Goal: Information Seeking & Learning: Learn about a topic

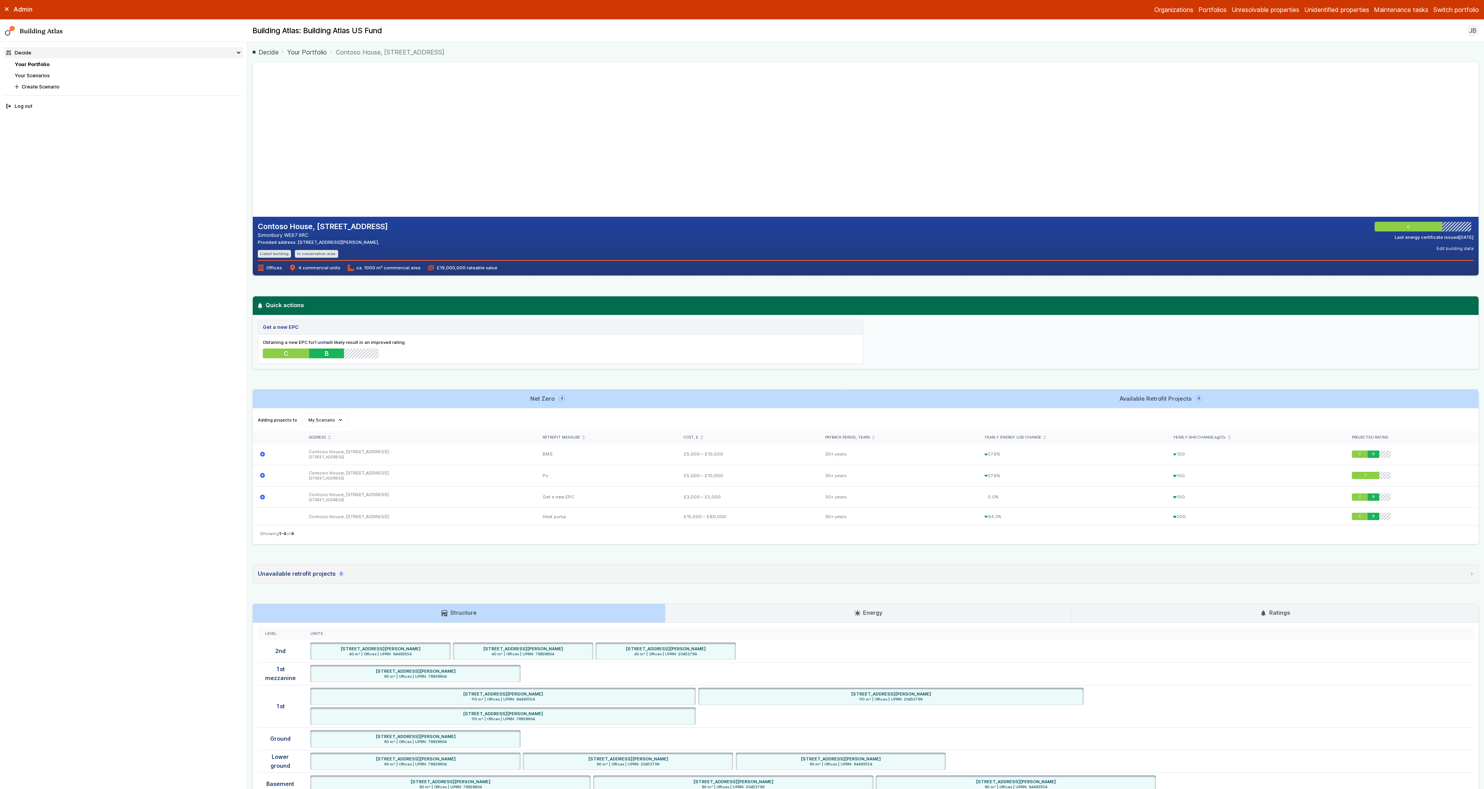
click at [218, 54] on summary "Decide" at bounding box center [124, 52] width 240 height 11
click at [218, 55] on summary "Decide" at bounding box center [124, 52] width 240 height 11
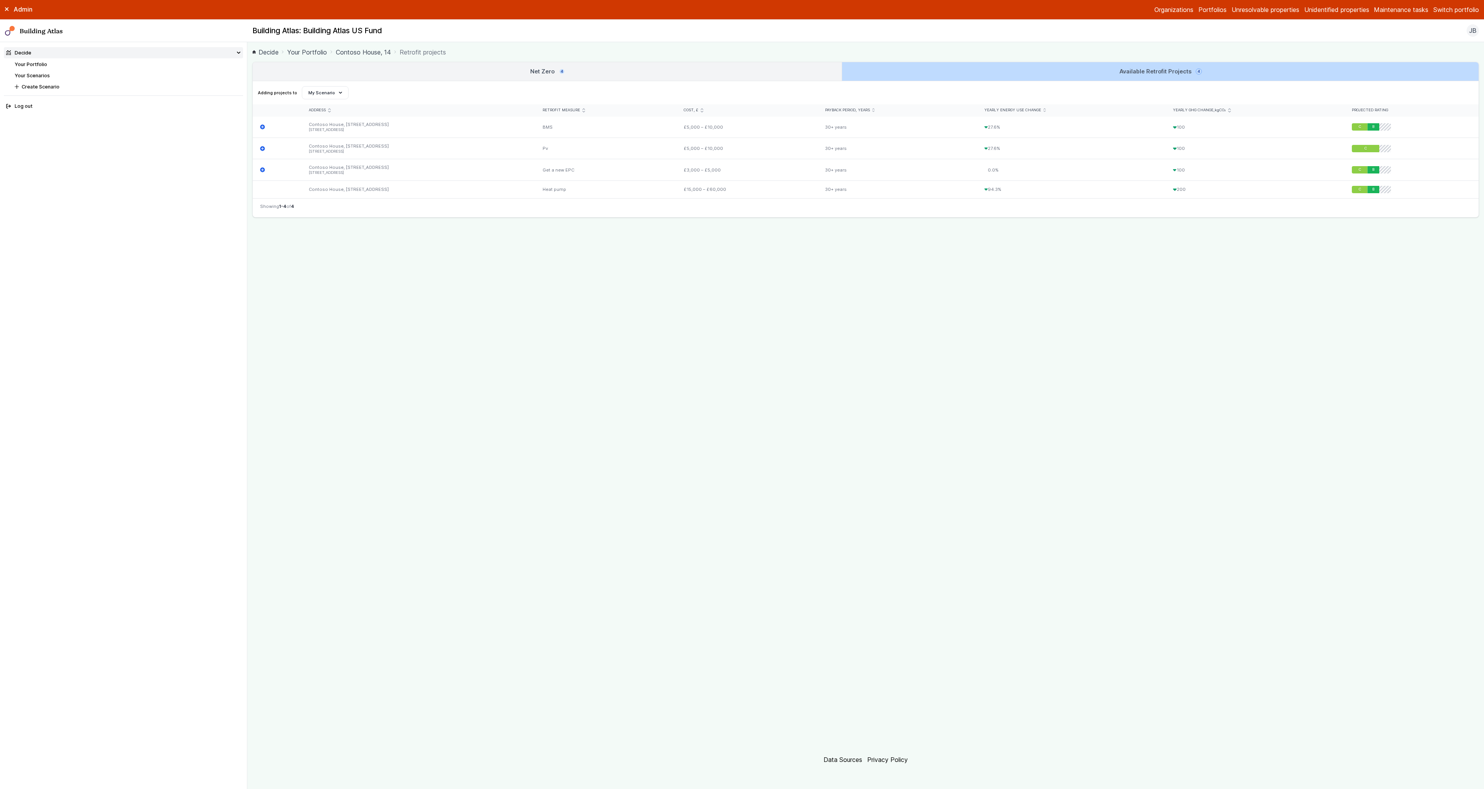
click at [573, 70] on link "Net Zero 4" at bounding box center [547, 71] width 589 height 19
click at [438, 73] on link "Net Zero 4" at bounding box center [547, 71] width 589 height 19
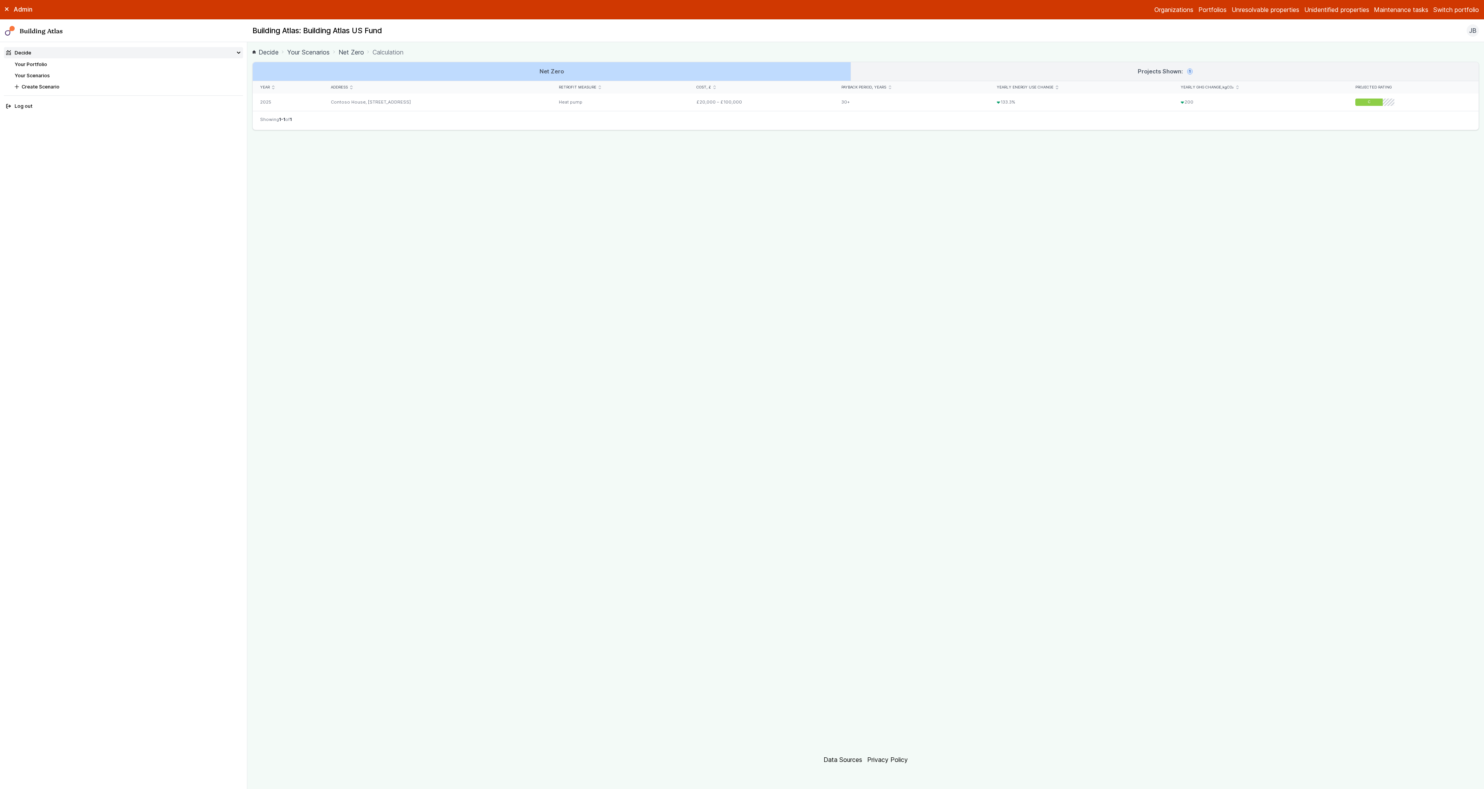
click at [344, 50] on link "Net Zero" at bounding box center [351, 52] width 26 height 9
click at [44, 75] on link "Your Scenarios" at bounding box center [32, 76] width 35 height 6
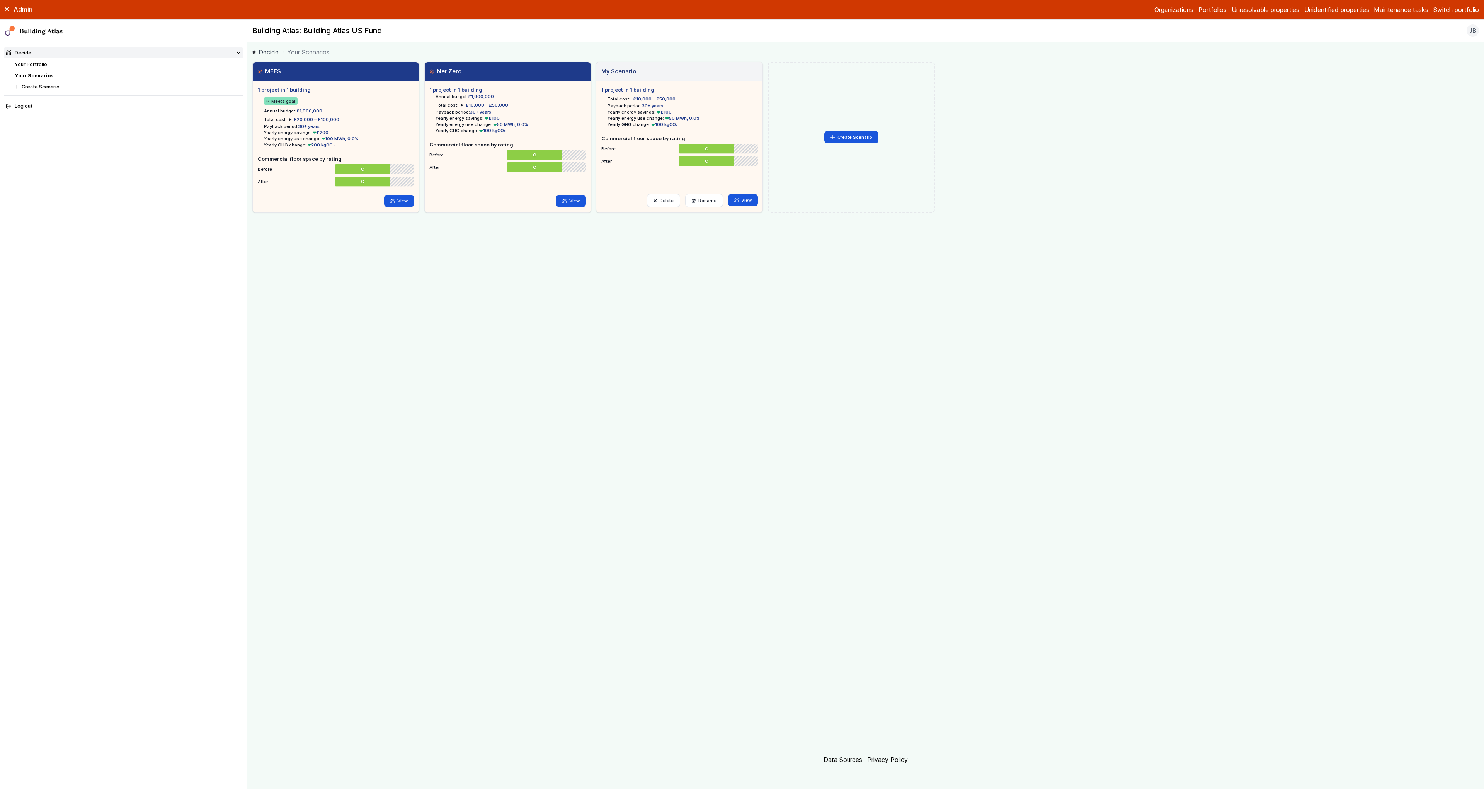
click at [46, 66] on link "Your Portfolio" at bounding box center [31, 64] width 32 height 6
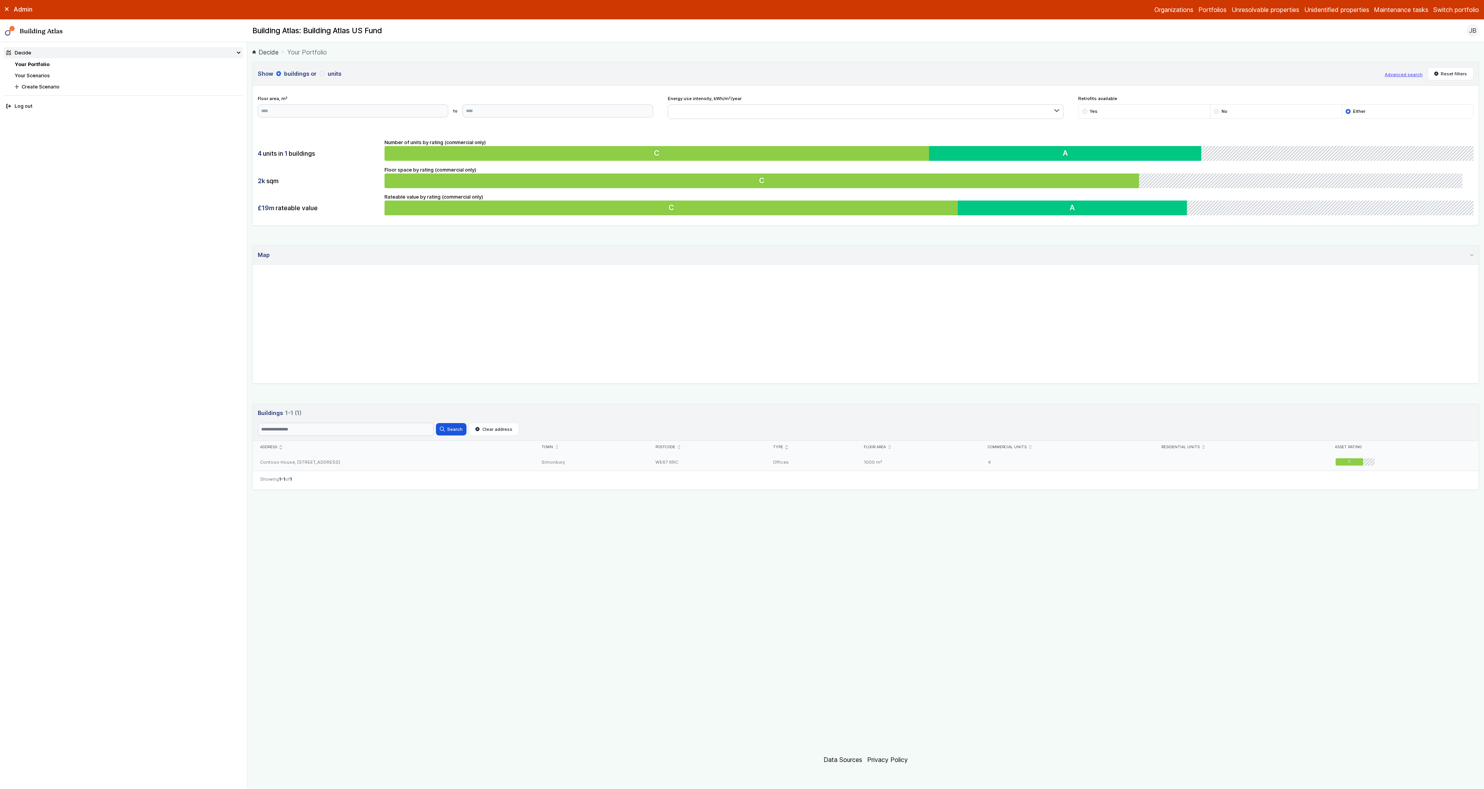
click at [309, 466] on div "Contoso House, 14, Jast Avenue" at bounding box center [393, 461] width 281 height 17
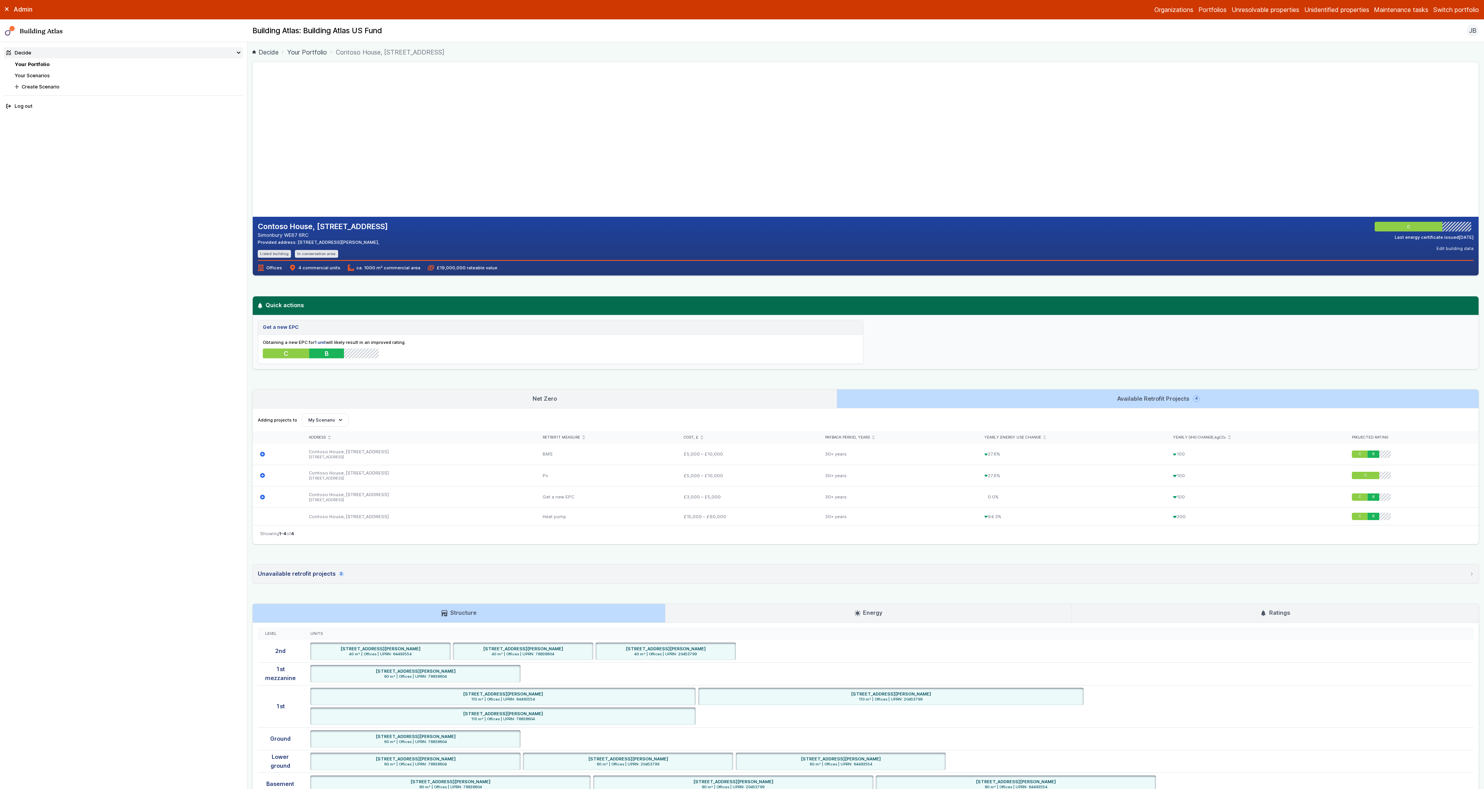
click at [542, 401] on h3 "Net Zero" at bounding box center [544, 399] width 24 height 9
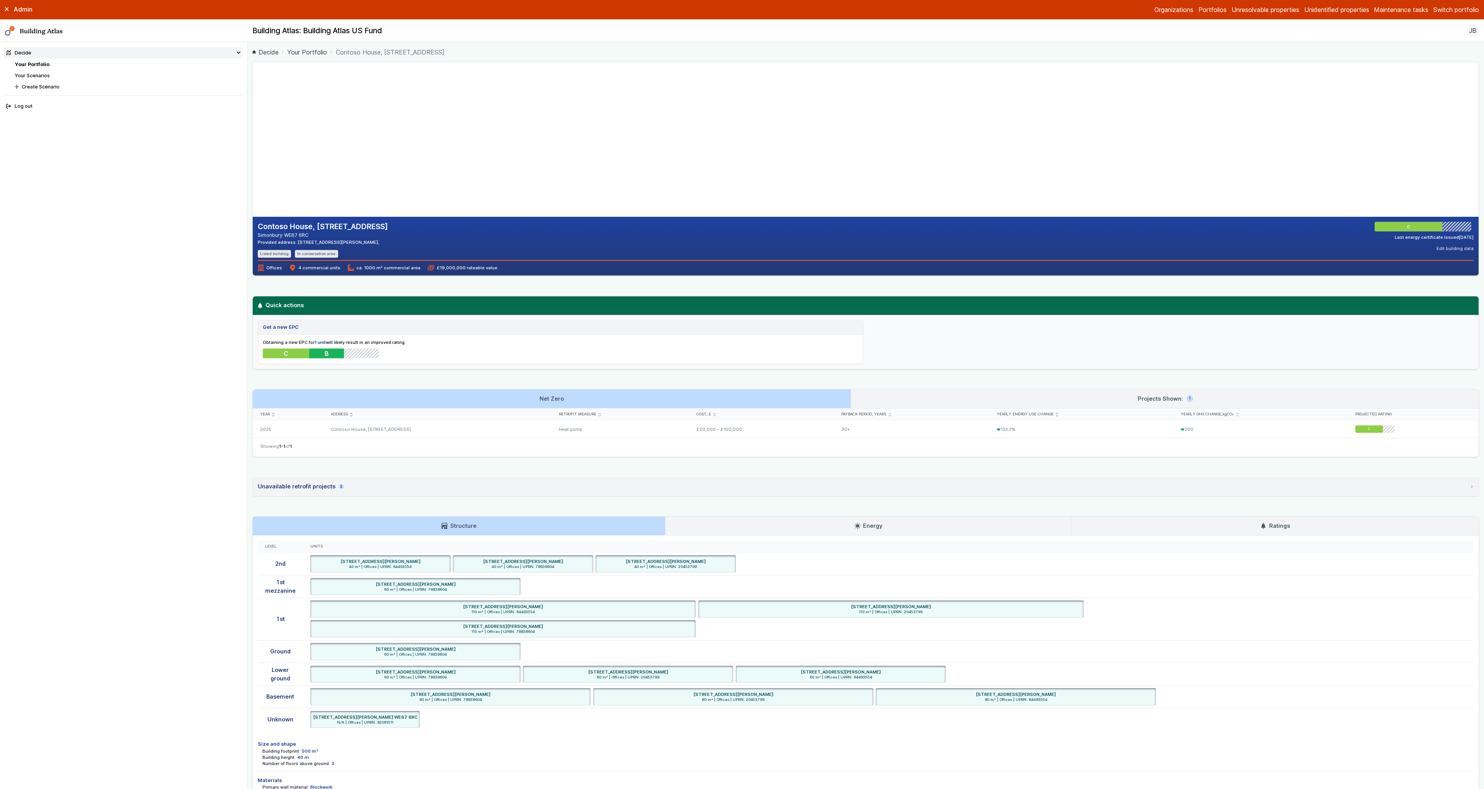
click at [980, 403] on link "Projects Shown: 1" at bounding box center [1165, 398] width 628 height 19
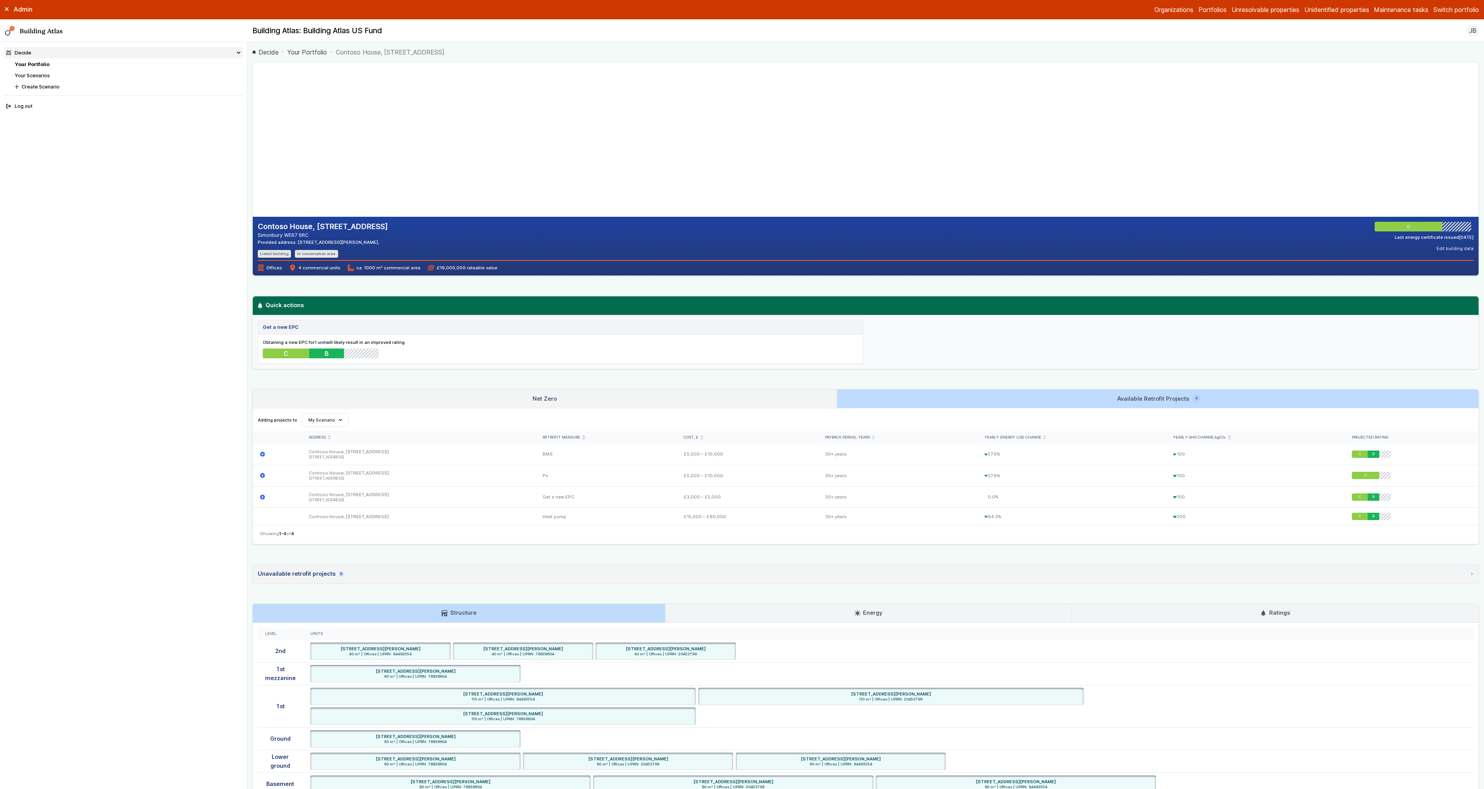
click at [738, 396] on link "Net Zero" at bounding box center [545, 398] width 584 height 19
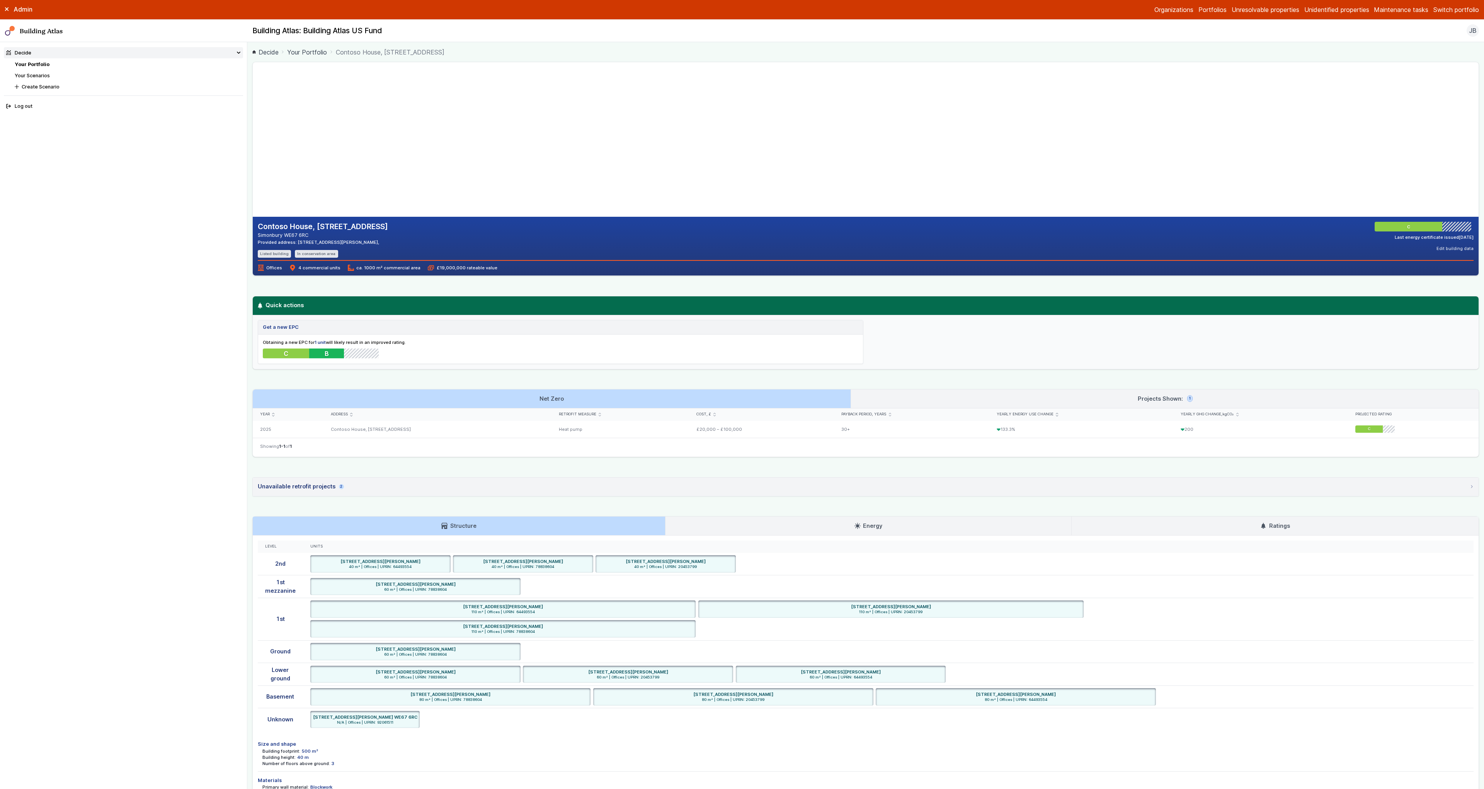
click at [911, 396] on link "Projects Shown: 1" at bounding box center [1165, 398] width 628 height 19
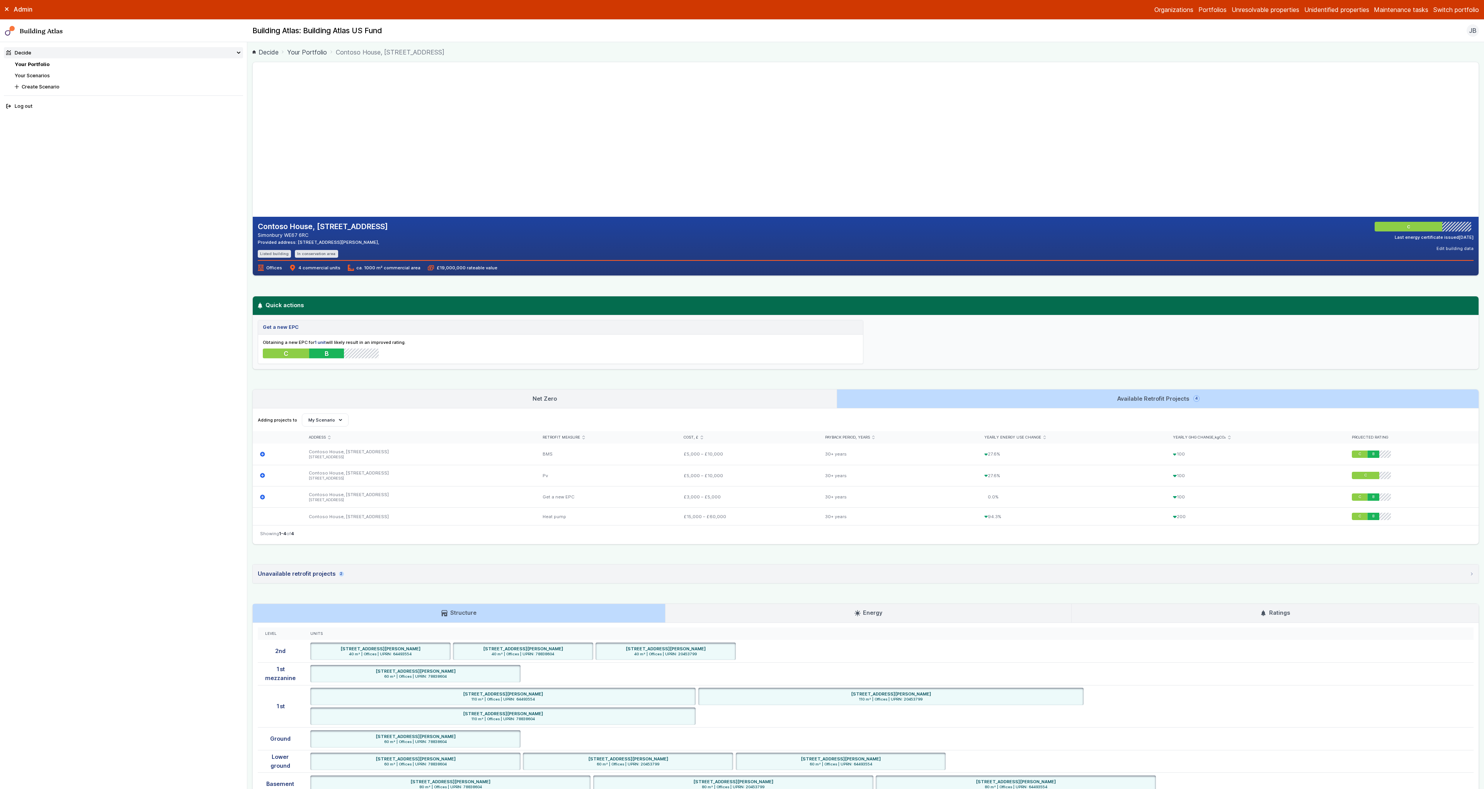
click at [755, 394] on link "Net Zero" at bounding box center [545, 398] width 584 height 19
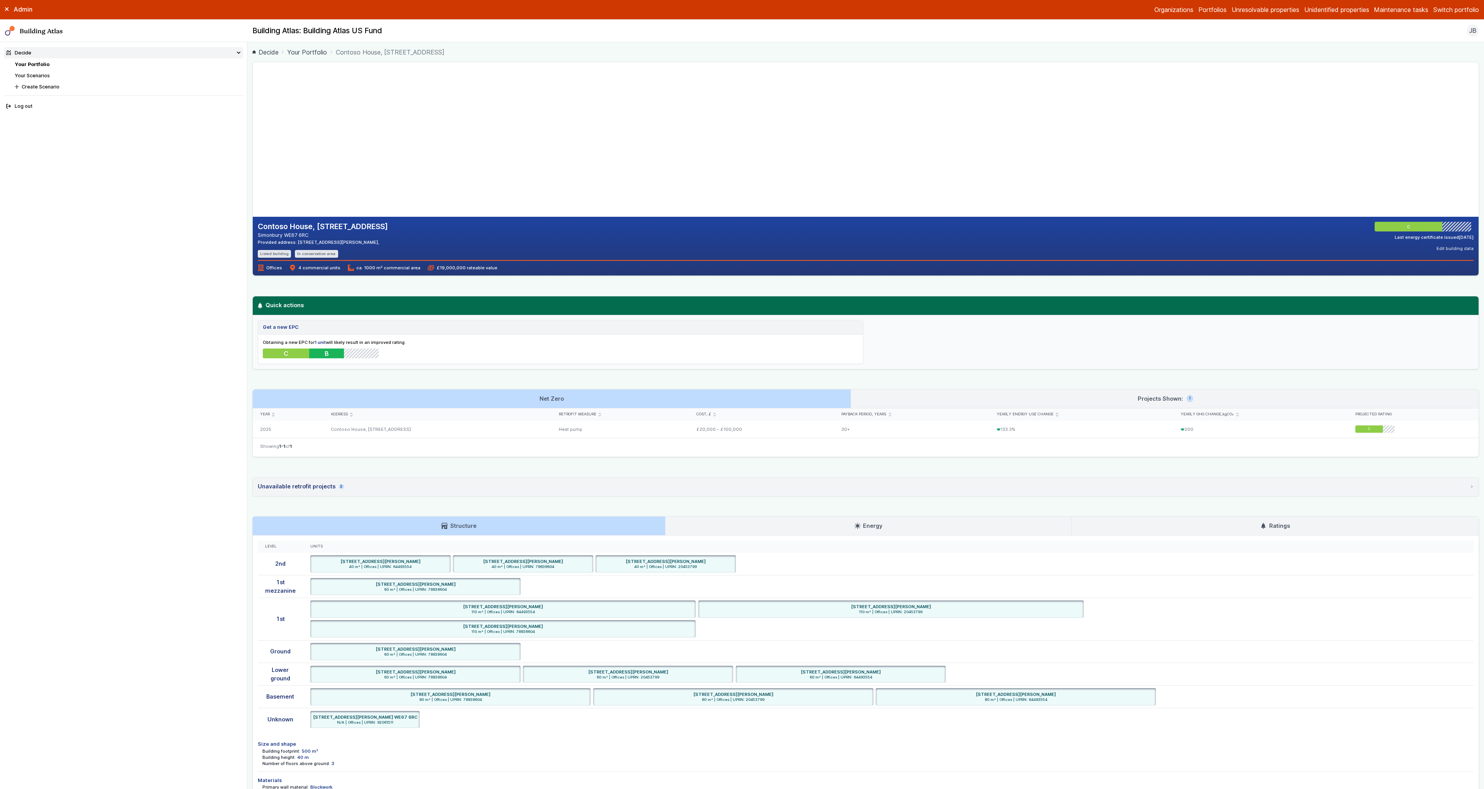
click at [911, 395] on link "Projects Shown: 1" at bounding box center [1165, 398] width 628 height 19
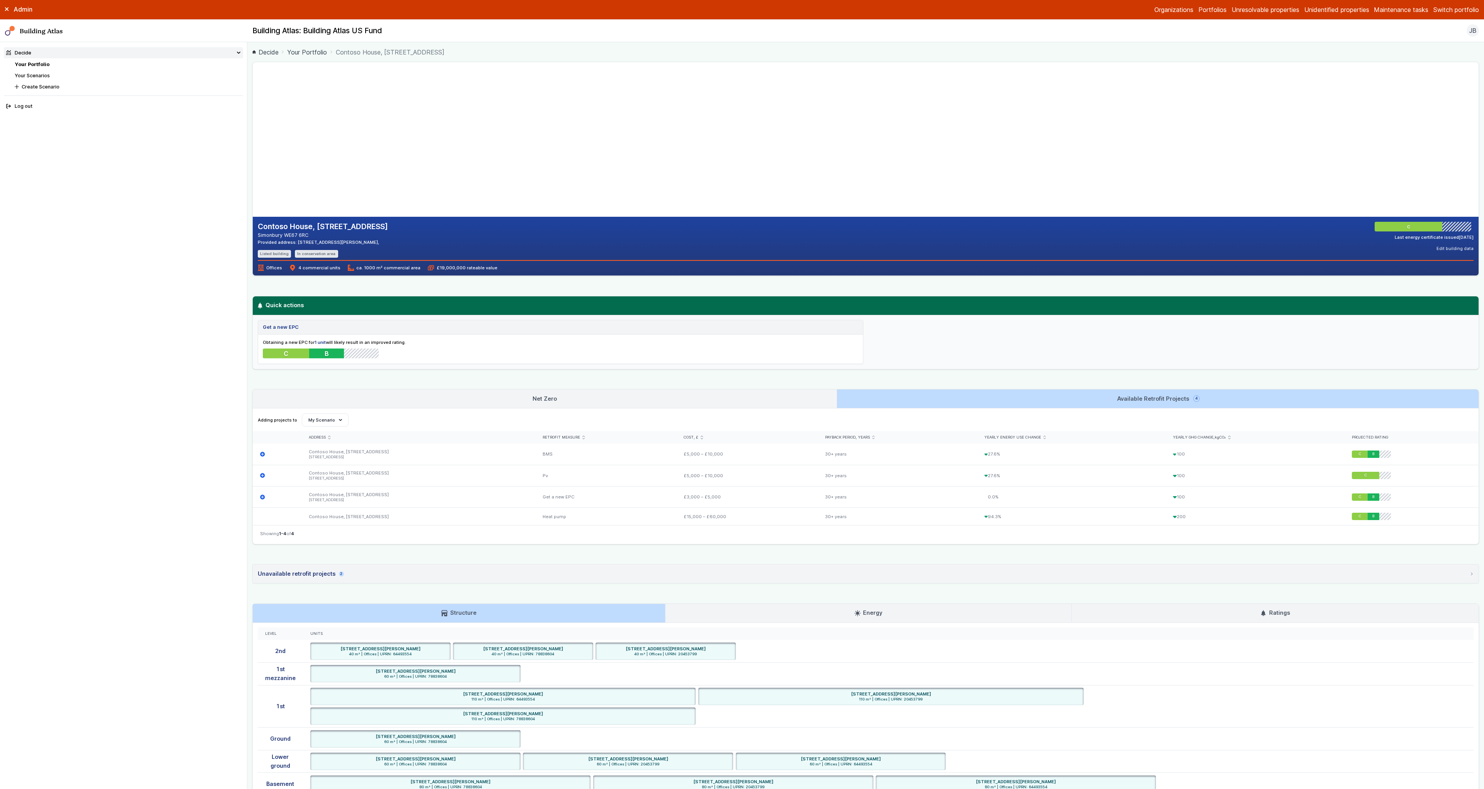
click at [825, 393] on link "Net Zero" at bounding box center [545, 398] width 584 height 19
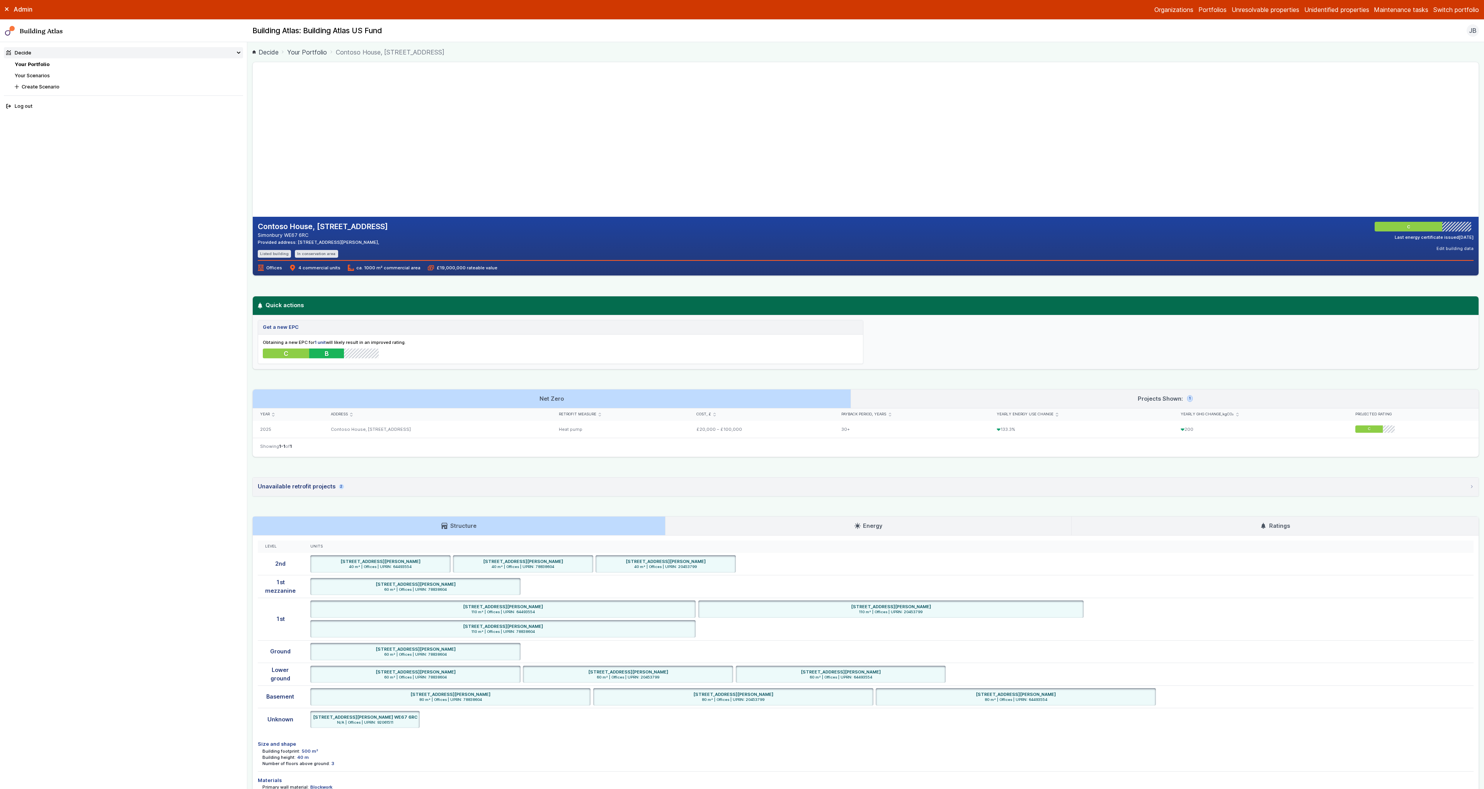
click at [894, 397] on link "Projects Shown: 1" at bounding box center [1165, 398] width 628 height 19
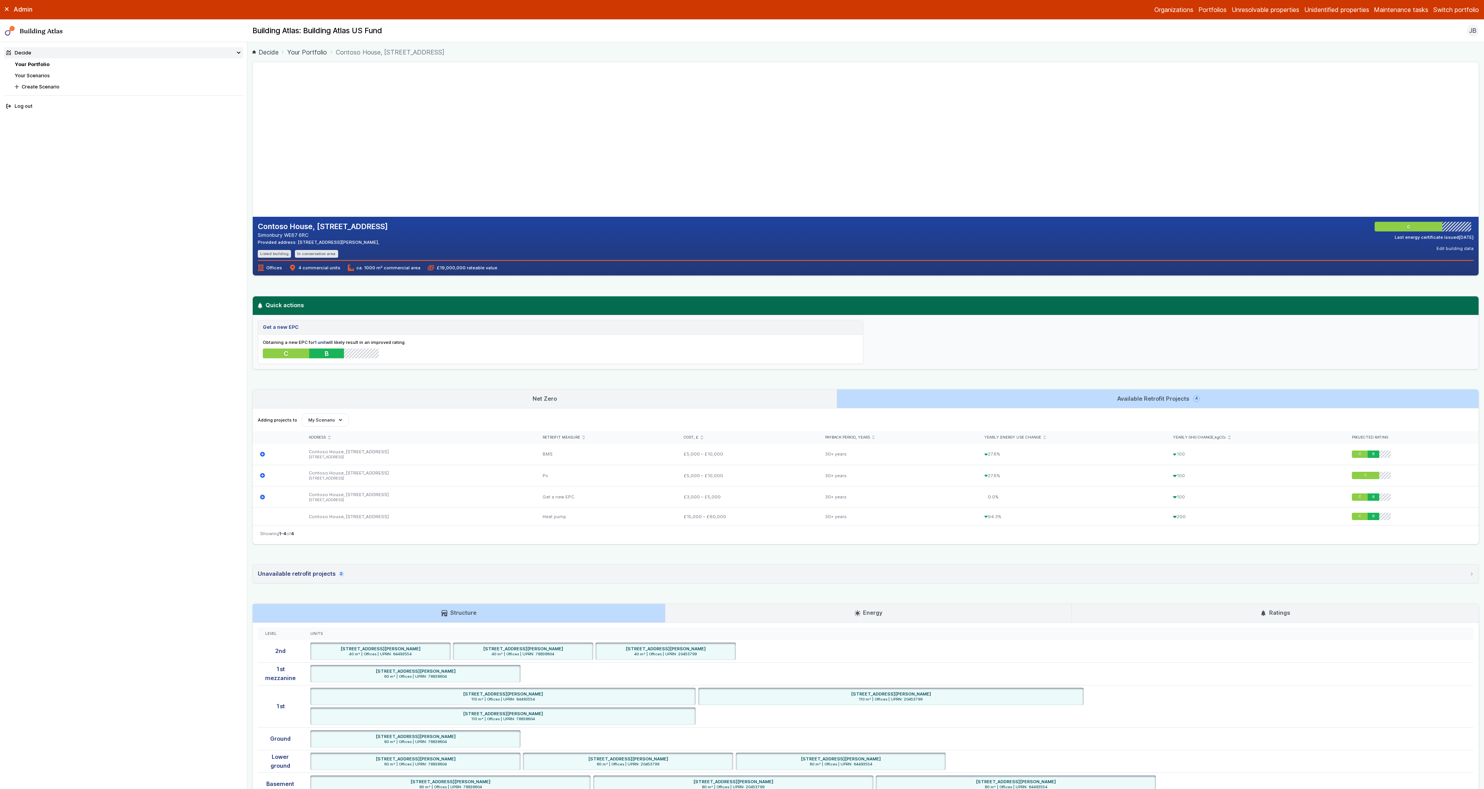
click at [813, 397] on link "Net Zero" at bounding box center [545, 398] width 584 height 19
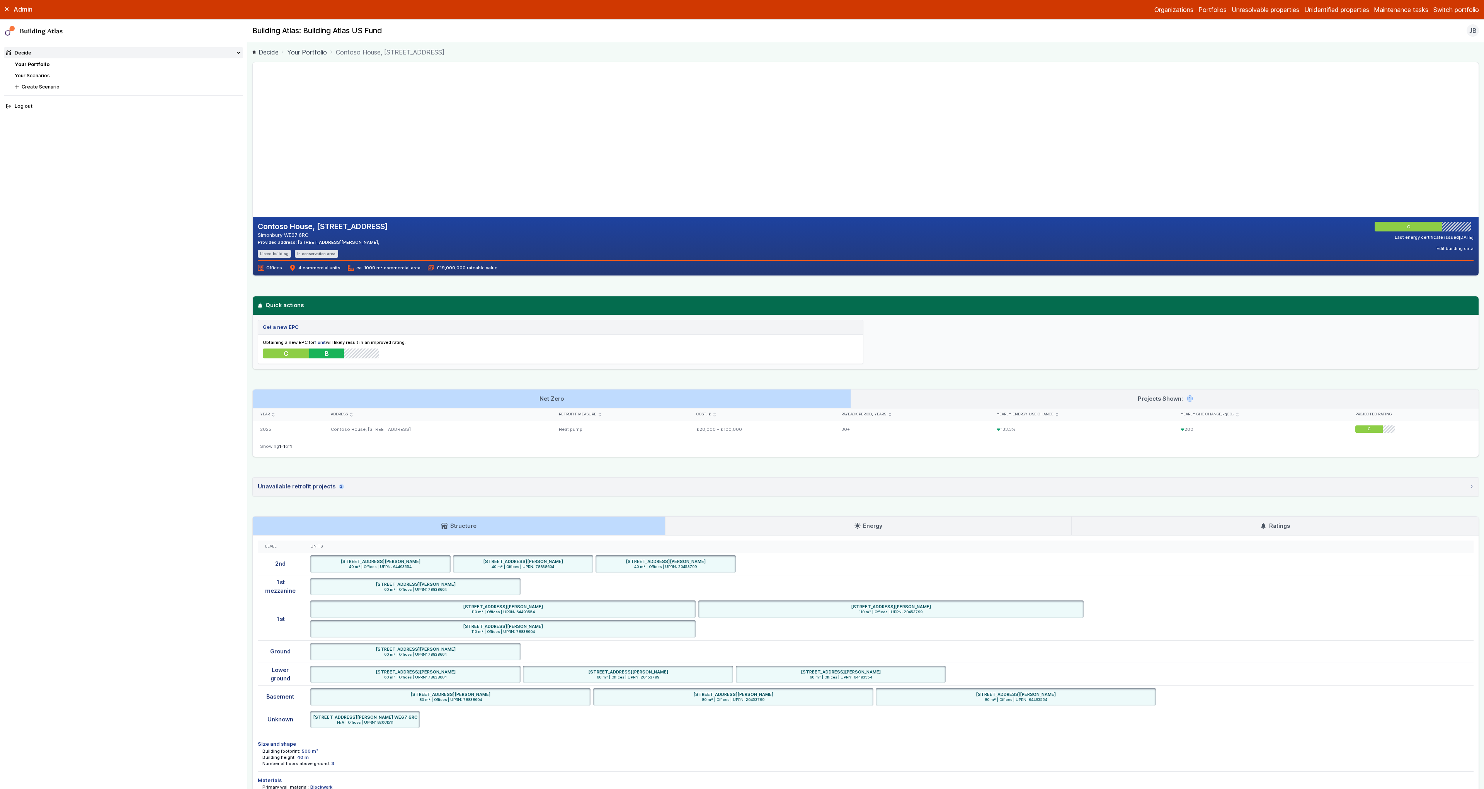
click at [927, 400] on link "Projects Shown: 1" at bounding box center [1165, 398] width 628 height 19
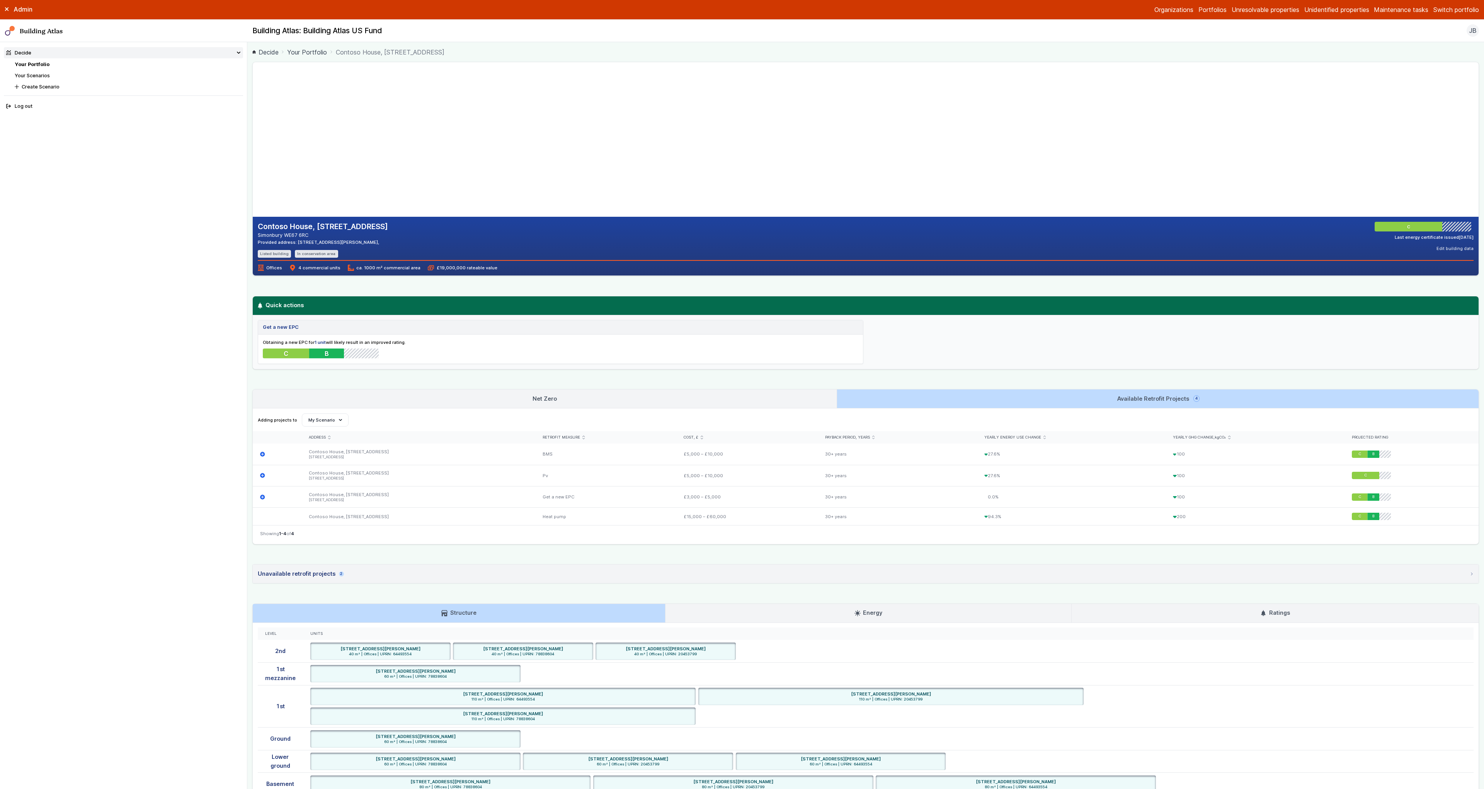
click at [803, 400] on link "Net Zero" at bounding box center [545, 398] width 584 height 19
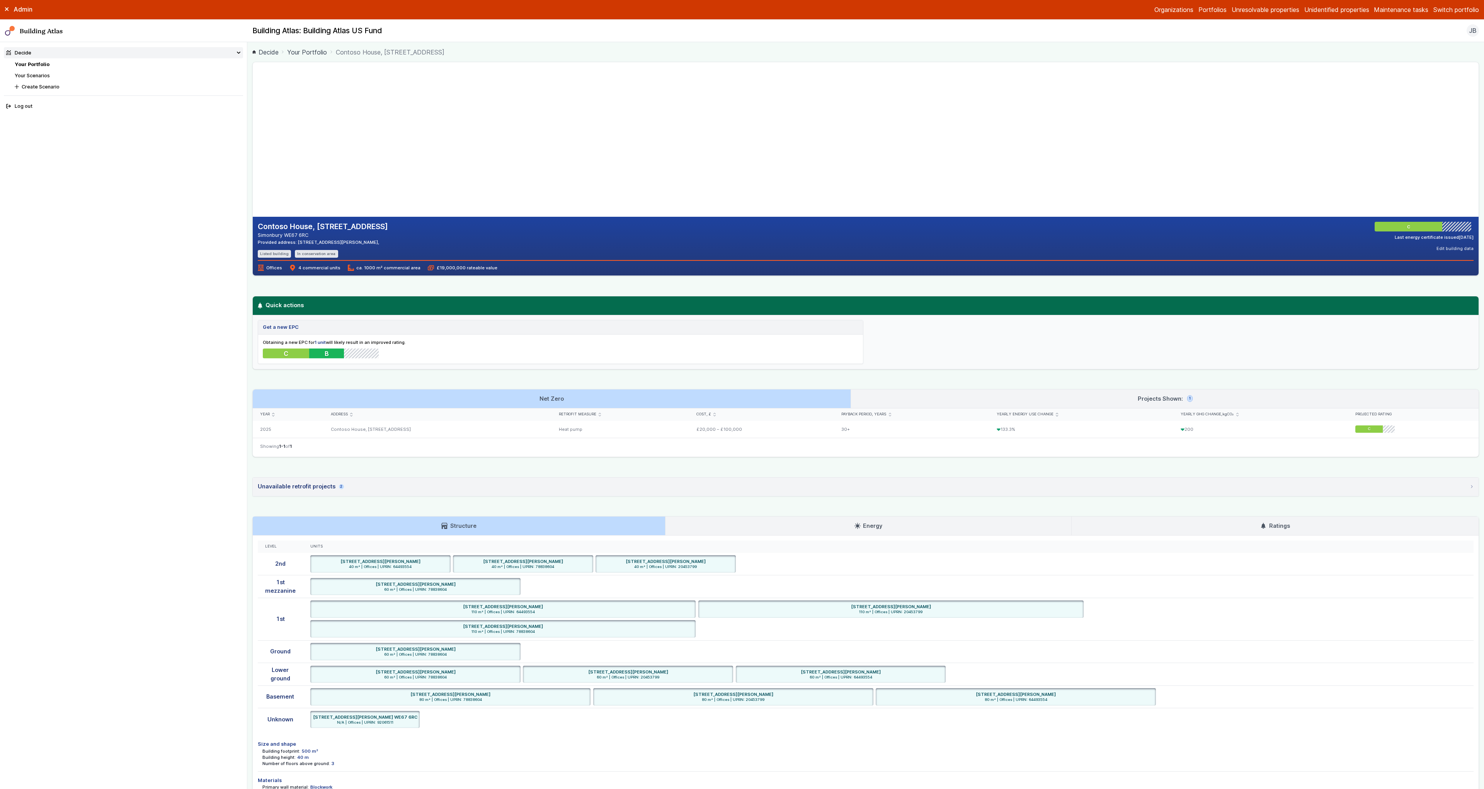
click at [916, 398] on link "Projects Shown: 1" at bounding box center [1165, 398] width 628 height 19
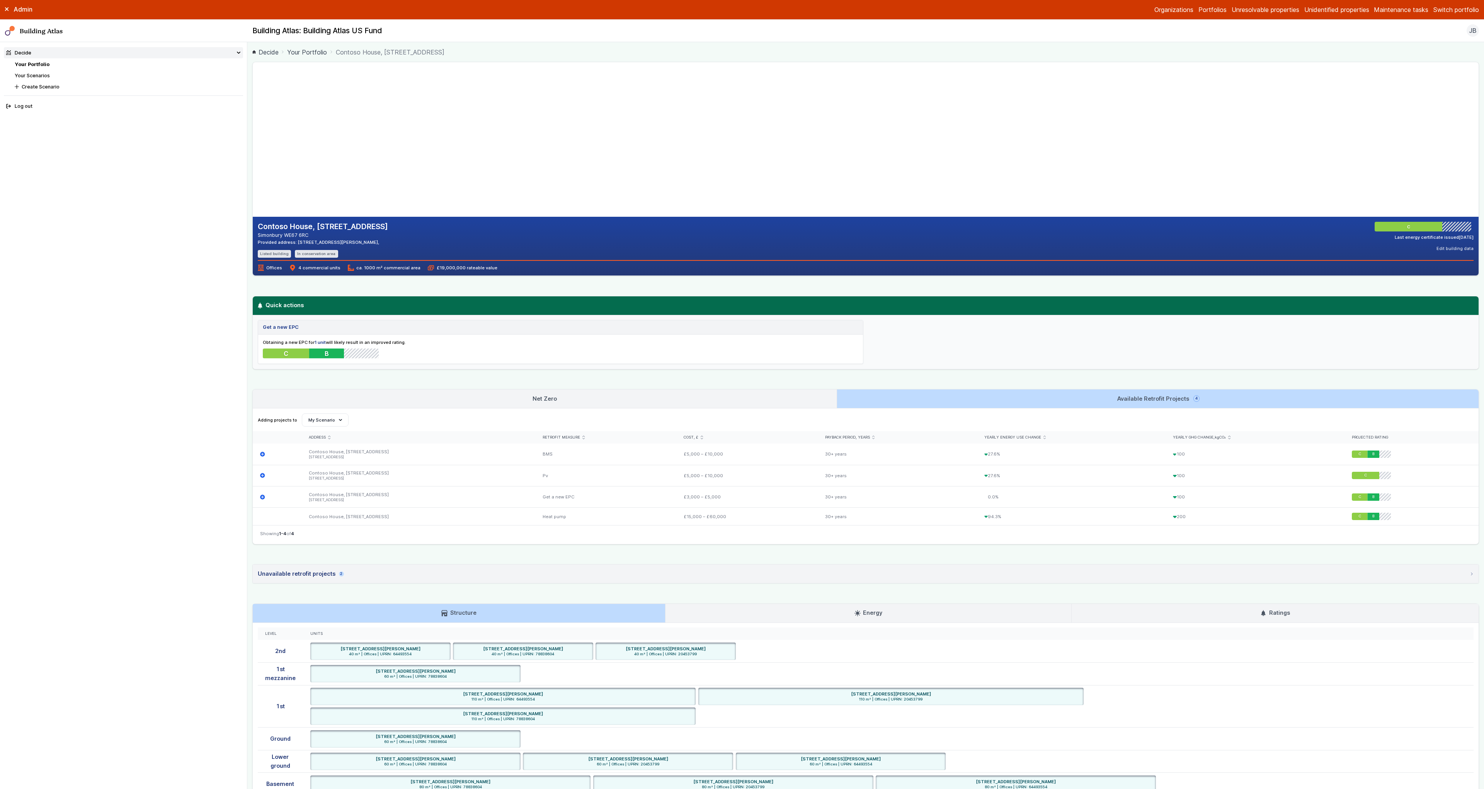
click at [792, 399] on link "Net Zero" at bounding box center [545, 398] width 584 height 19
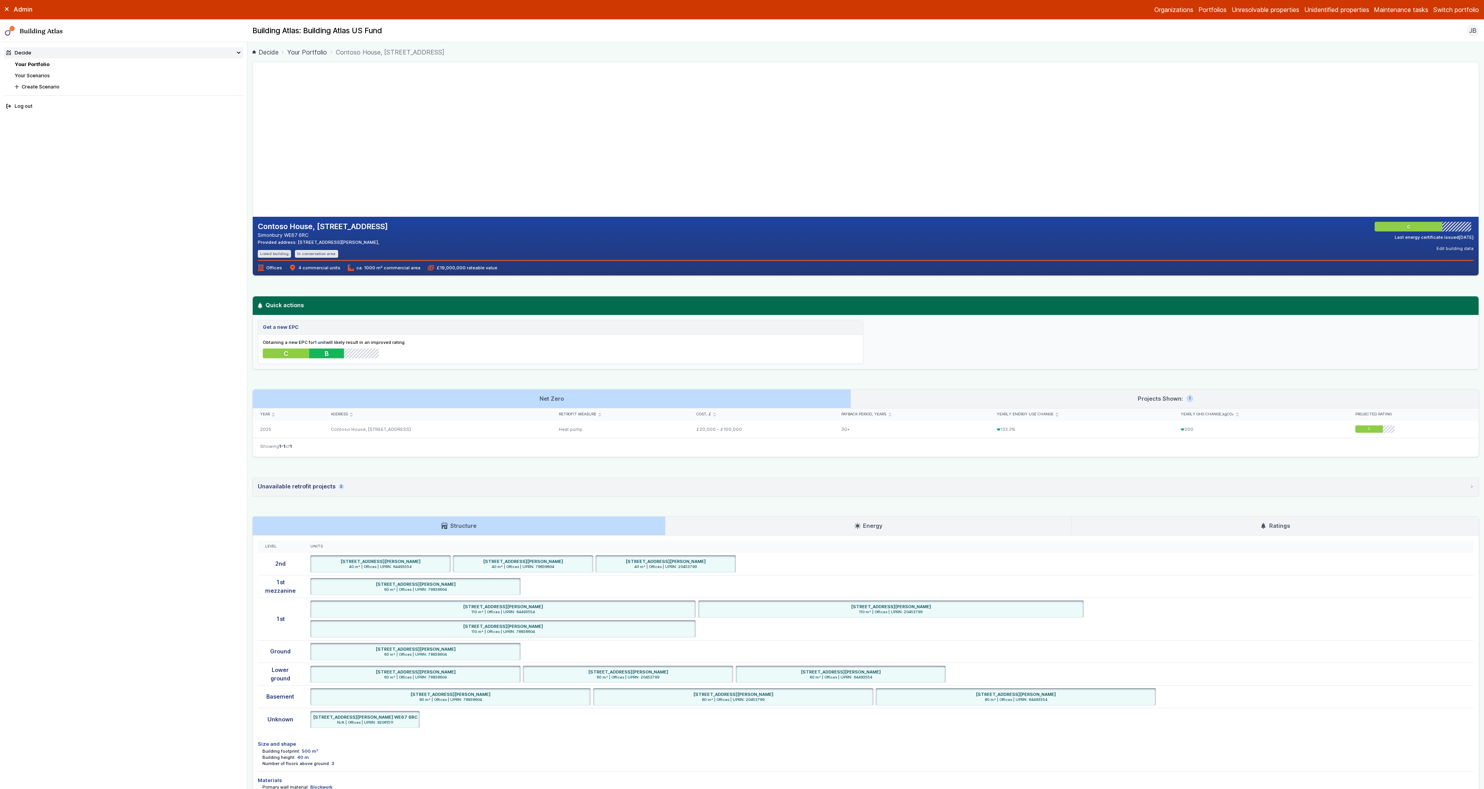
click at [889, 404] on link "Projects Shown: 1" at bounding box center [1165, 398] width 628 height 19
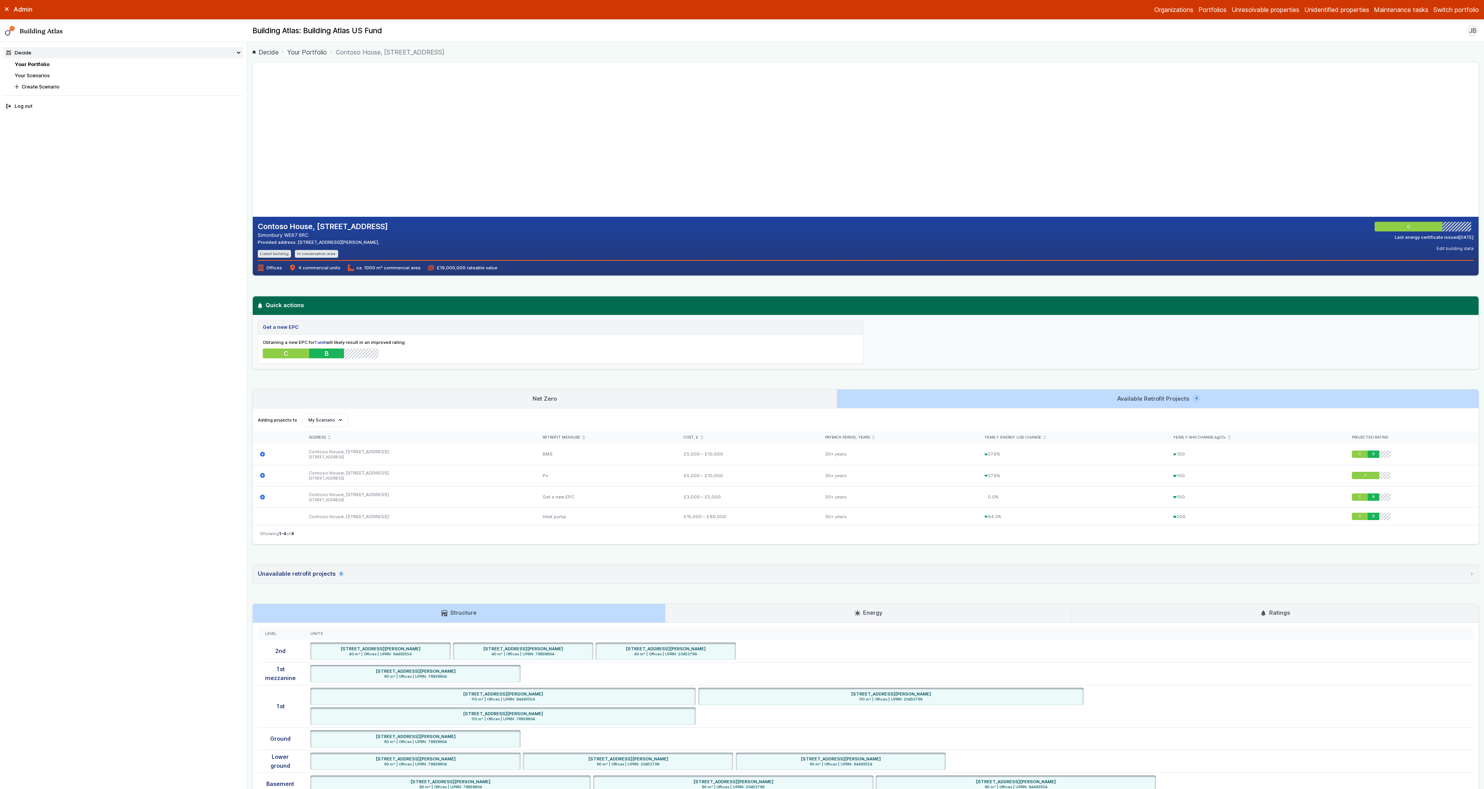
click at [810, 399] on link "Net Zero" at bounding box center [545, 398] width 584 height 19
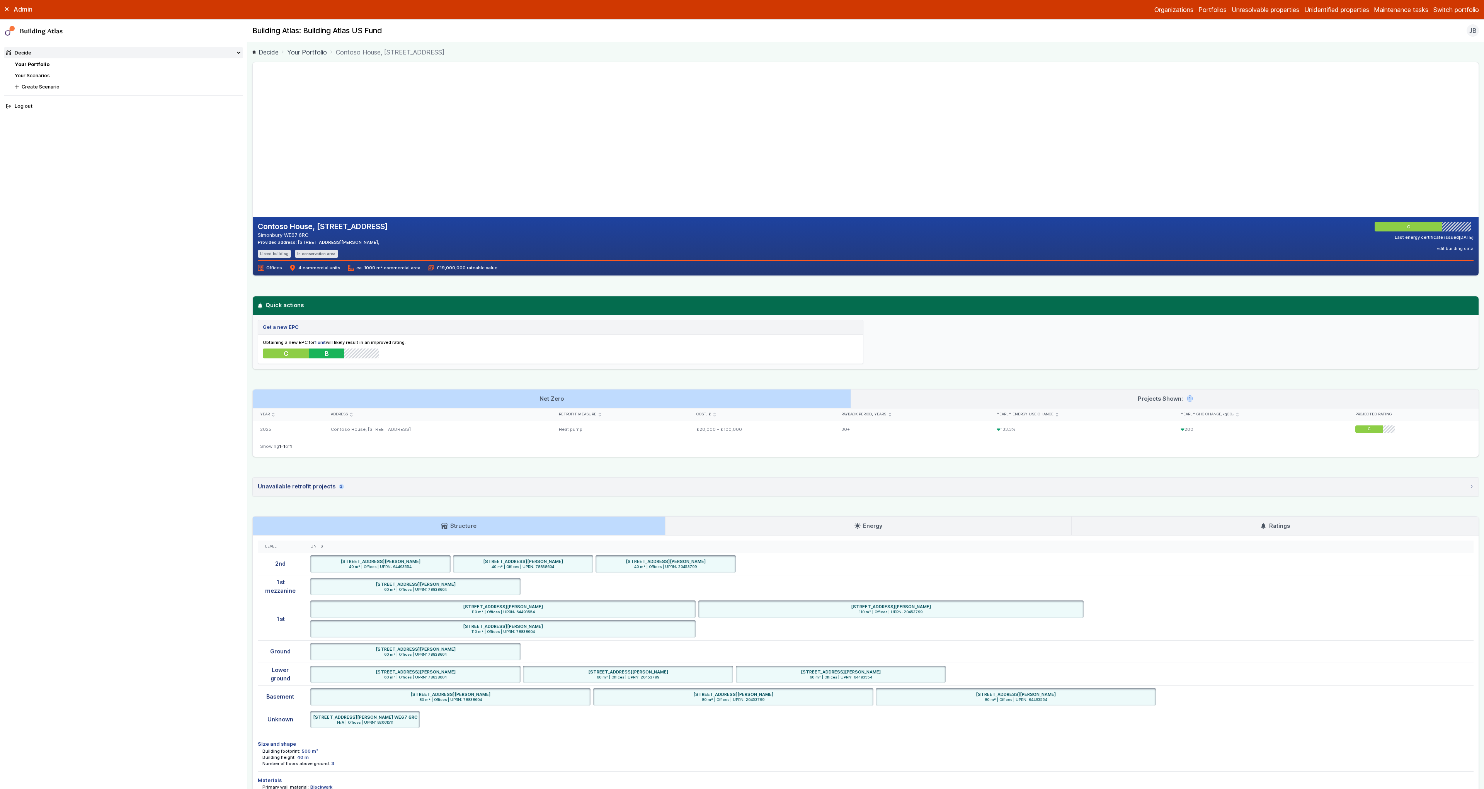
click at [927, 401] on link "Projects Shown: 1" at bounding box center [1165, 398] width 628 height 19
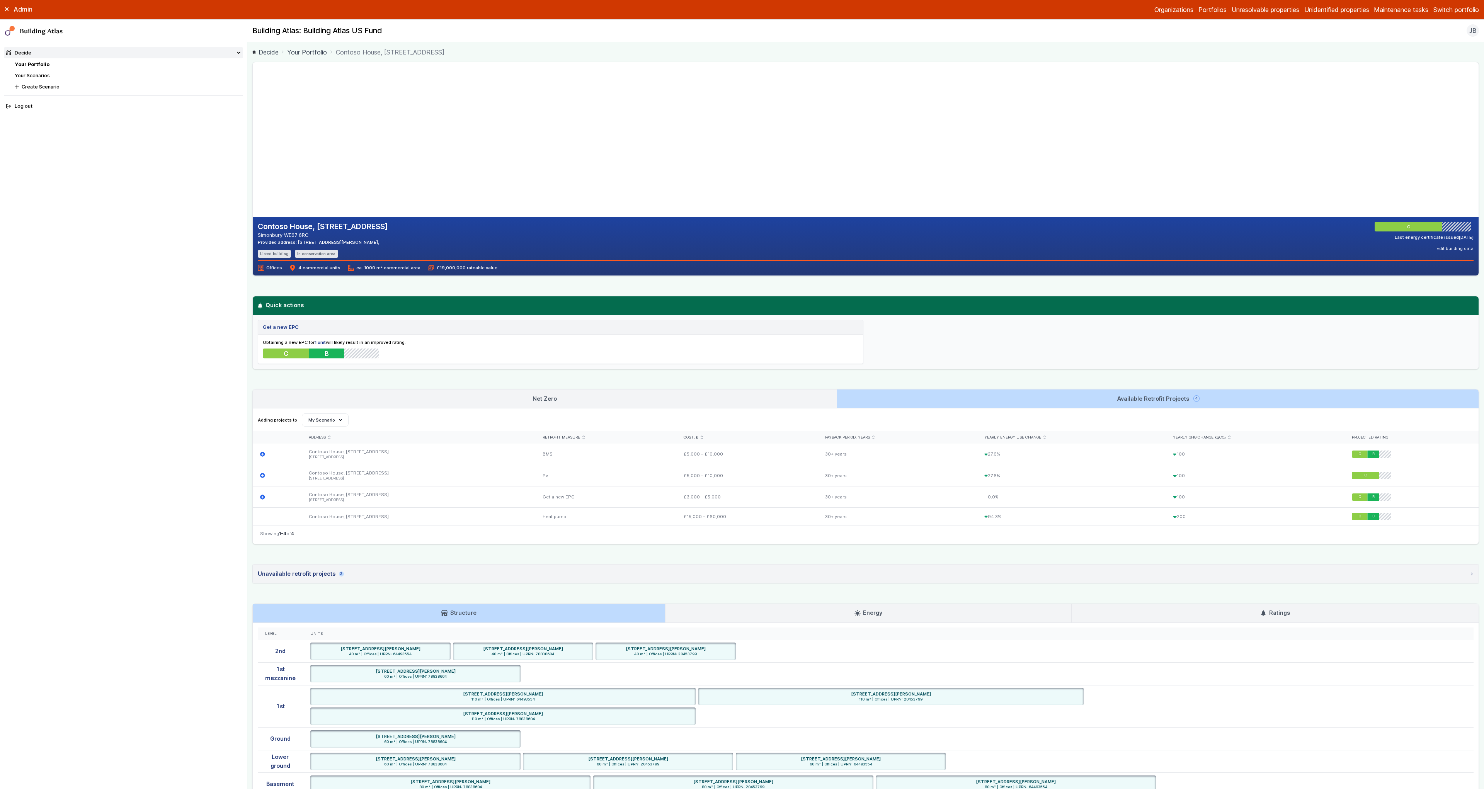
click at [801, 400] on link "Net Zero" at bounding box center [545, 398] width 584 height 19
click at [753, 374] on div "Contoso House, 14, Jast Avenue Simonbury WE67 6RC Provided address: 4886 Tanya …" at bounding box center [865, 475] width 1226 height 826
click at [730, 397] on link "Net Zero" at bounding box center [545, 398] width 584 height 19
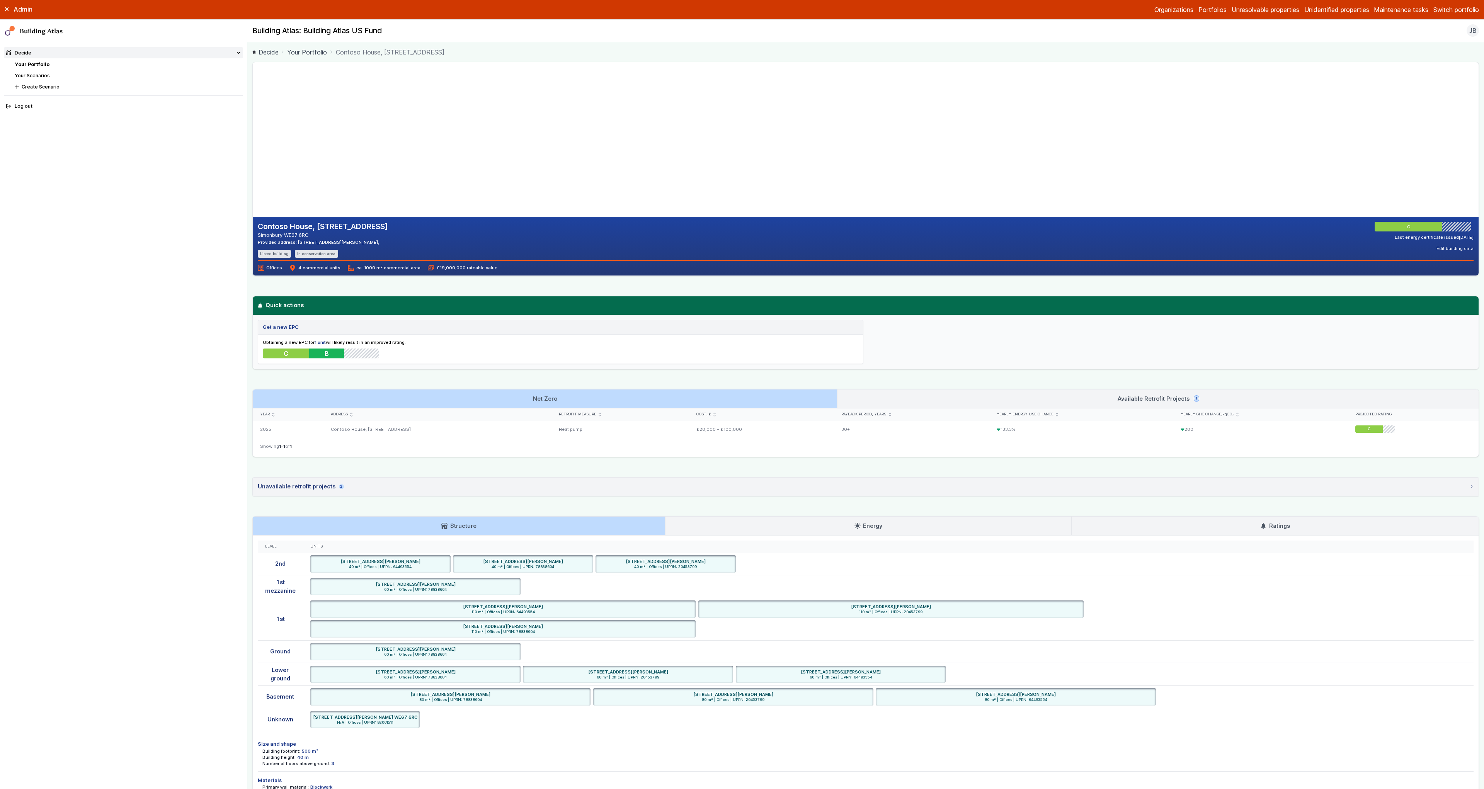
click at [867, 402] on link "Available Retrofit Projects 1" at bounding box center [1157, 398] width 641 height 19
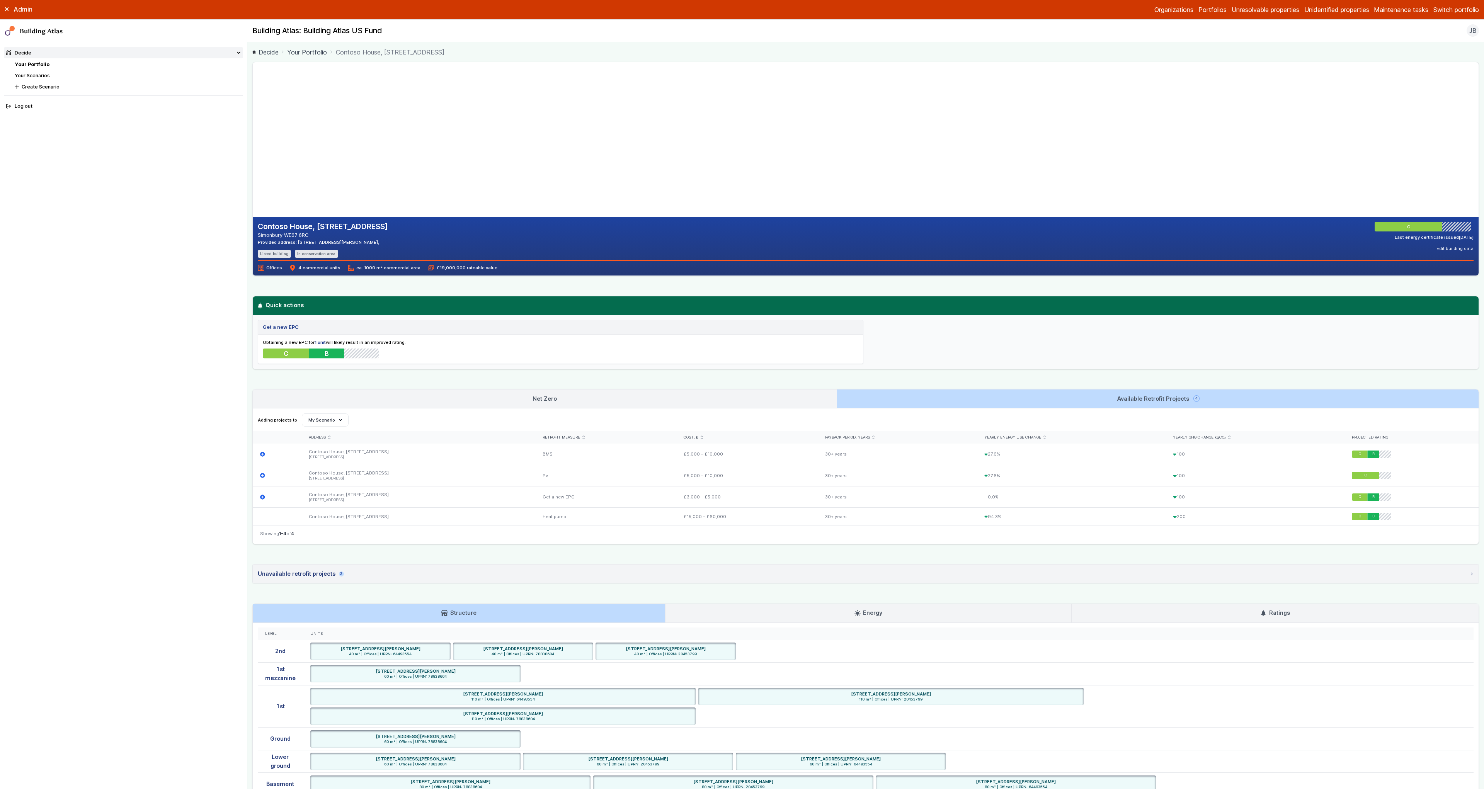
click at [760, 400] on link "Net Zero" at bounding box center [545, 398] width 584 height 19
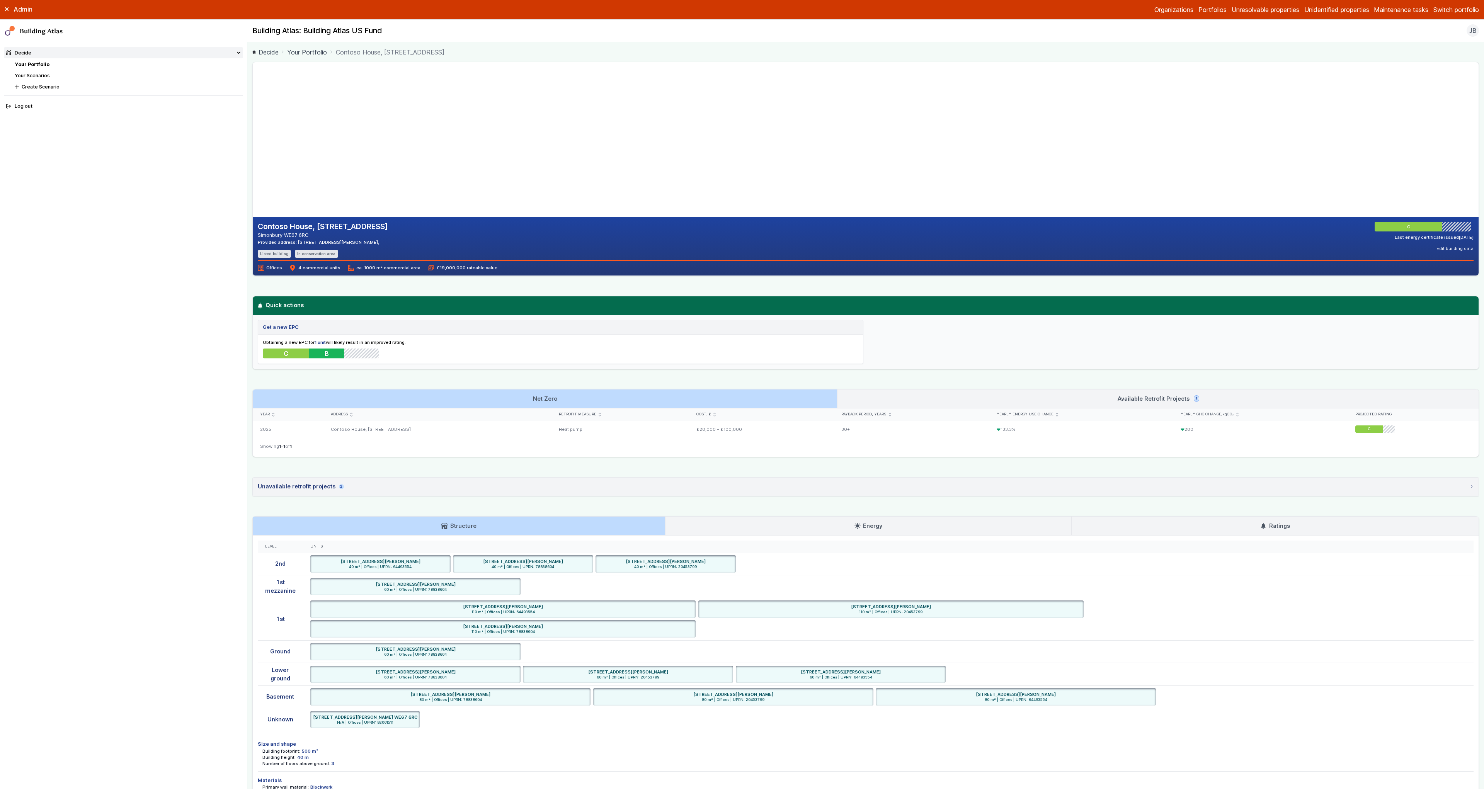
click at [884, 403] on link "Available Retrofit Projects 1" at bounding box center [1157, 398] width 641 height 19
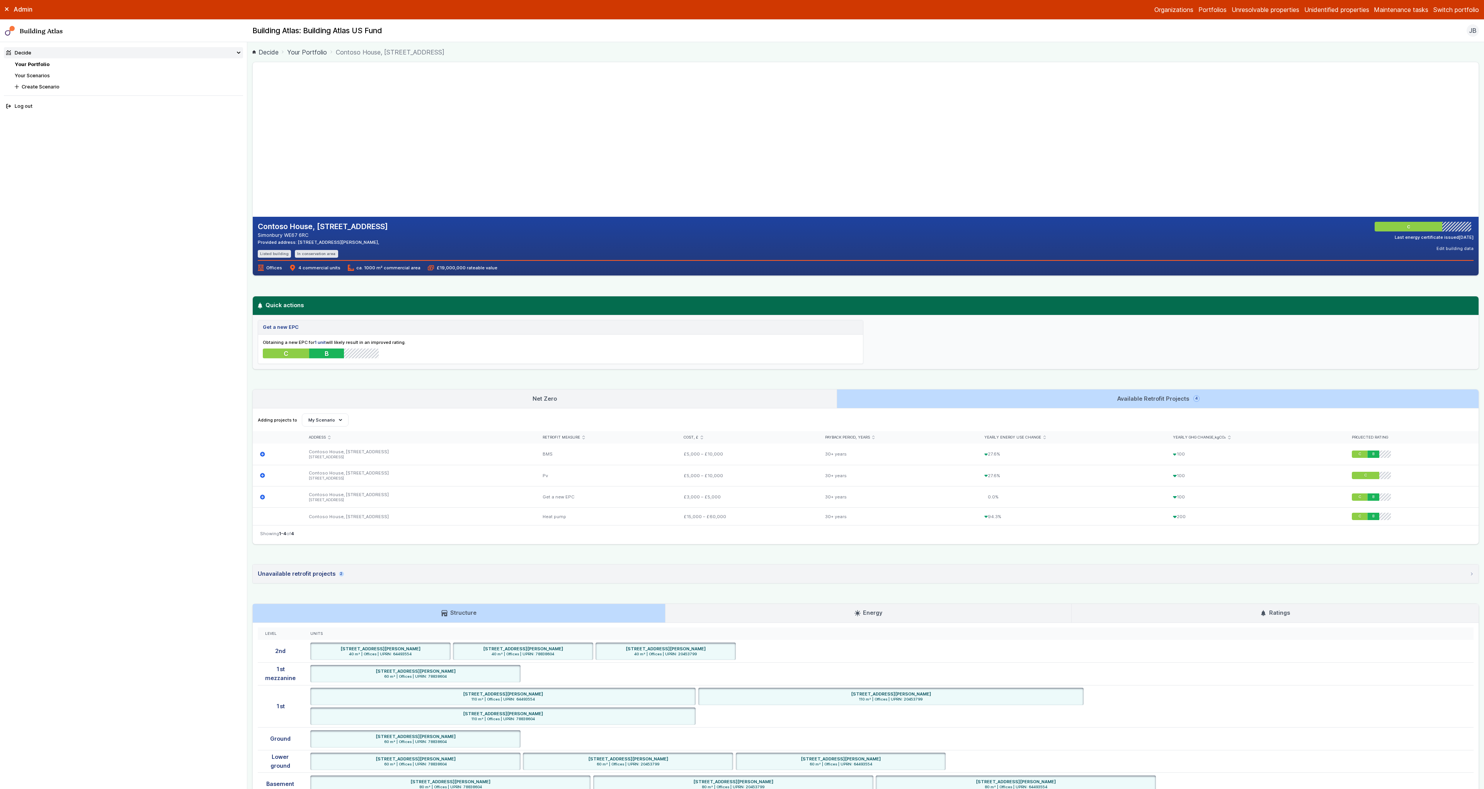
click at [767, 402] on link "Net Zero" at bounding box center [545, 398] width 584 height 19
click at [611, 398] on link "Net Zero" at bounding box center [545, 398] width 584 height 19
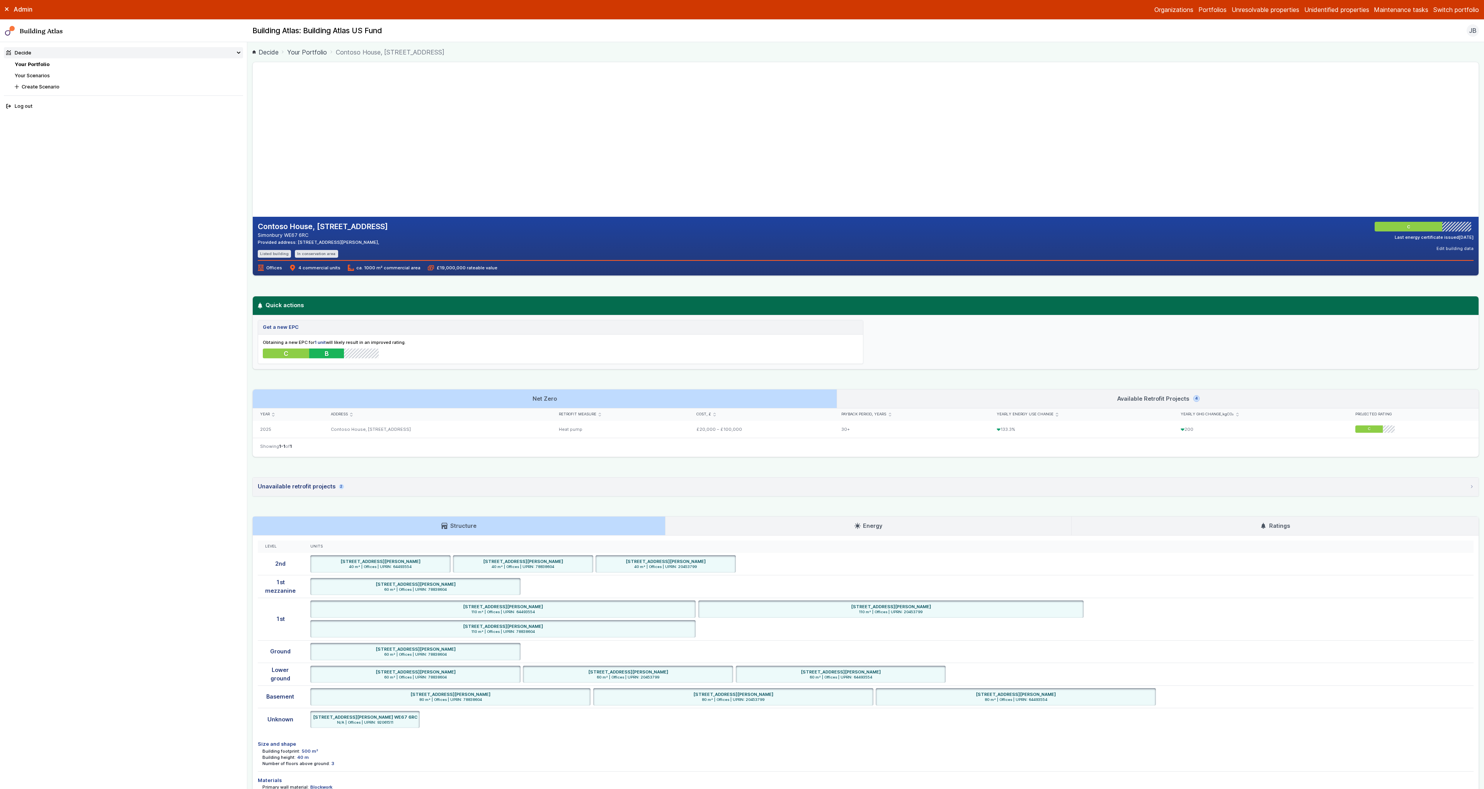
click at [890, 393] on link "Available Retrofit Projects 4" at bounding box center [1157, 398] width 641 height 19
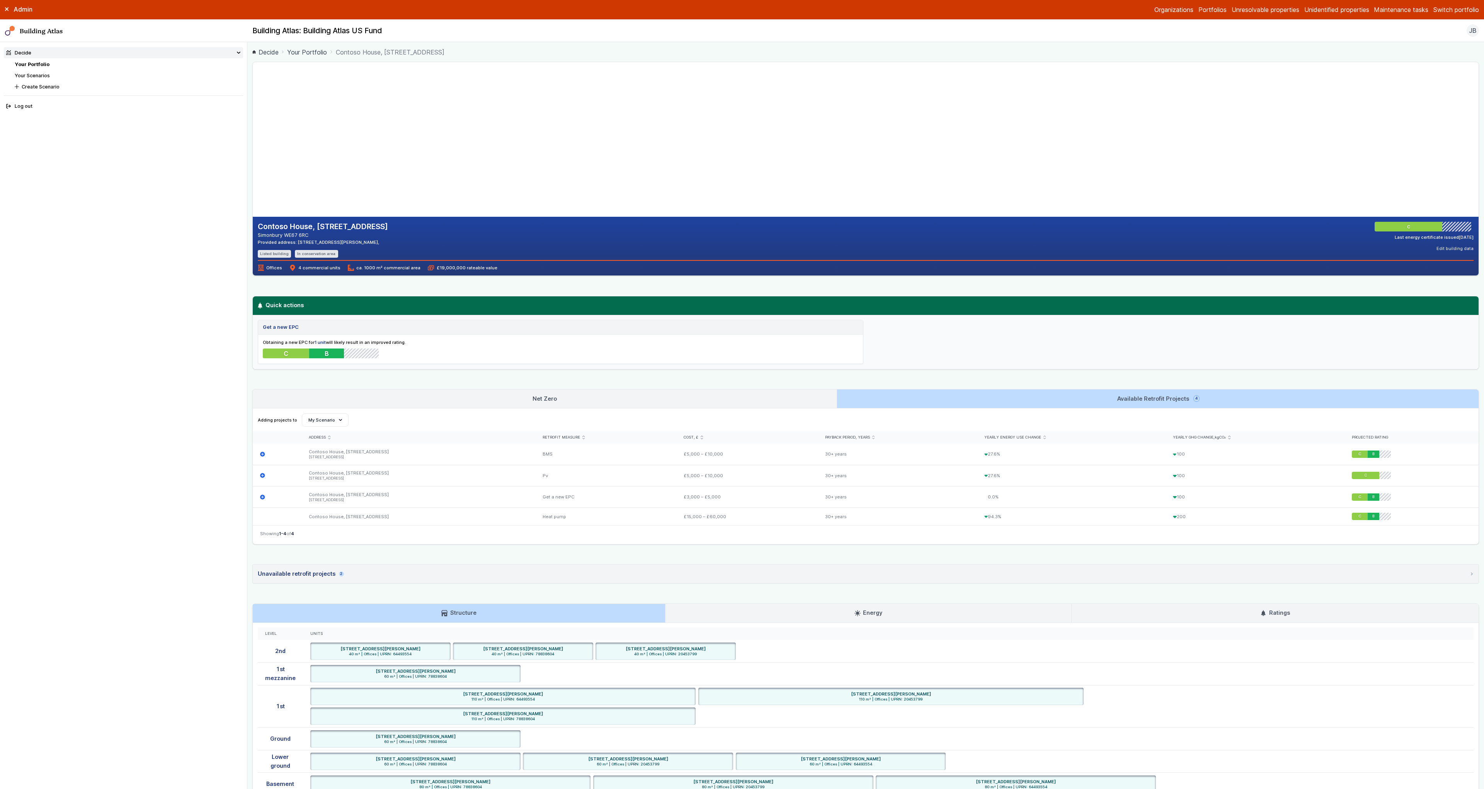
click at [743, 393] on link "Net Zero" at bounding box center [545, 398] width 584 height 19
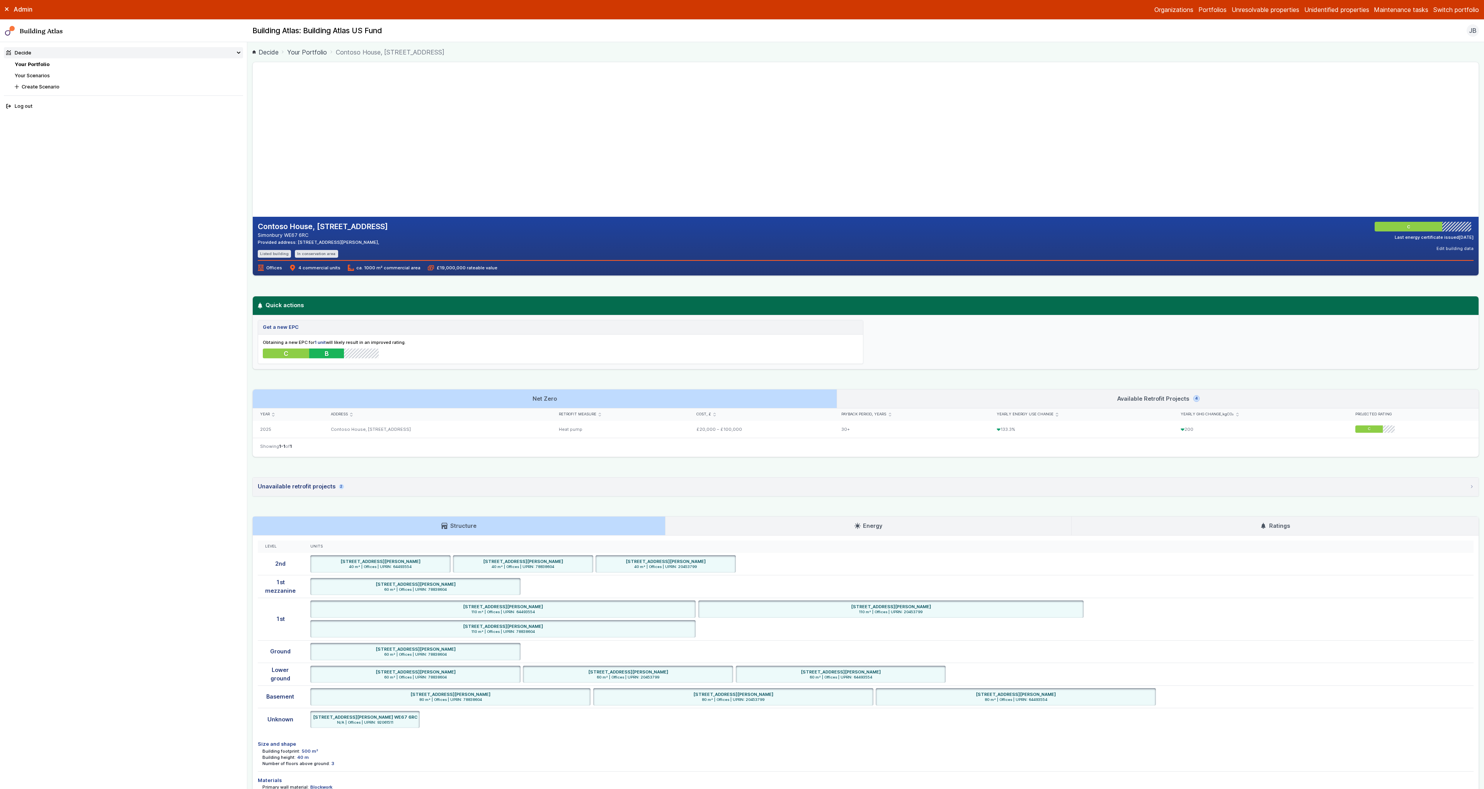
click at [936, 397] on link "Available Retrofit Projects 4" at bounding box center [1157, 398] width 641 height 19
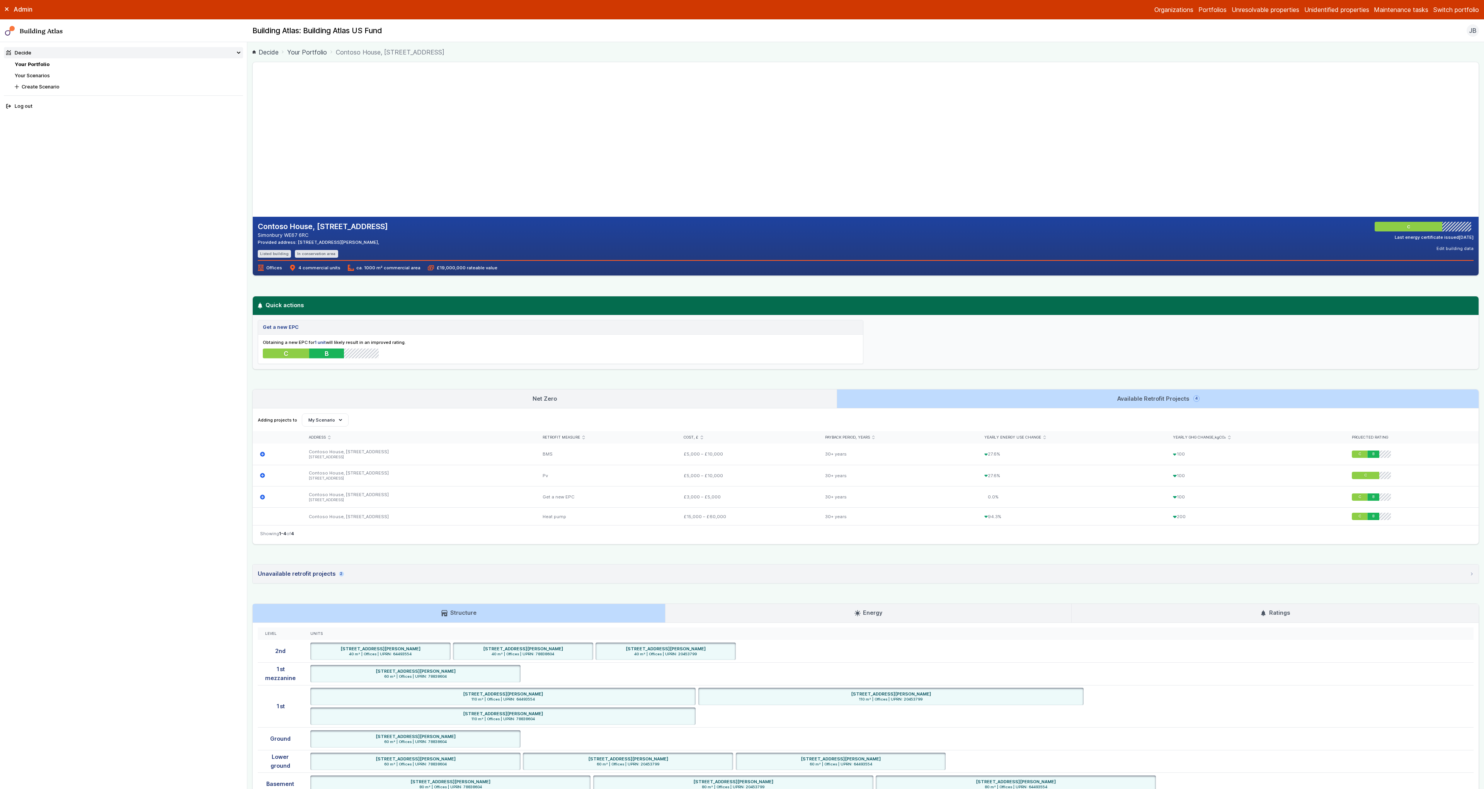
click at [705, 398] on link "Net Zero" at bounding box center [545, 398] width 584 height 19
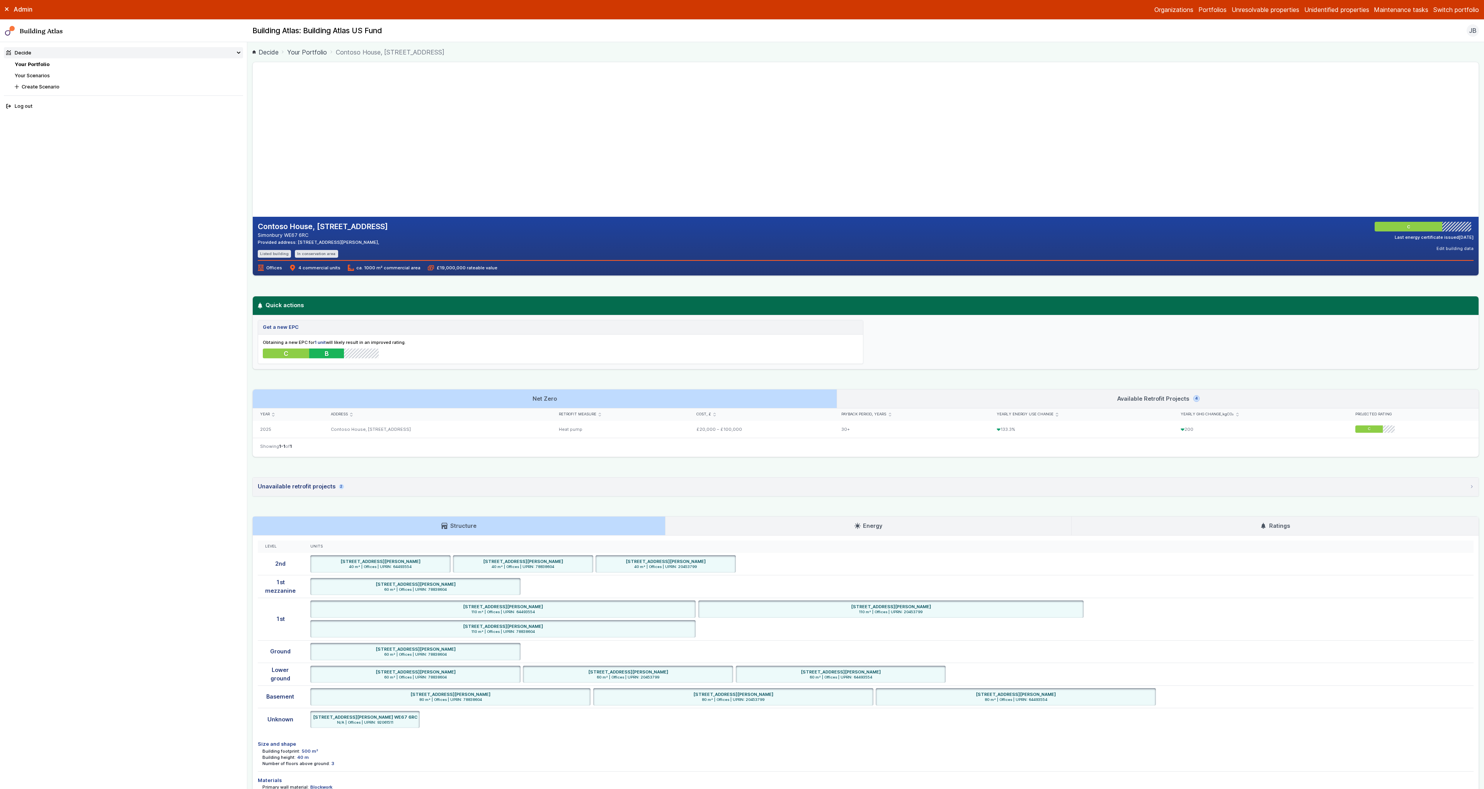
click at [930, 393] on link "Available Retrofit Projects 4" at bounding box center [1157, 398] width 641 height 19
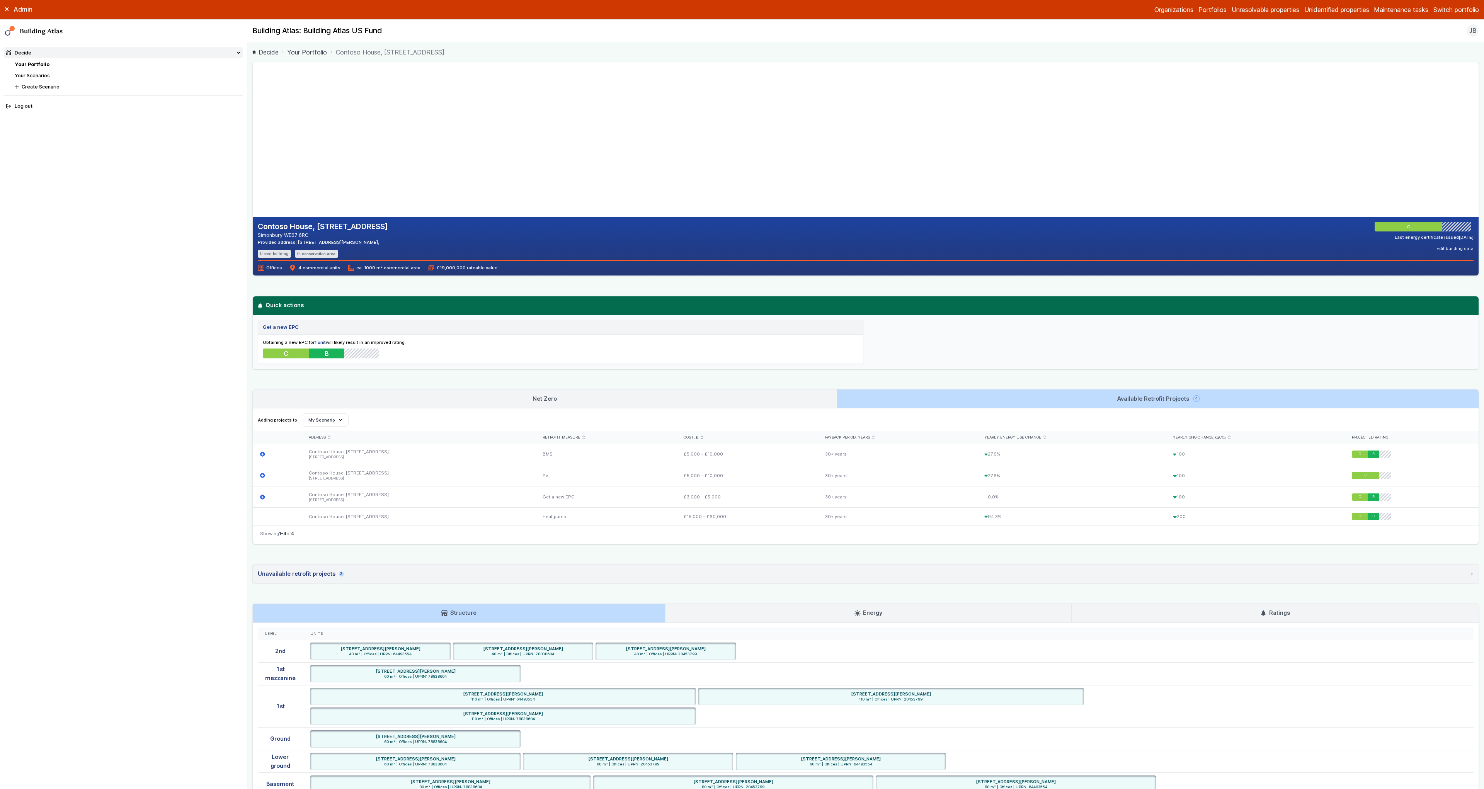
click at [742, 393] on link "Net Zero" at bounding box center [545, 398] width 584 height 19
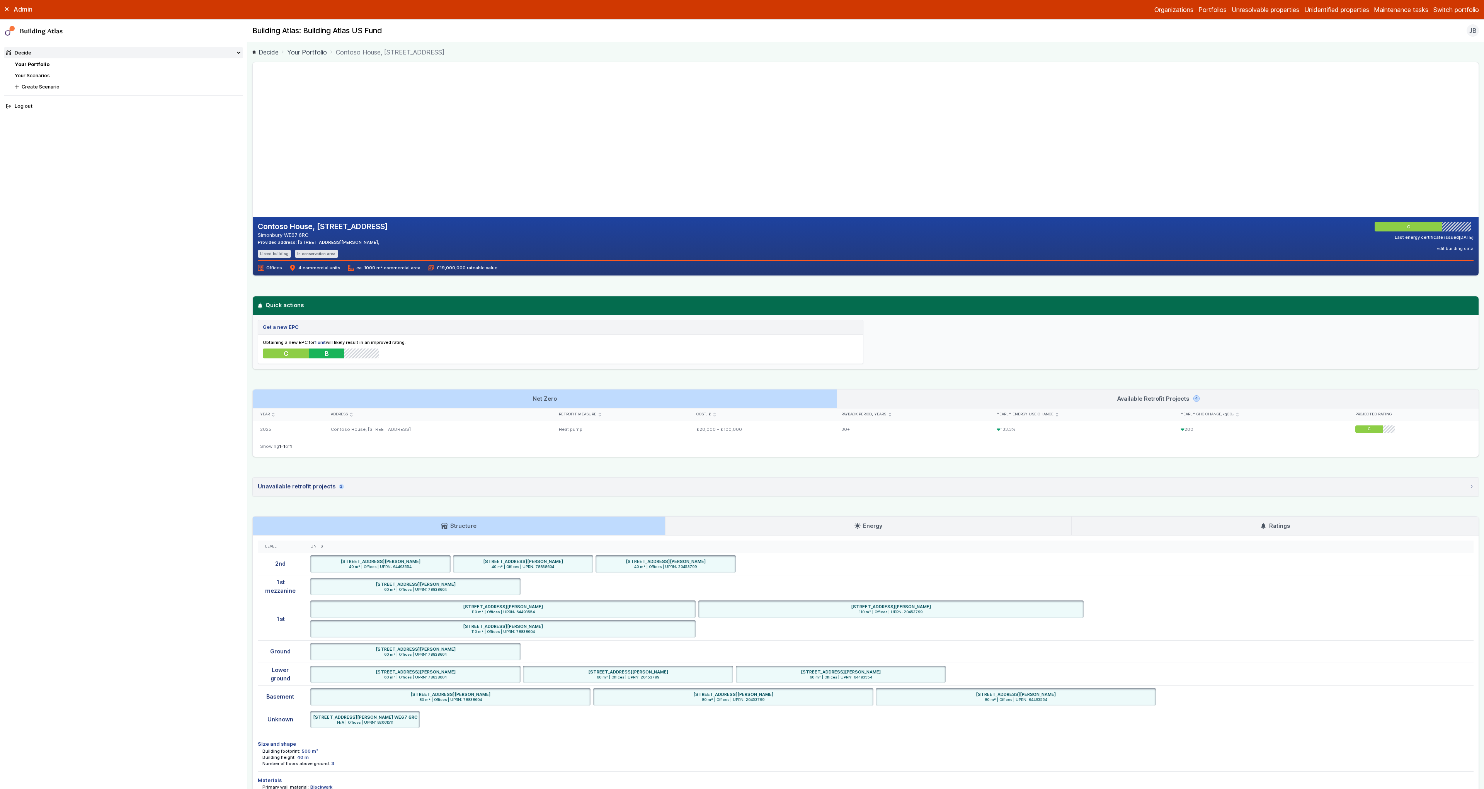
click at [929, 388] on div "Contoso House, 14, Jast Avenue Simonbury WE67 6RC Provided address: 4886 Tanya …" at bounding box center [865, 431] width 1226 height 739
click at [917, 390] on link "Available Retrofit Projects 4" at bounding box center [1157, 398] width 641 height 19
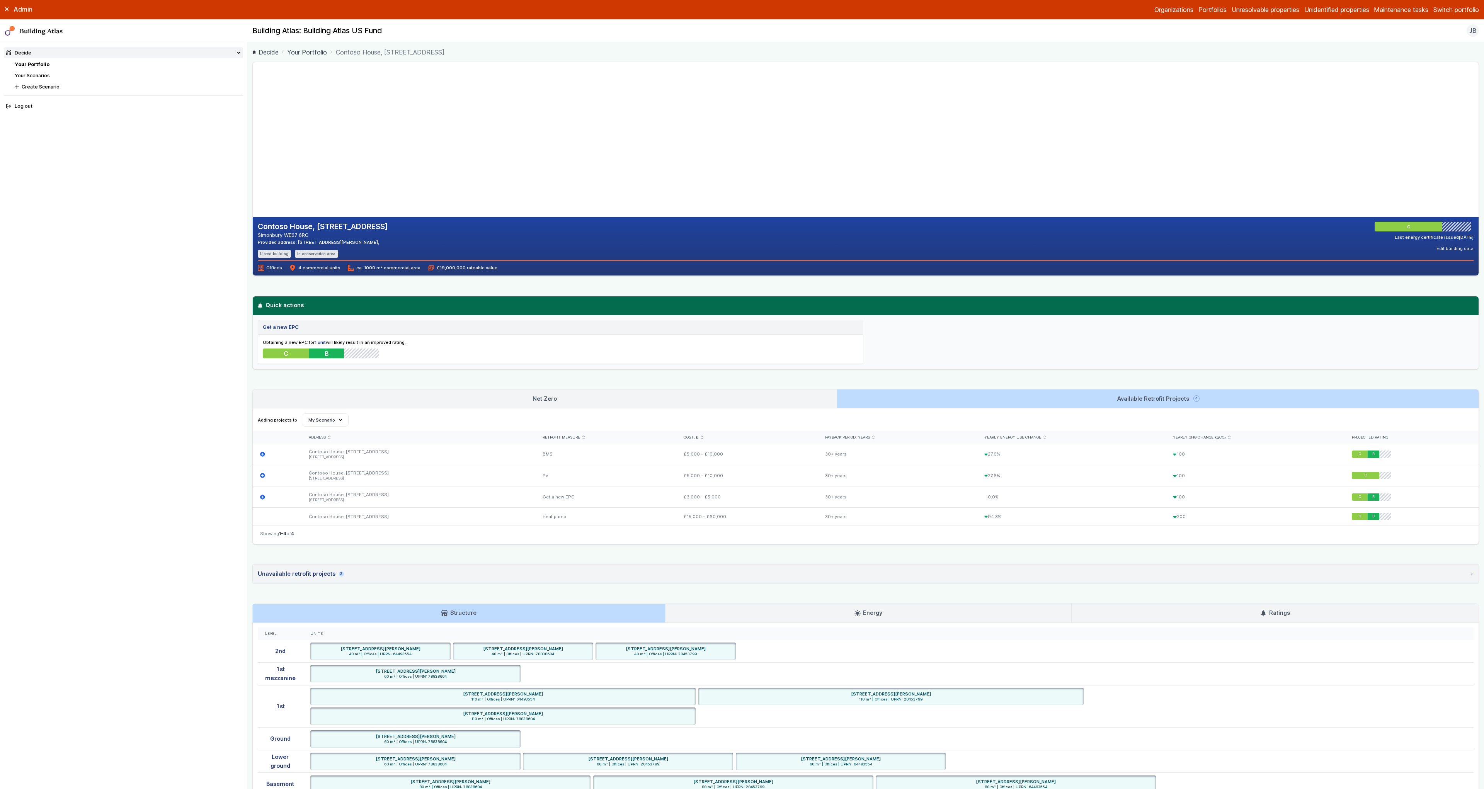
click at [819, 396] on link "Net Zero" at bounding box center [545, 398] width 584 height 19
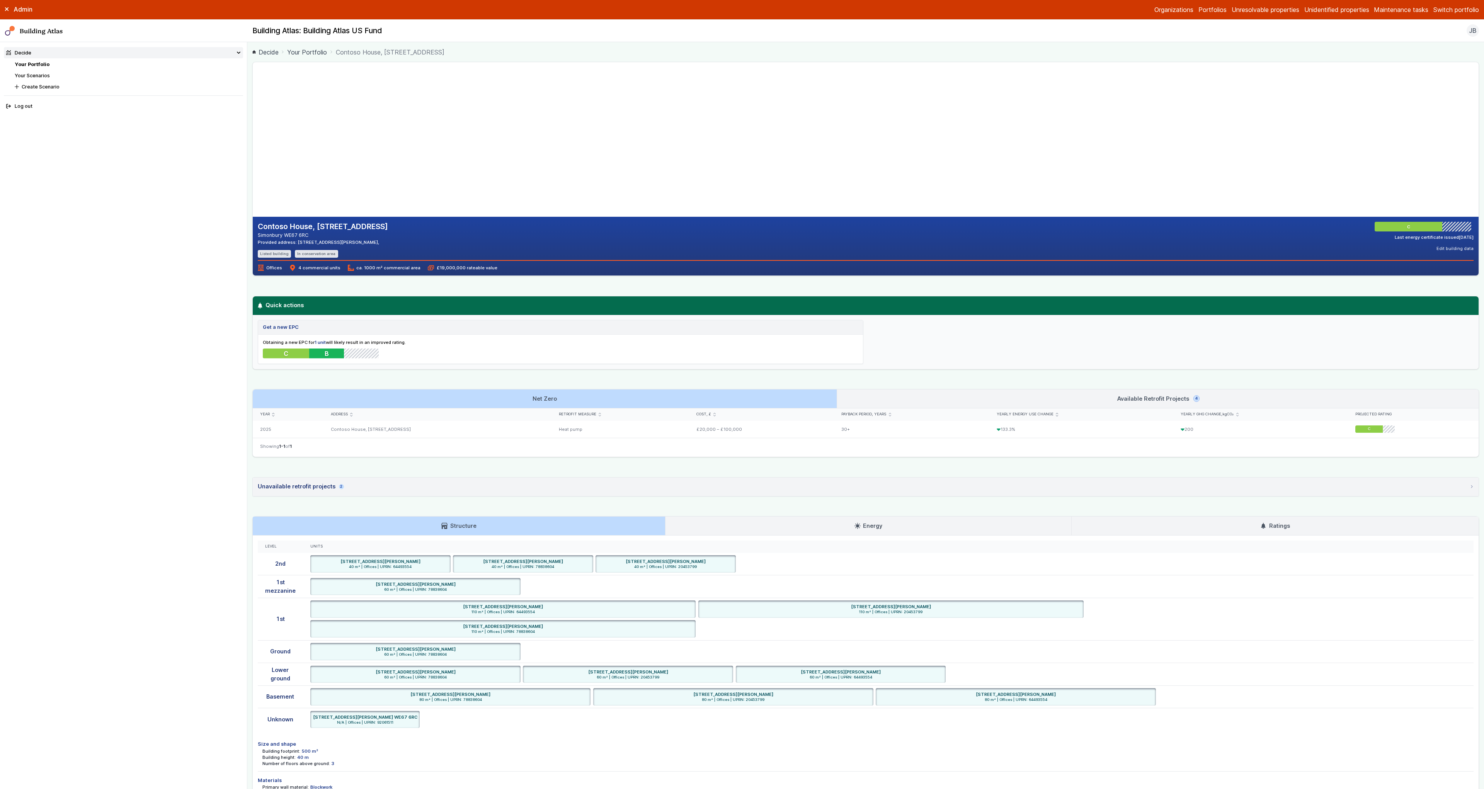
click at [881, 398] on link "Available Retrofit Projects 4" at bounding box center [1157, 398] width 641 height 19
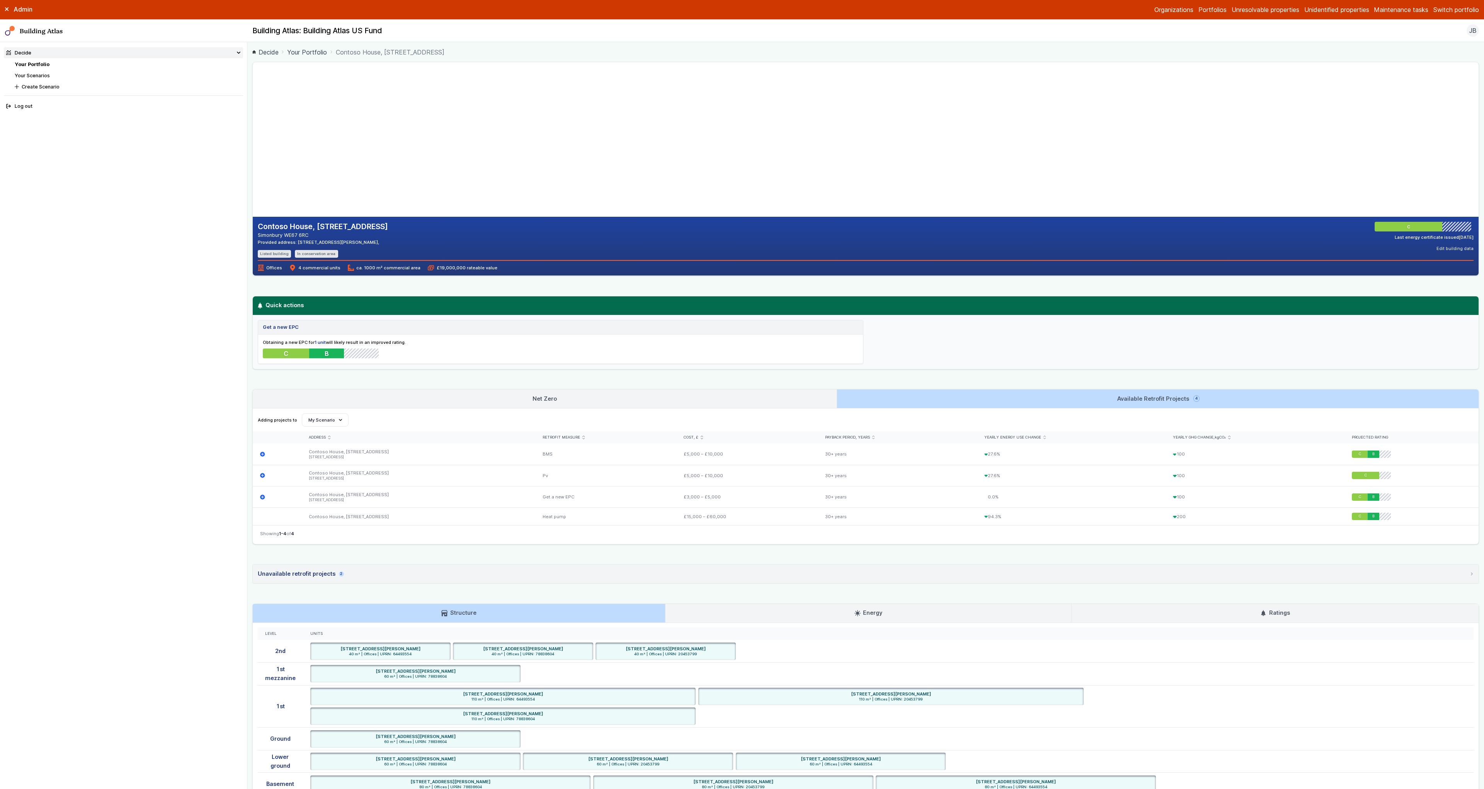
click at [714, 398] on link "Net Zero" at bounding box center [545, 398] width 584 height 19
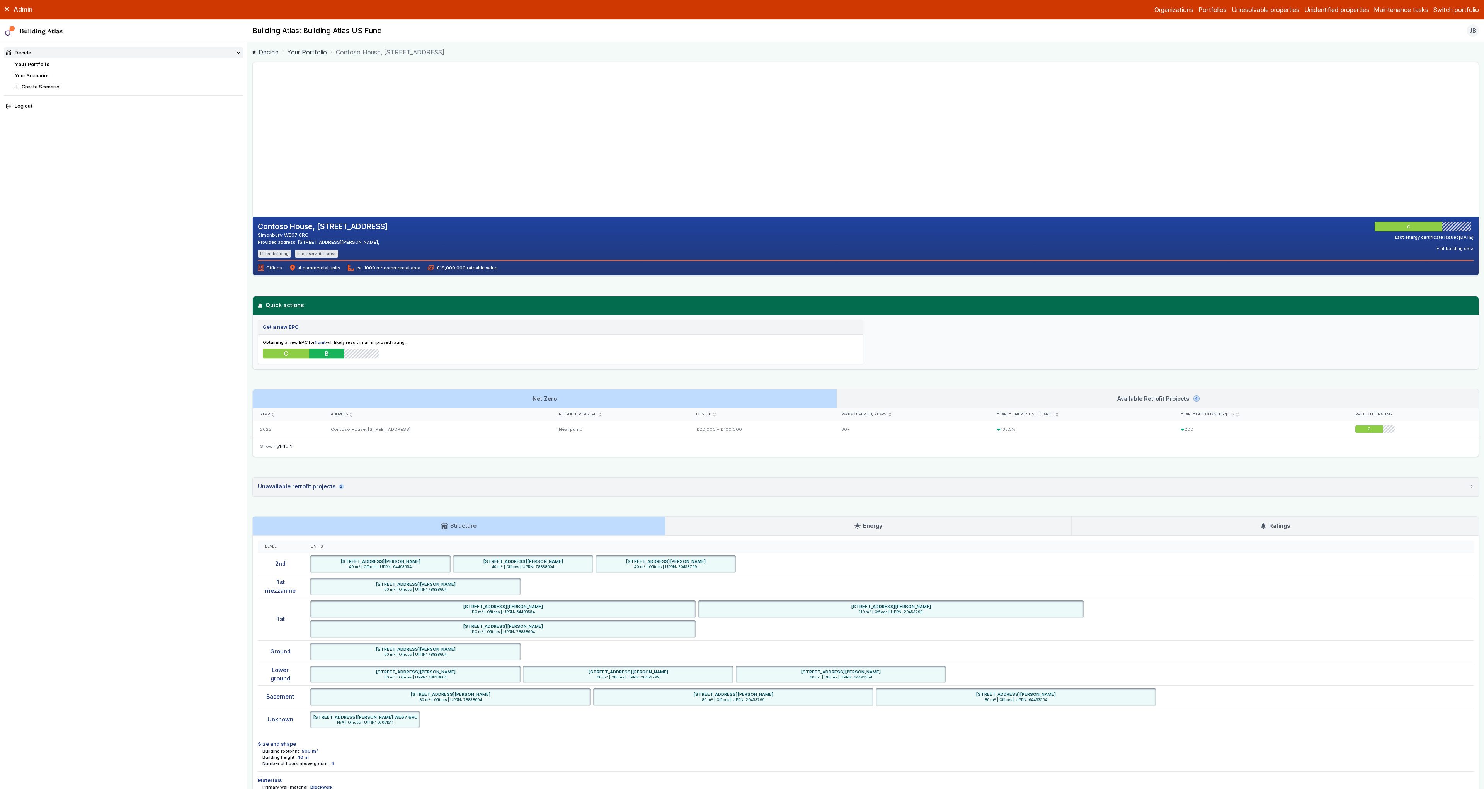
click at [885, 398] on link "Available Retrofit Projects 4" at bounding box center [1157, 398] width 641 height 19
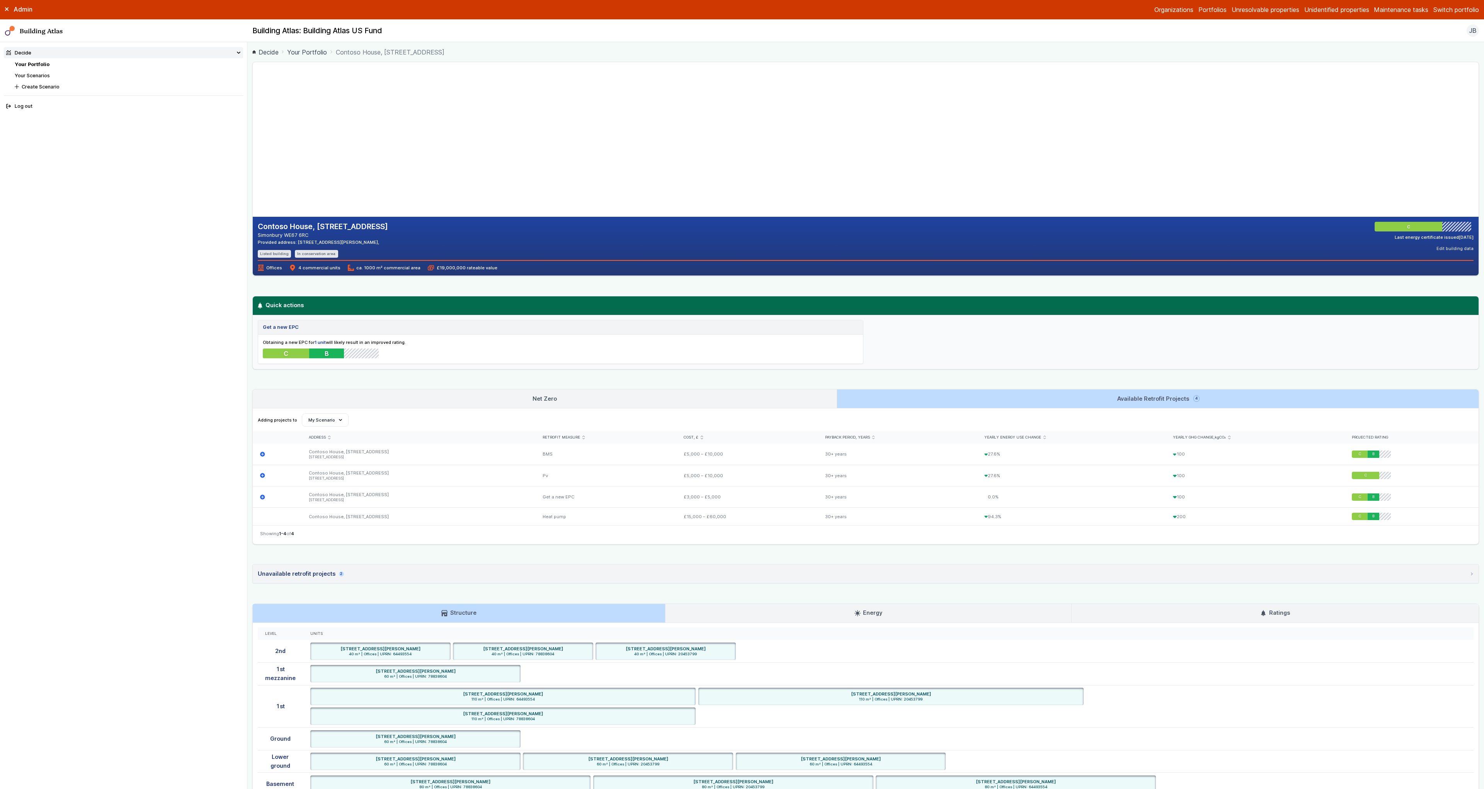
click at [798, 400] on link "Net Zero" at bounding box center [545, 398] width 584 height 19
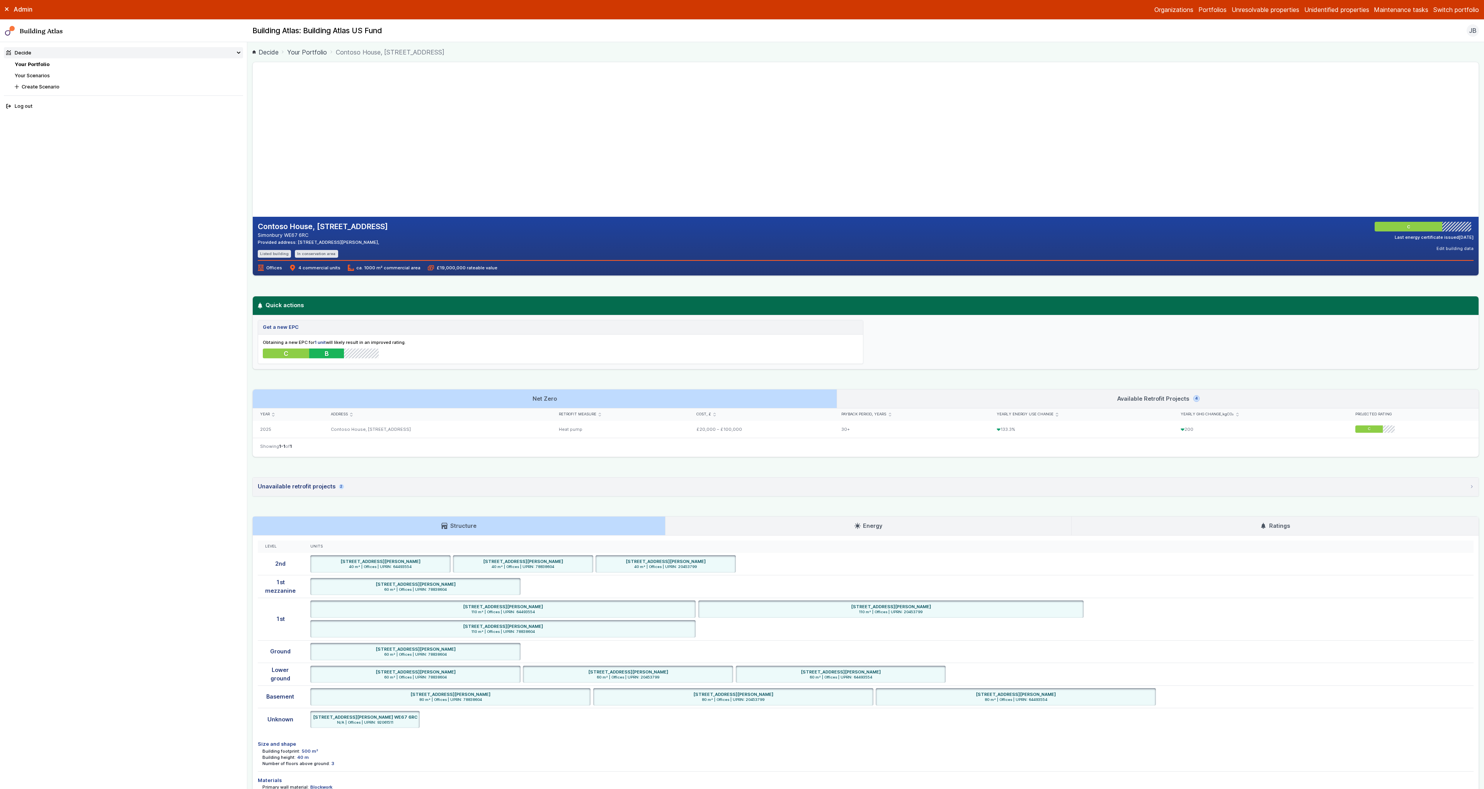
click at [896, 403] on link "Available Retrofit Projects 4" at bounding box center [1157, 398] width 641 height 19
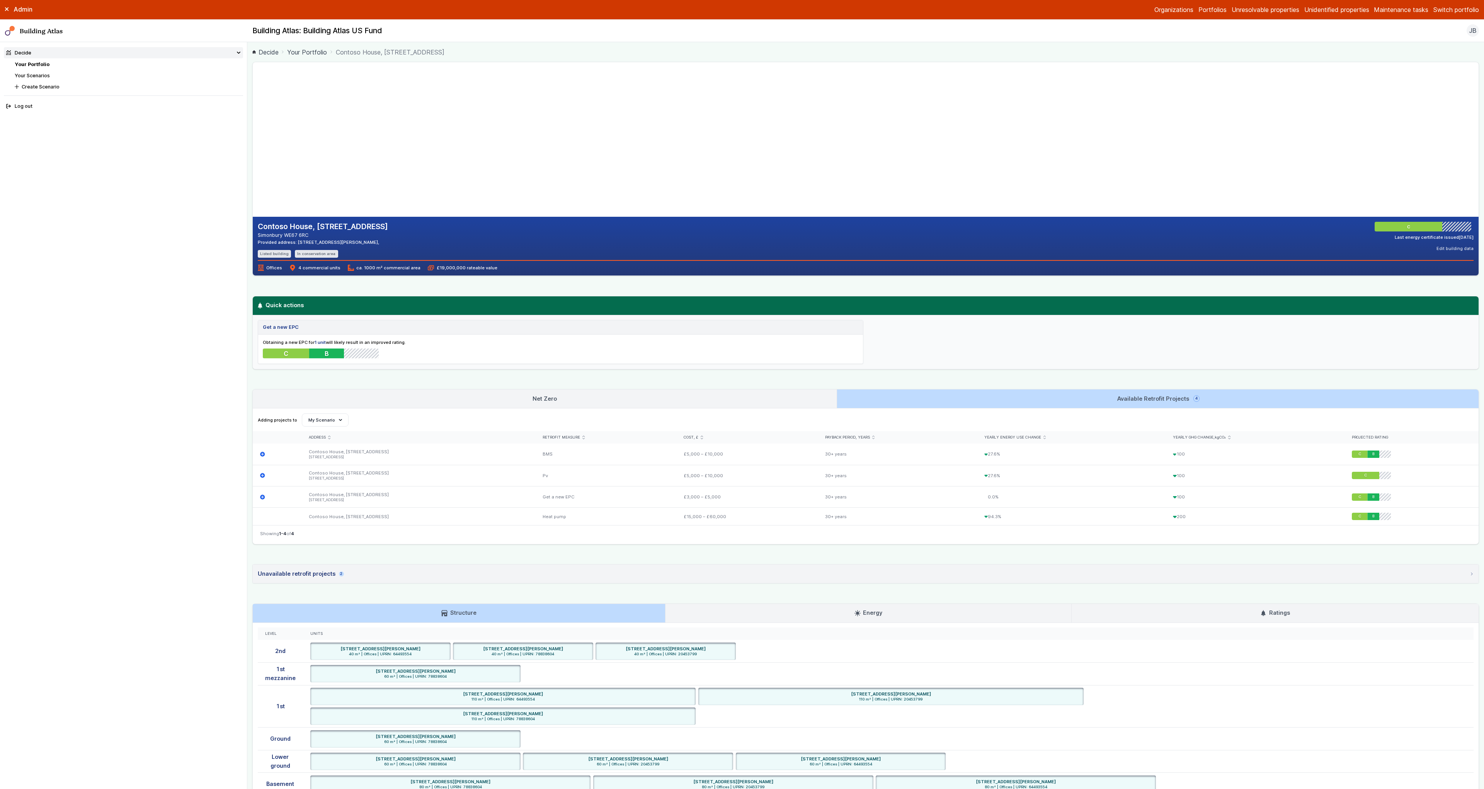
click at [781, 402] on link "Net Zero" at bounding box center [545, 398] width 584 height 19
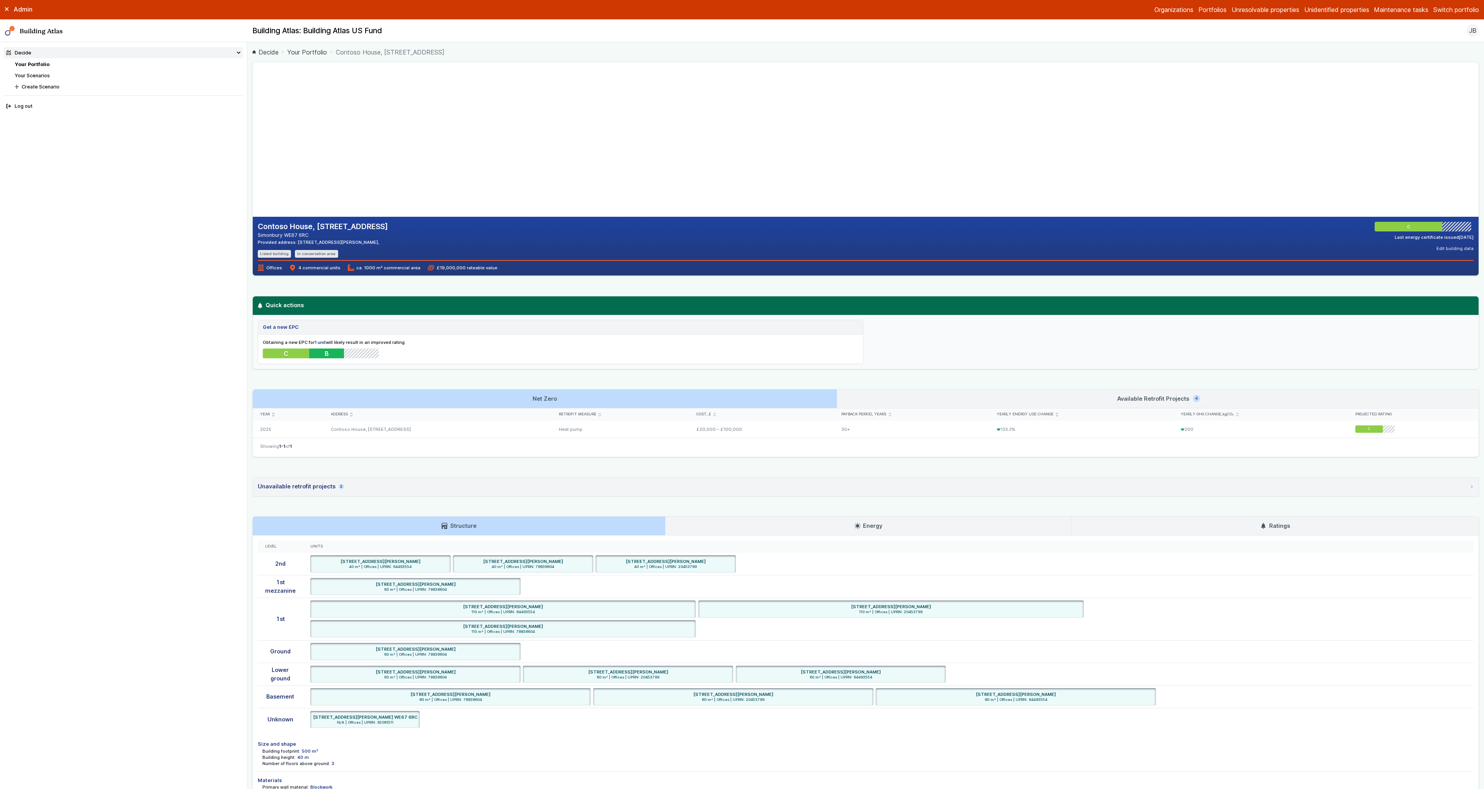
click at [872, 401] on link "Available Retrofit Projects 4" at bounding box center [1157, 398] width 641 height 19
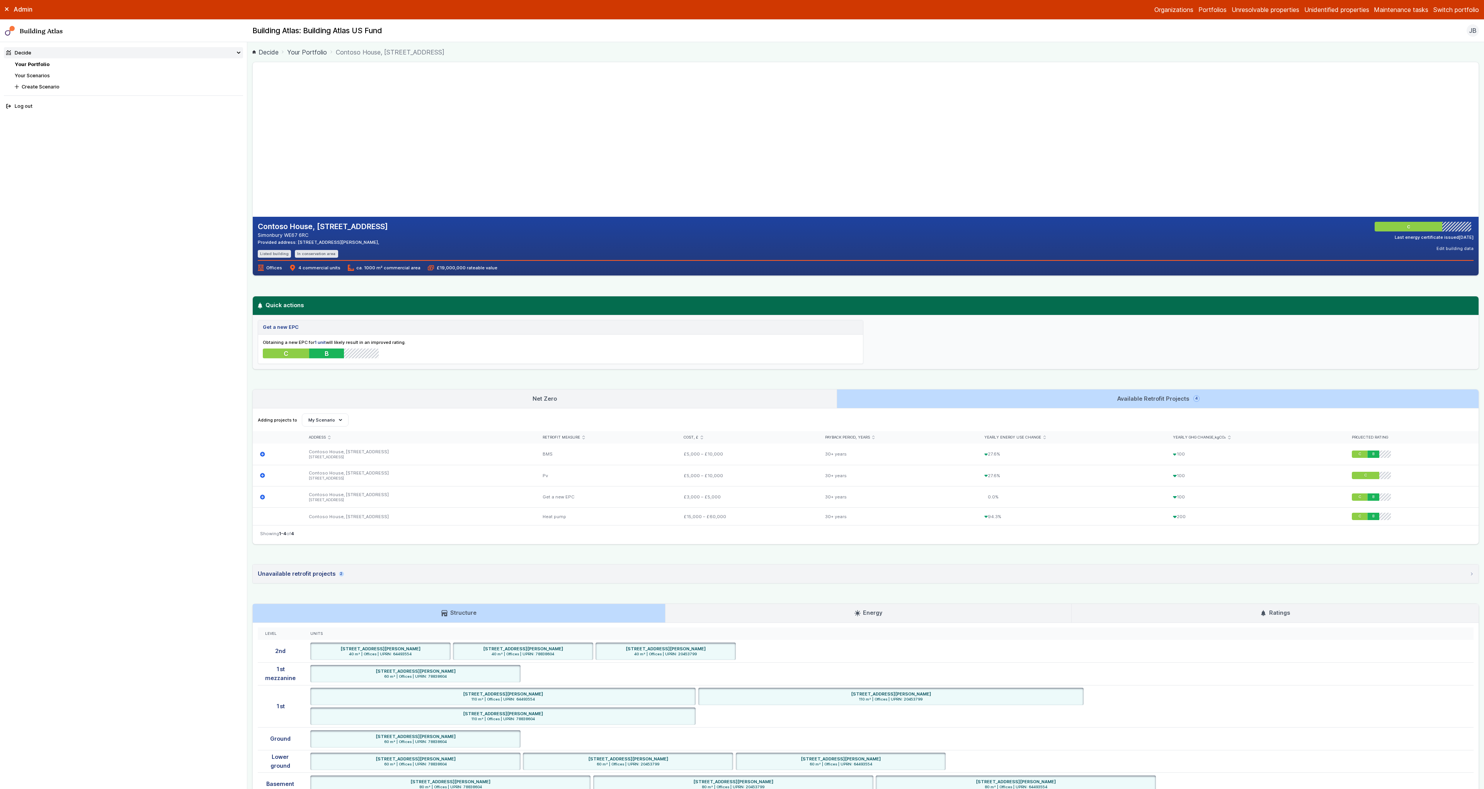
click at [815, 400] on link "Net Zero" at bounding box center [545, 398] width 584 height 19
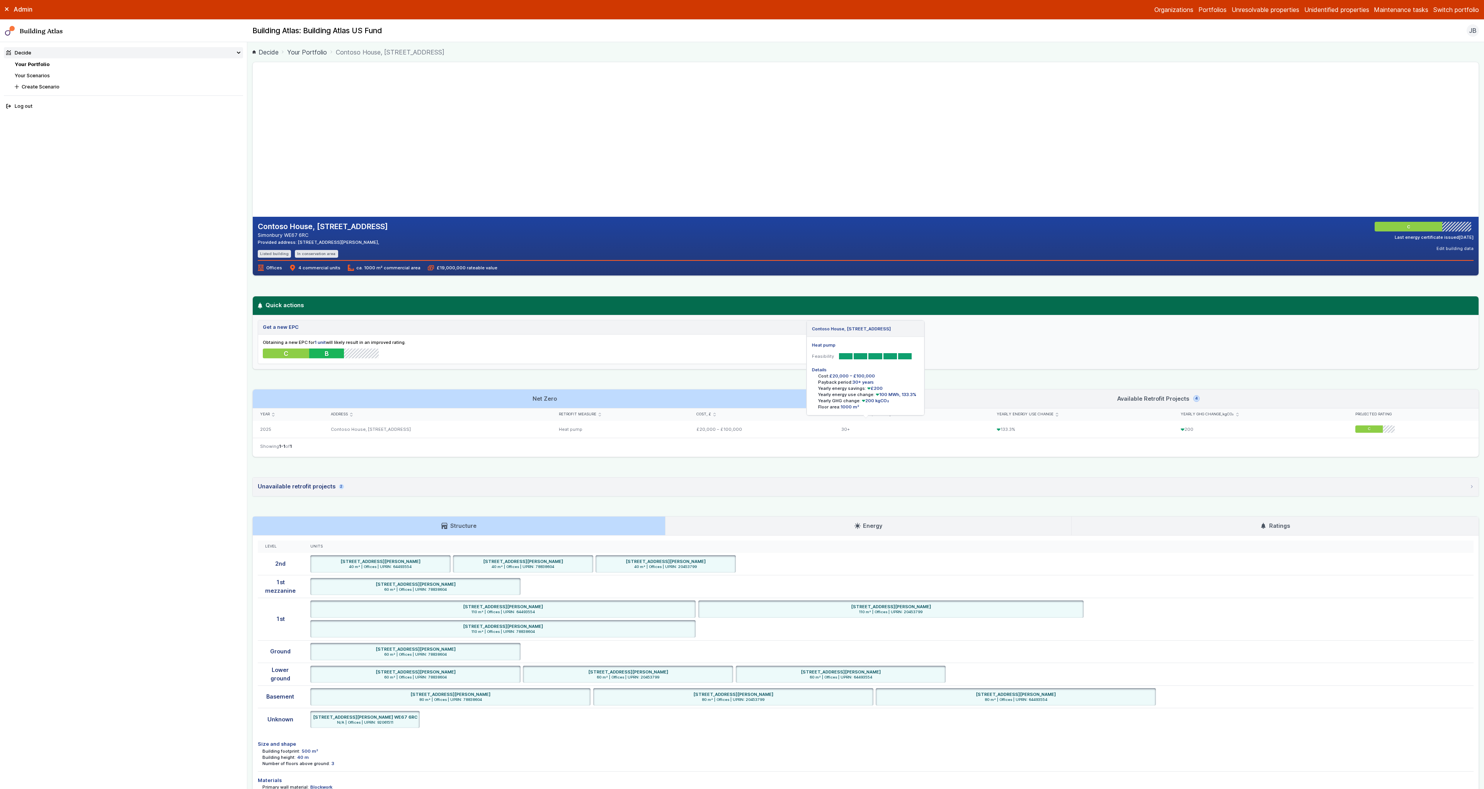
click at [904, 411] on li "Details Cost: £20,000 – £100,000 Payback period: 30+ years Yearly energy saving…" at bounding box center [865, 388] width 107 height 51
click at [912, 395] on span "100 MWh, 133.3%" at bounding box center [895, 394] width 42 height 5
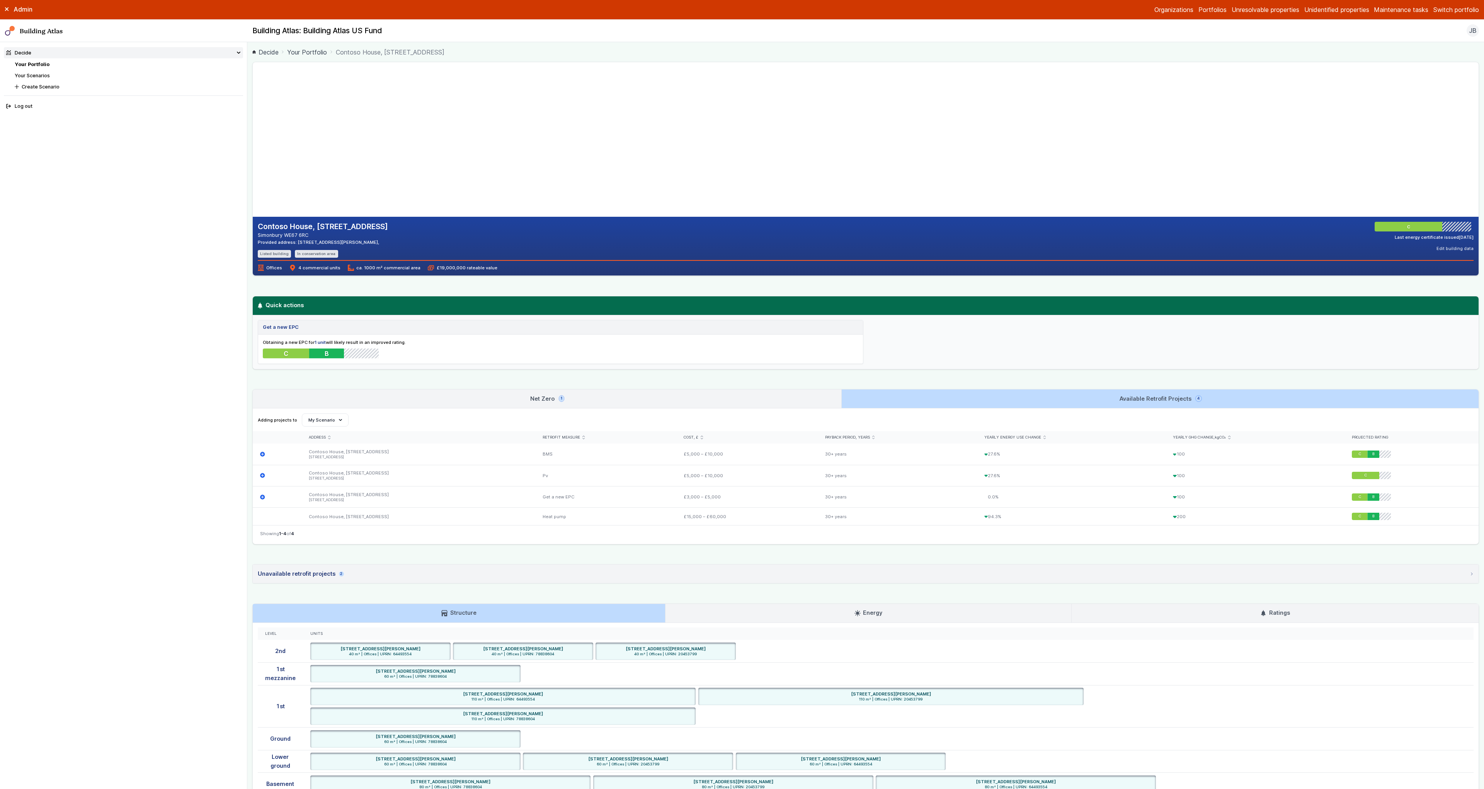
click at [567, 392] on link "Net Zero 1" at bounding box center [547, 398] width 588 height 19
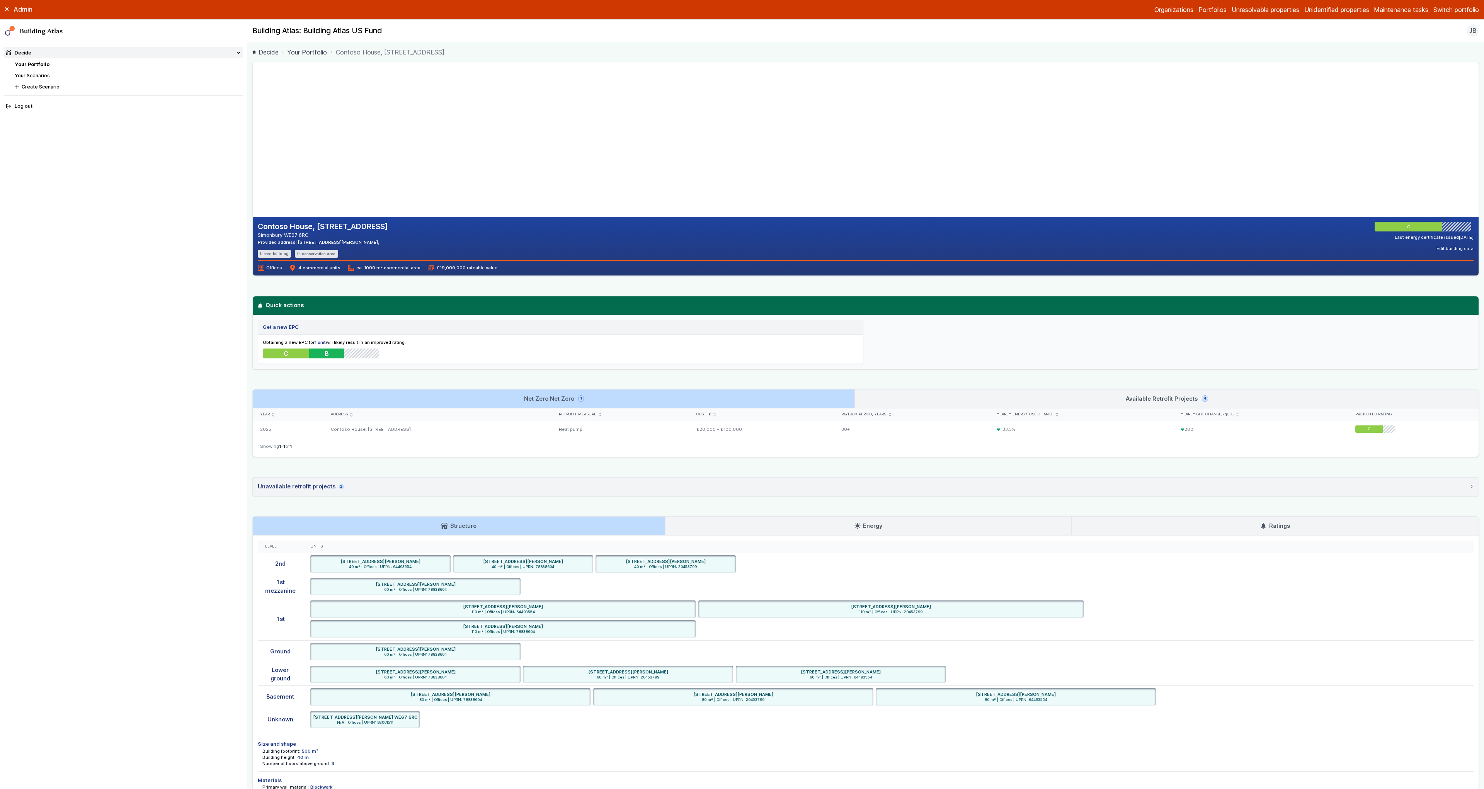
click at [986, 396] on link "Available Retrofit Projects 4" at bounding box center [1167, 398] width 624 height 19
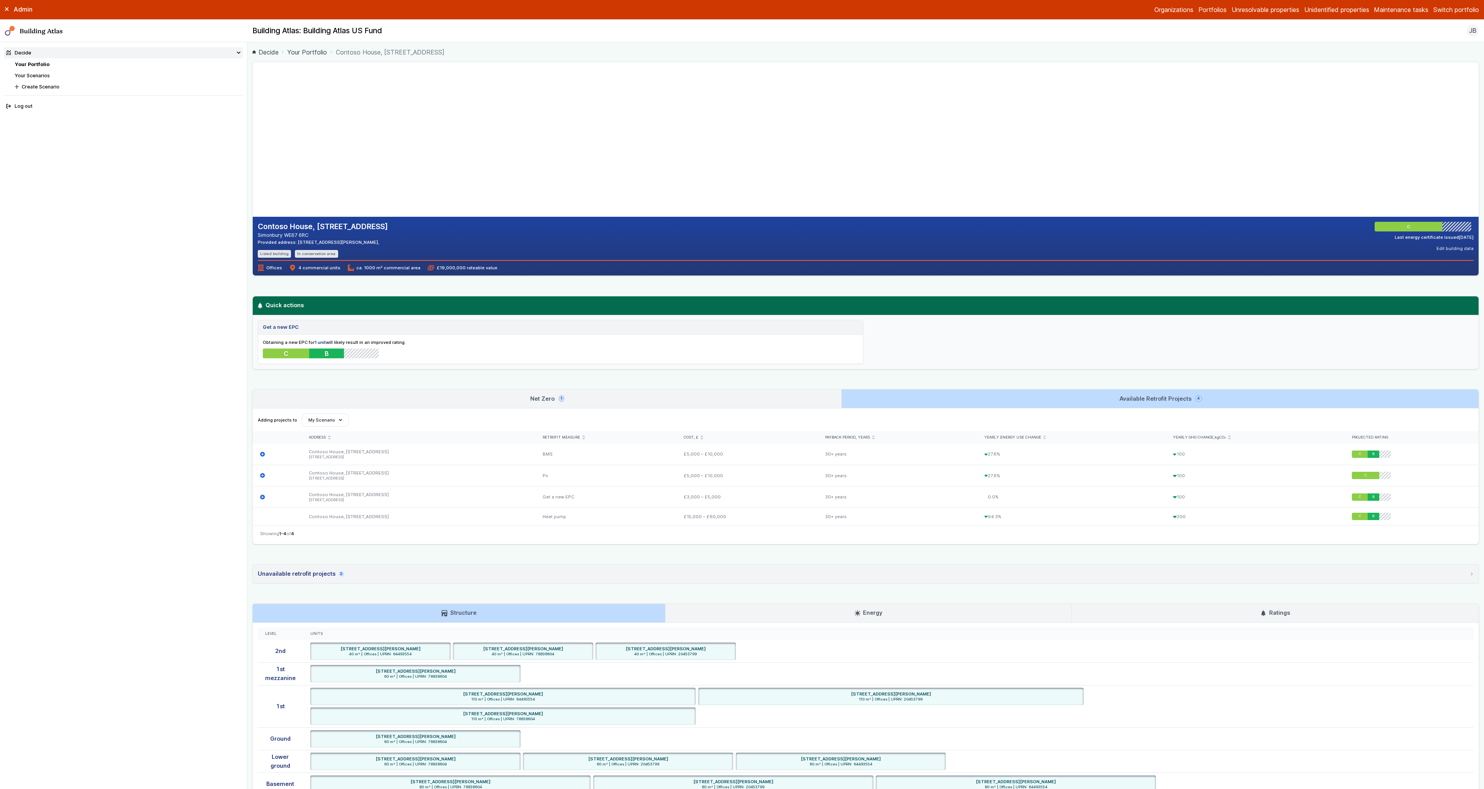
click at [787, 405] on link "Net Zero 1" at bounding box center [547, 398] width 588 height 19
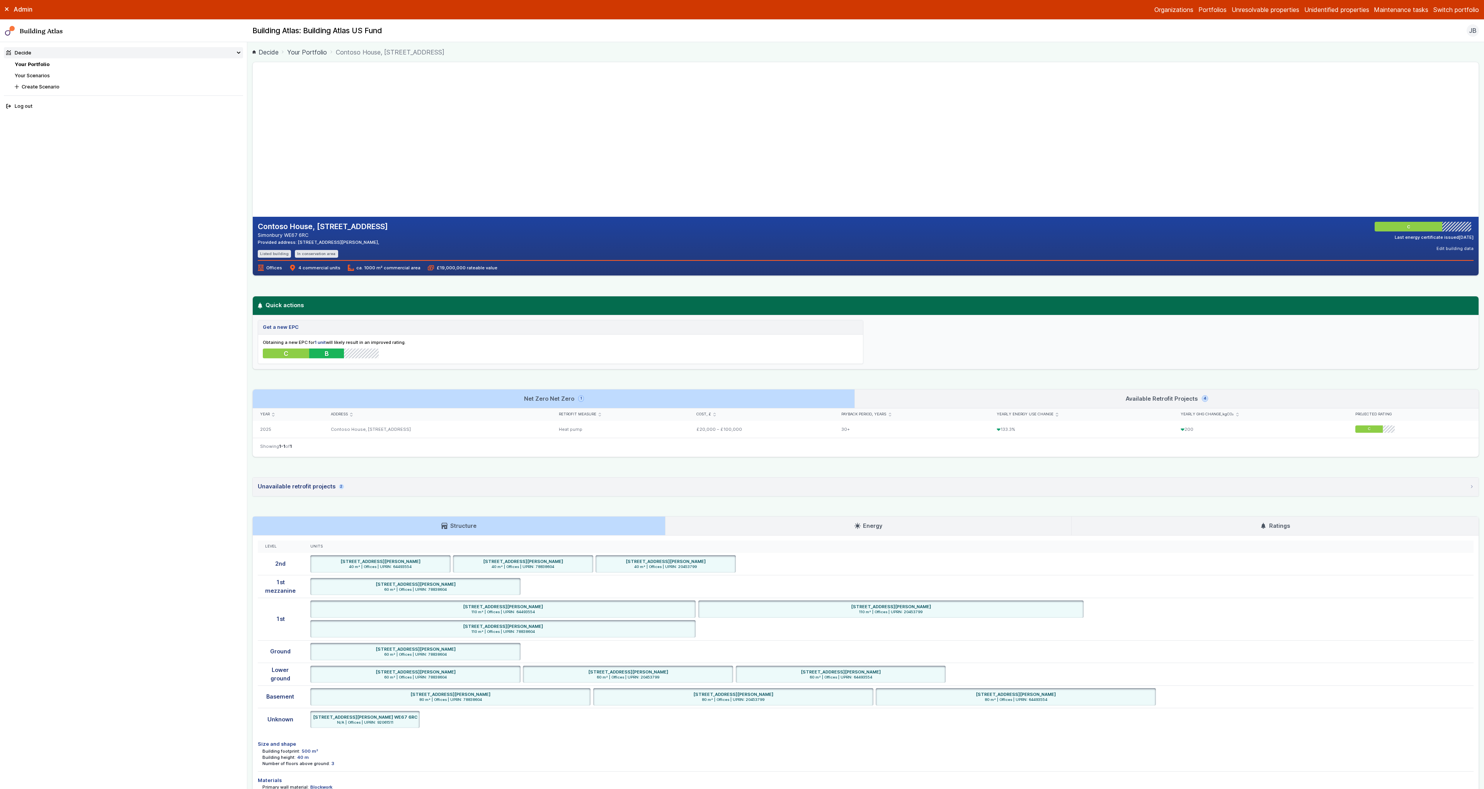
click at [934, 404] on link "Available Retrofit Projects 4" at bounding box center [1167, 398] width 624 height 19
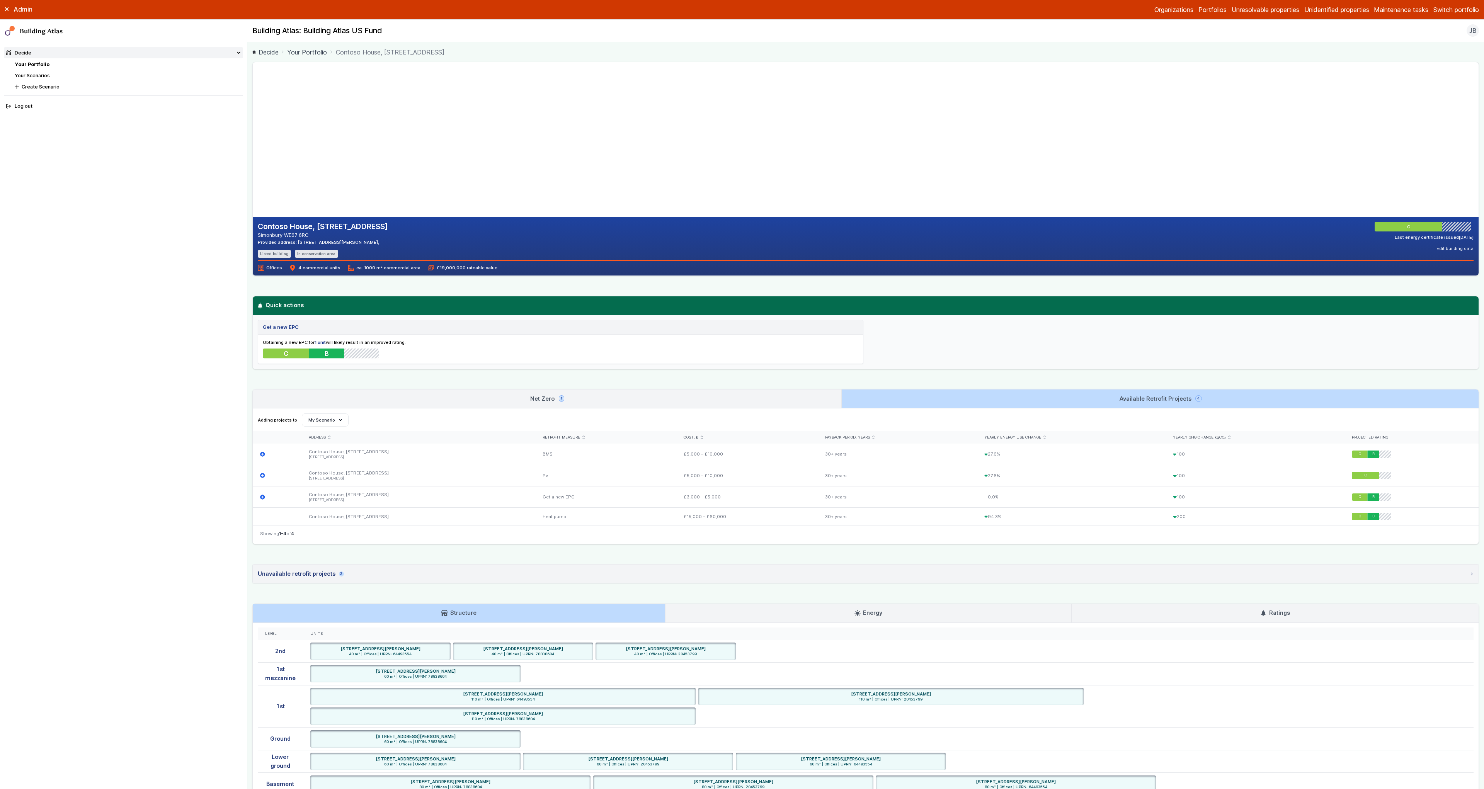
click at [797, 405] on link "Net Zero 1" at bounding box center [547, 398] width 588 height 19
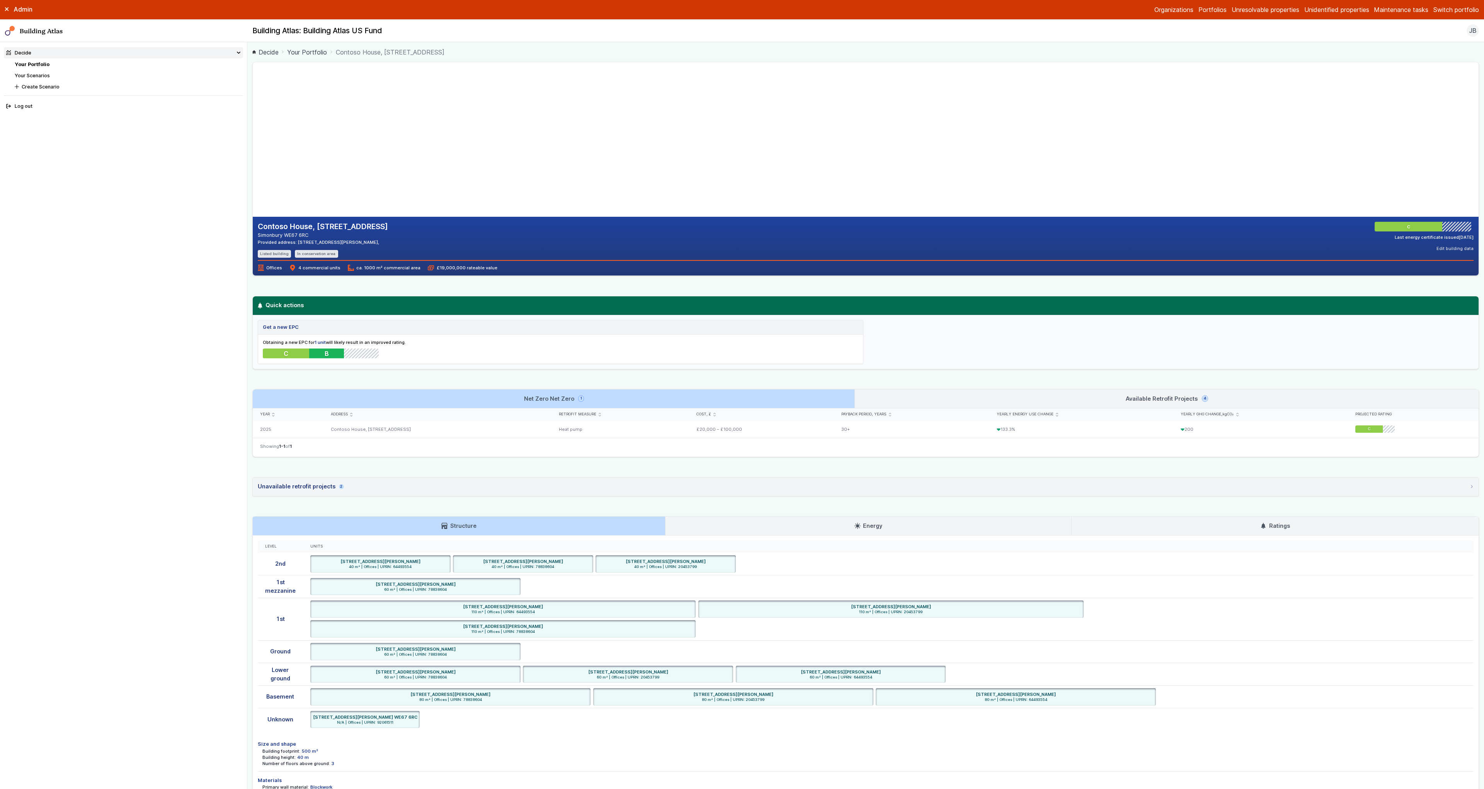
click at [940, 400] on link "Available Retrofit Projects 4" at bounding box center [1167, 398] width 624 height 19
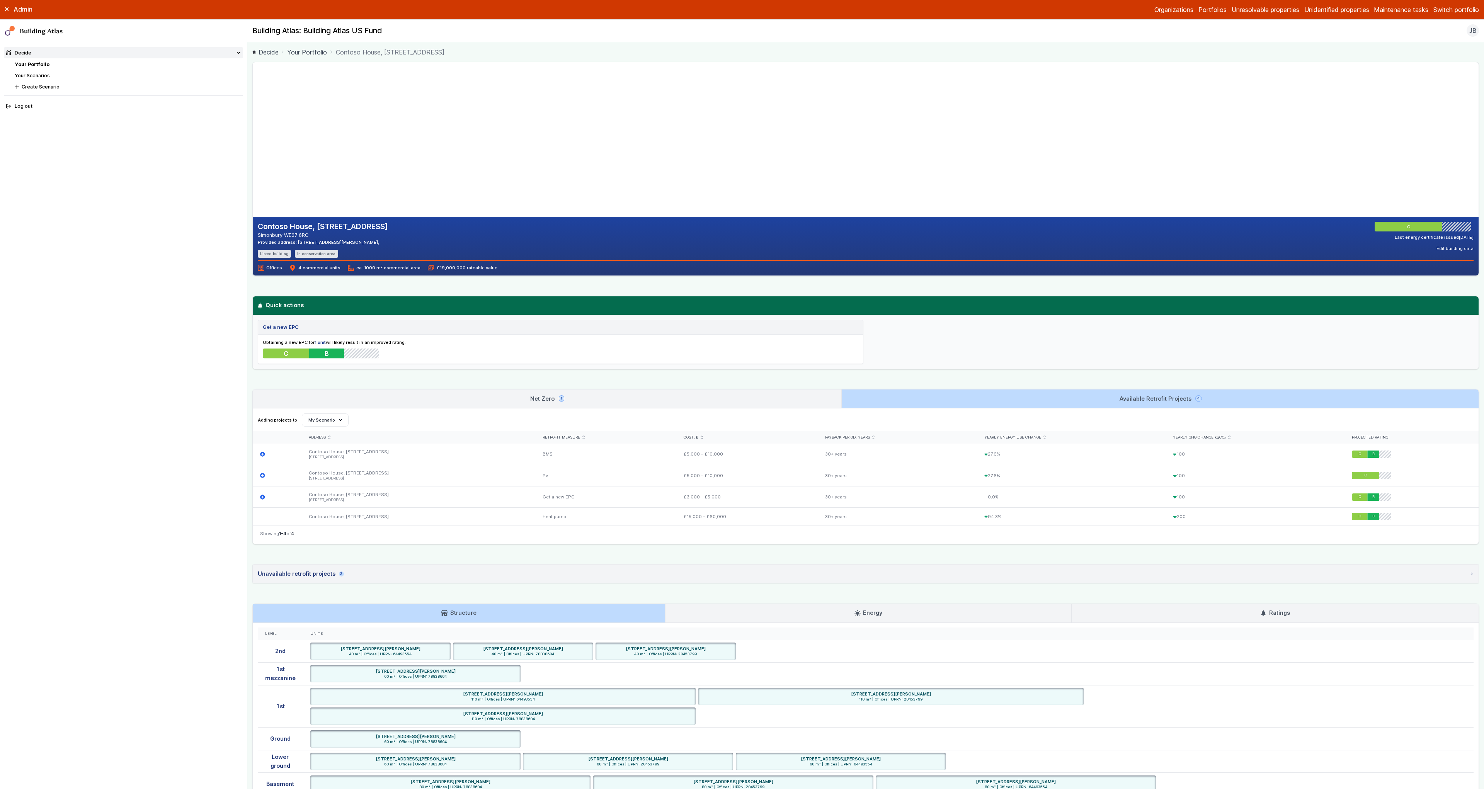
click at [790, 401] on link "Net Zero 1" at bounding box center [547, 398] width 588 height 19
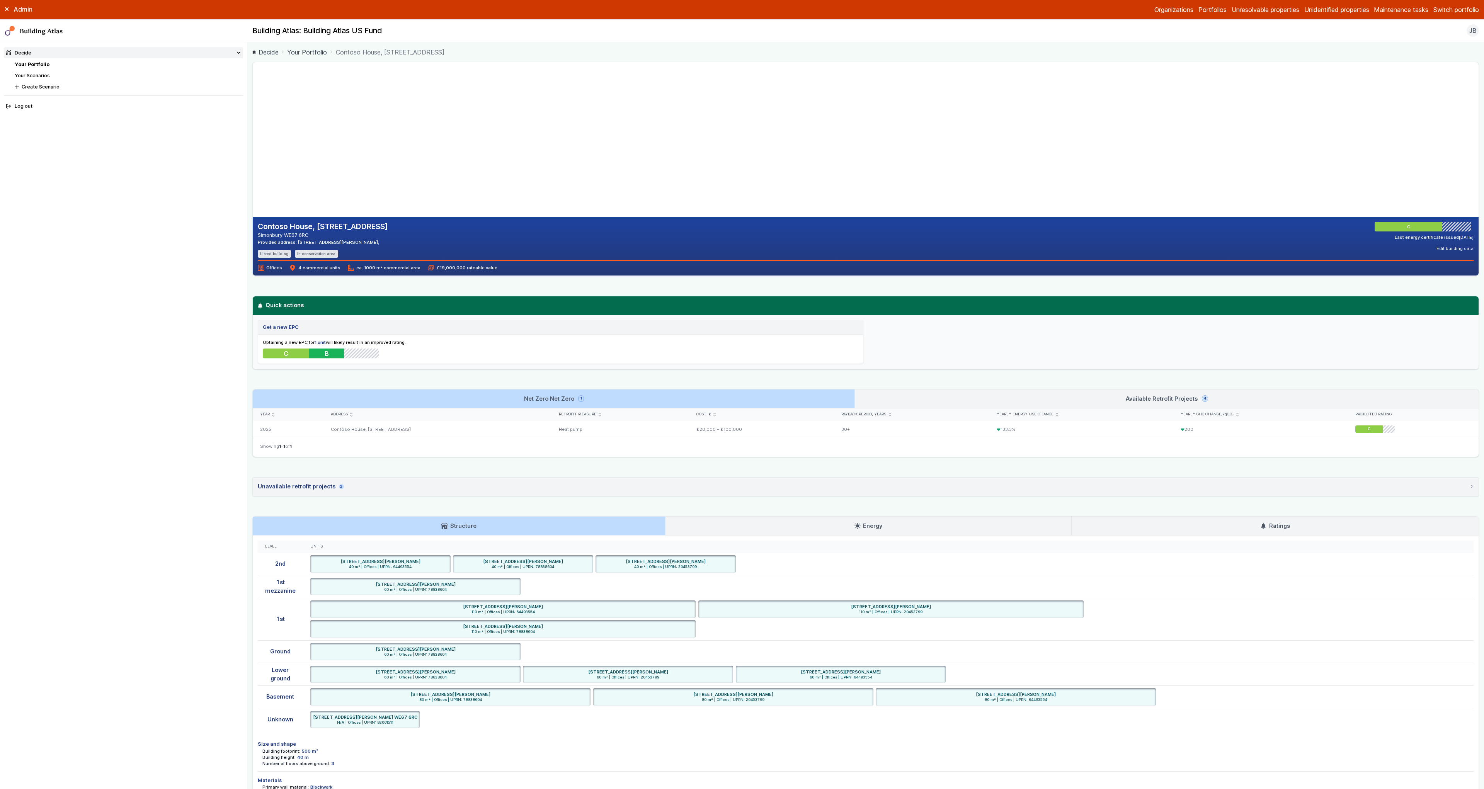
click at [922, 401] on link "Available Retrofit Projects 4" at bounding box center [1167, 398] width 624 height 19
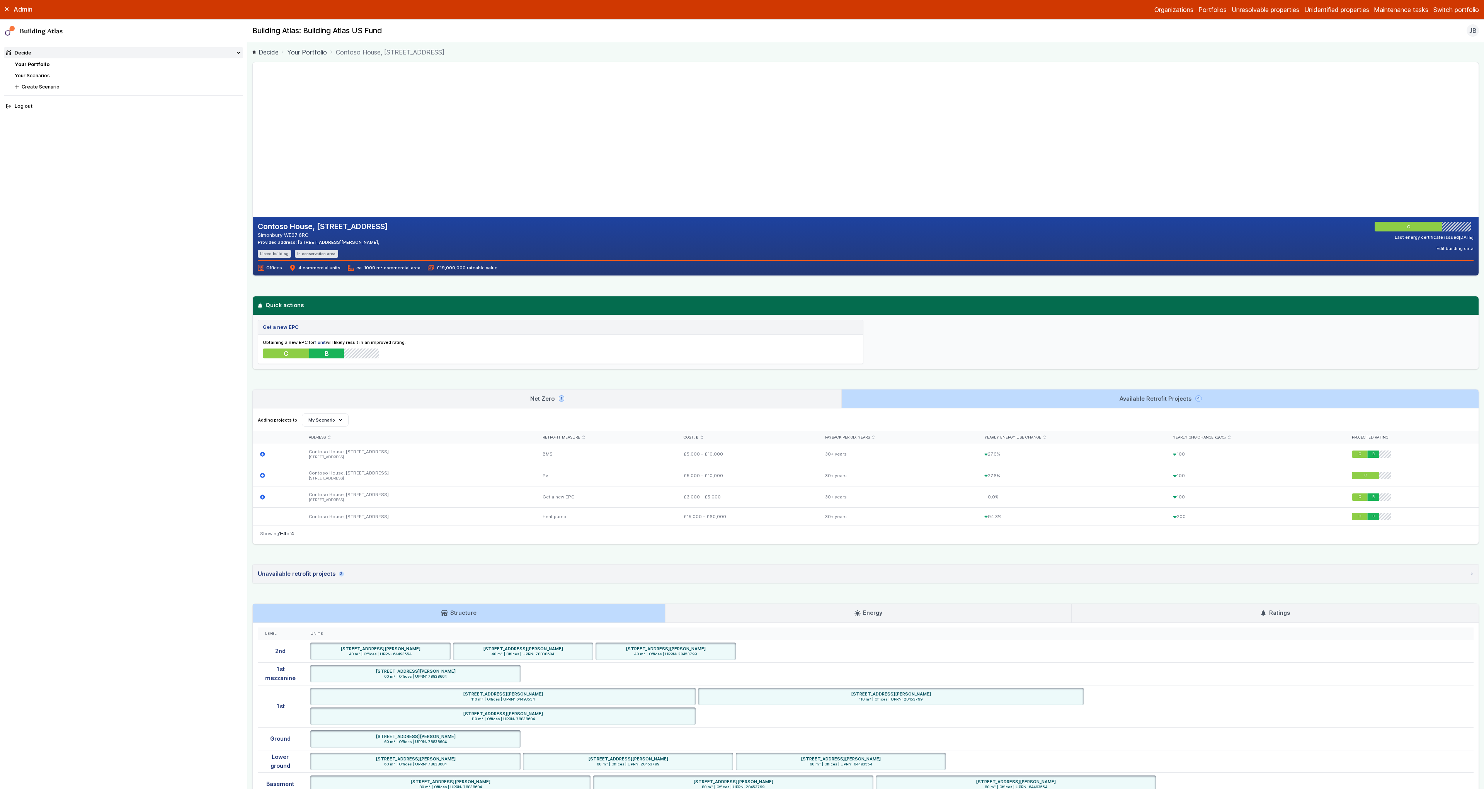
click at [748, 397] on link "Net Zero 1" at bounding box center [547, 398] width 588 height 19
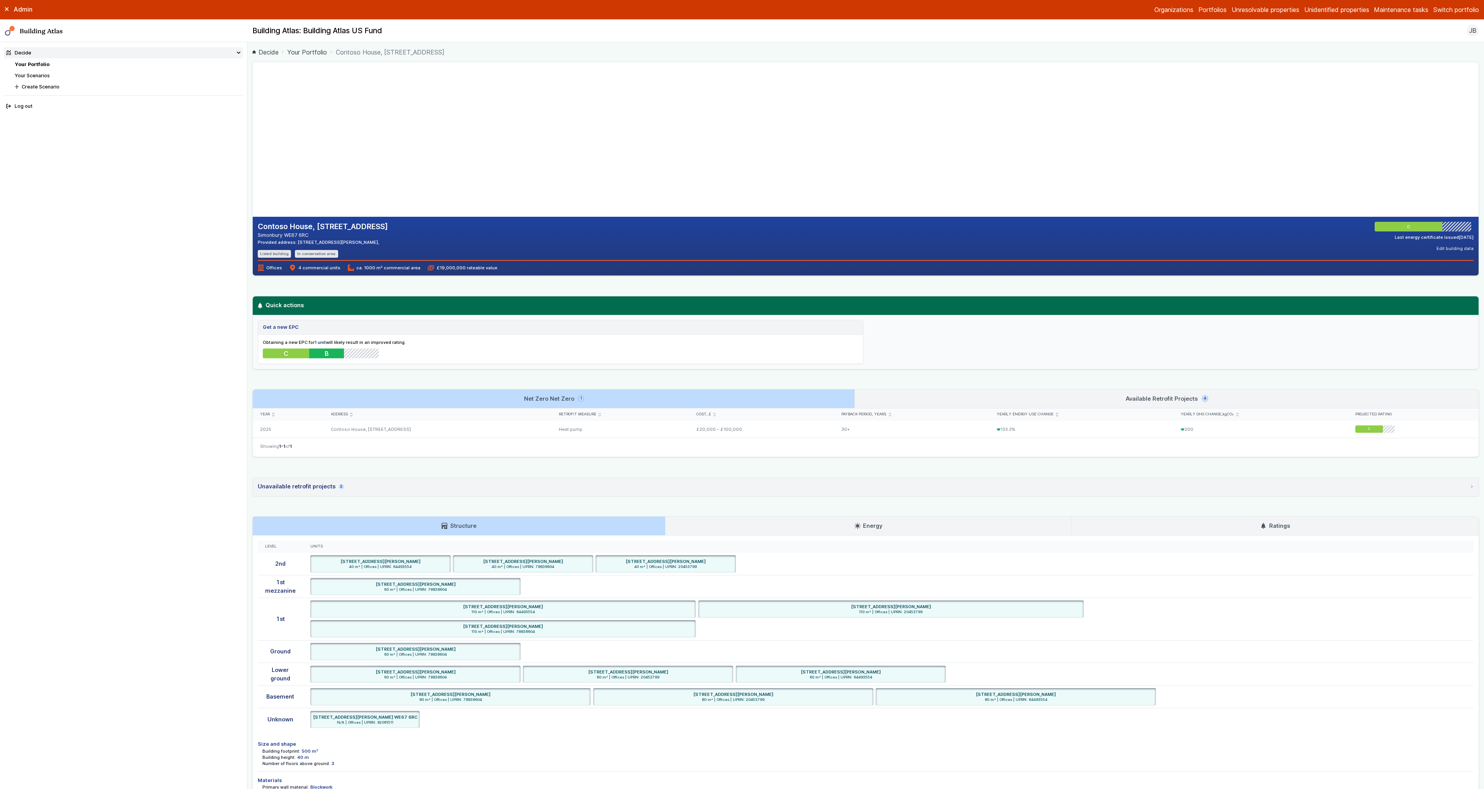
click at [901, 401] on link "Available Retrofit Projects 4" at bounding box center [1167, 398] width 624 height 19
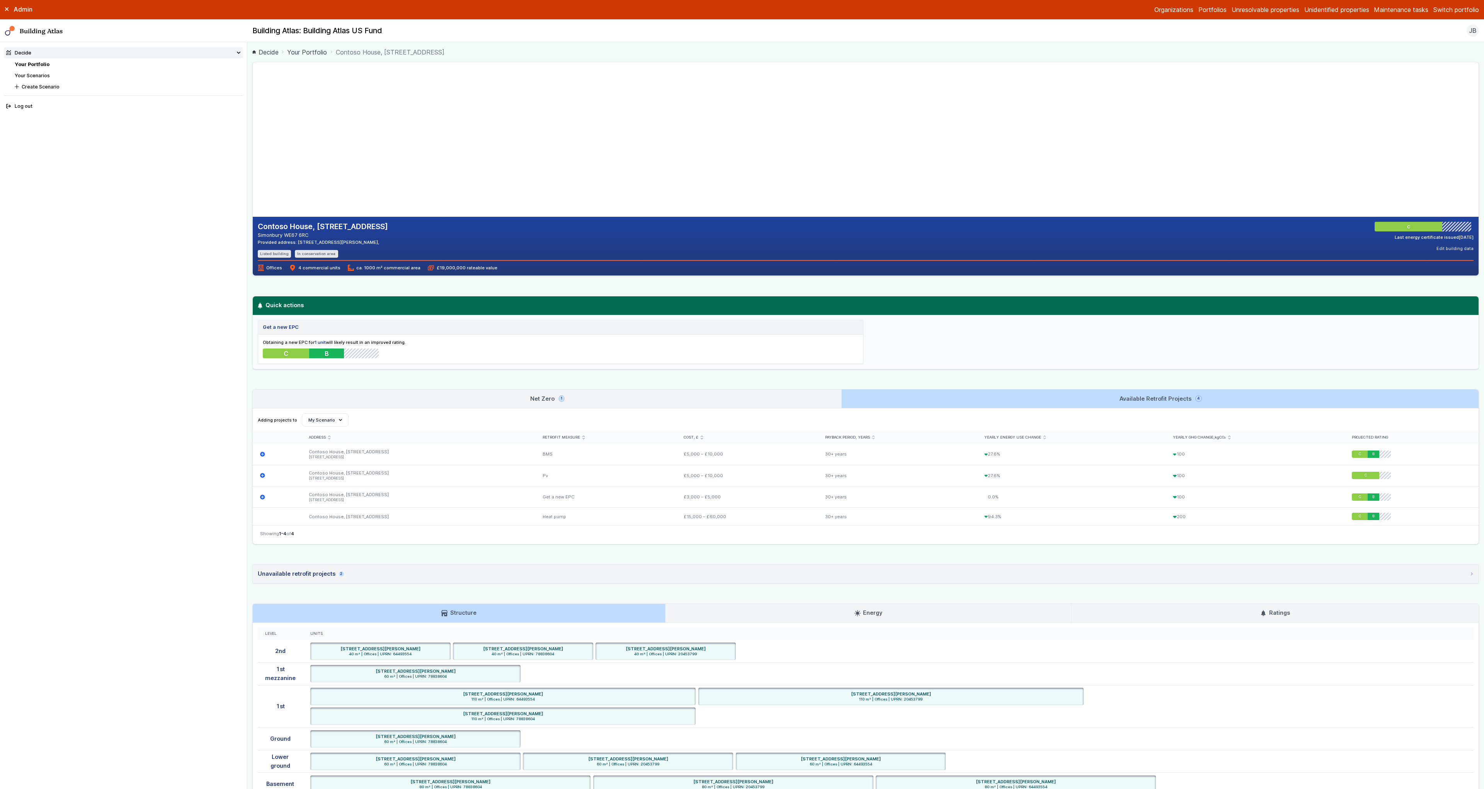
click at [786, 400] on link "Net Zero 1" at bounding box center [547, 398] width 588 height 19
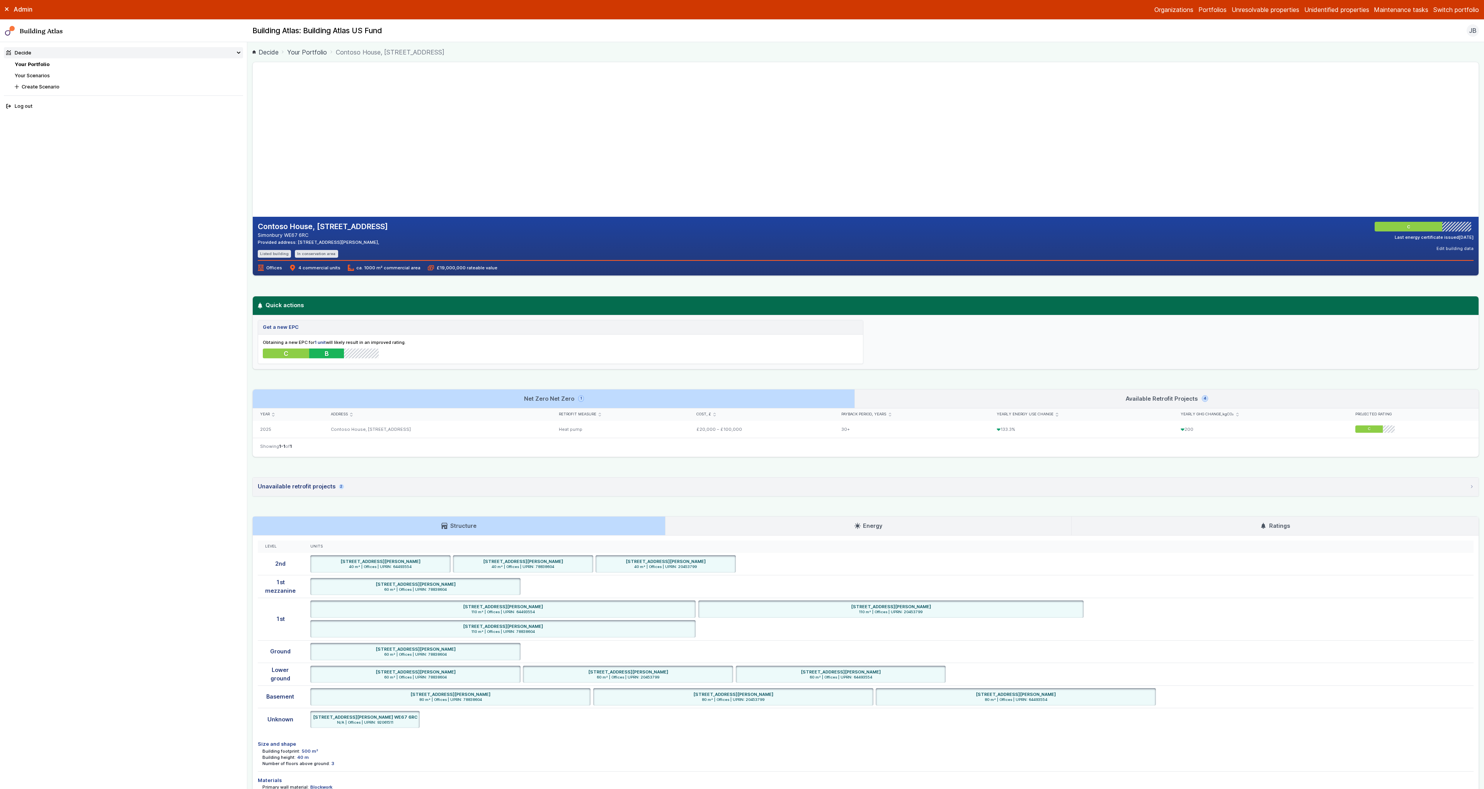
click at [907, 399] on link "Available Retrofit Projects 4" at bounding box center [1167, 398] width 624 height 19
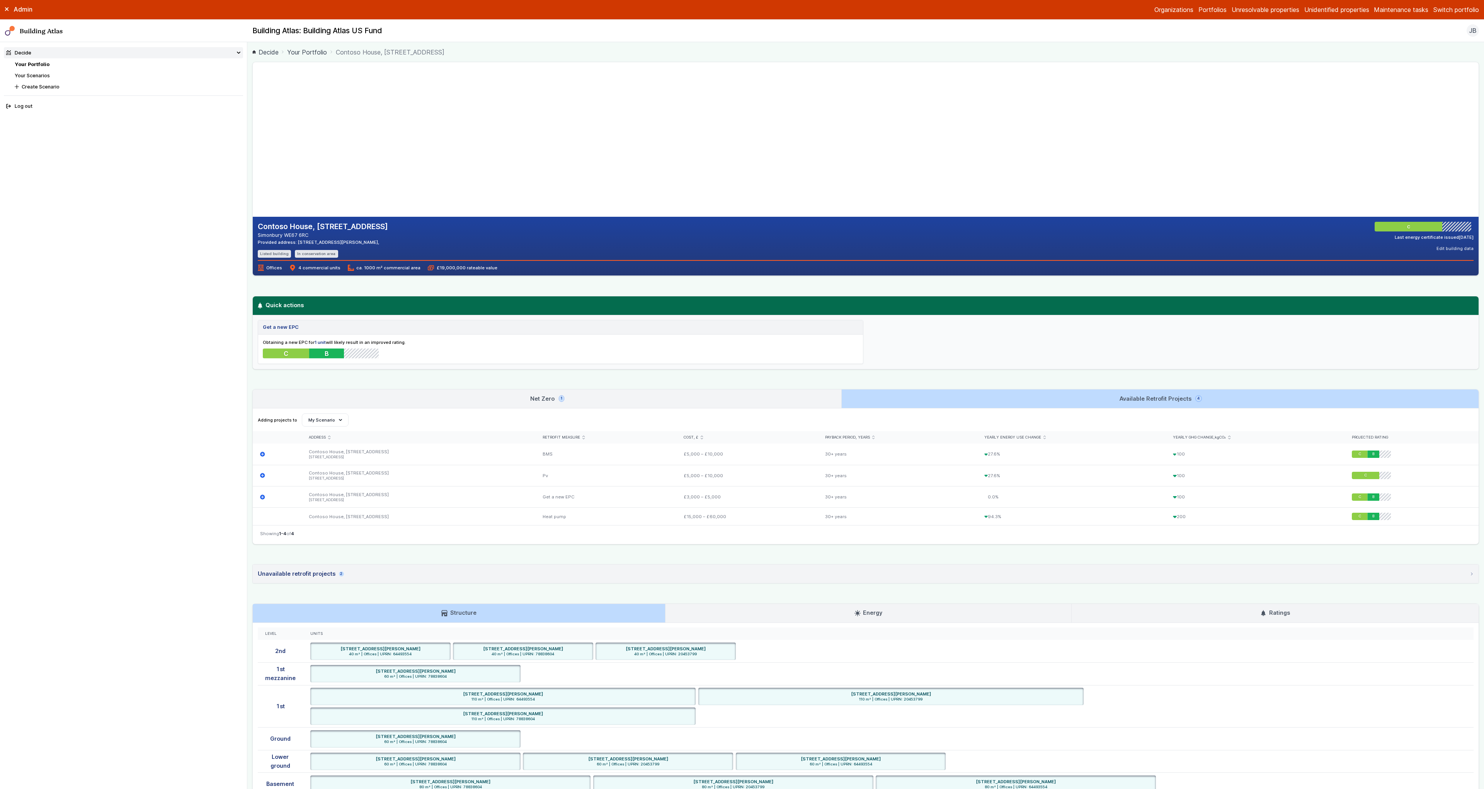
click at [805, 398] on link "Net Zero 1" at bounding box center [547, 398] width 588 height 19
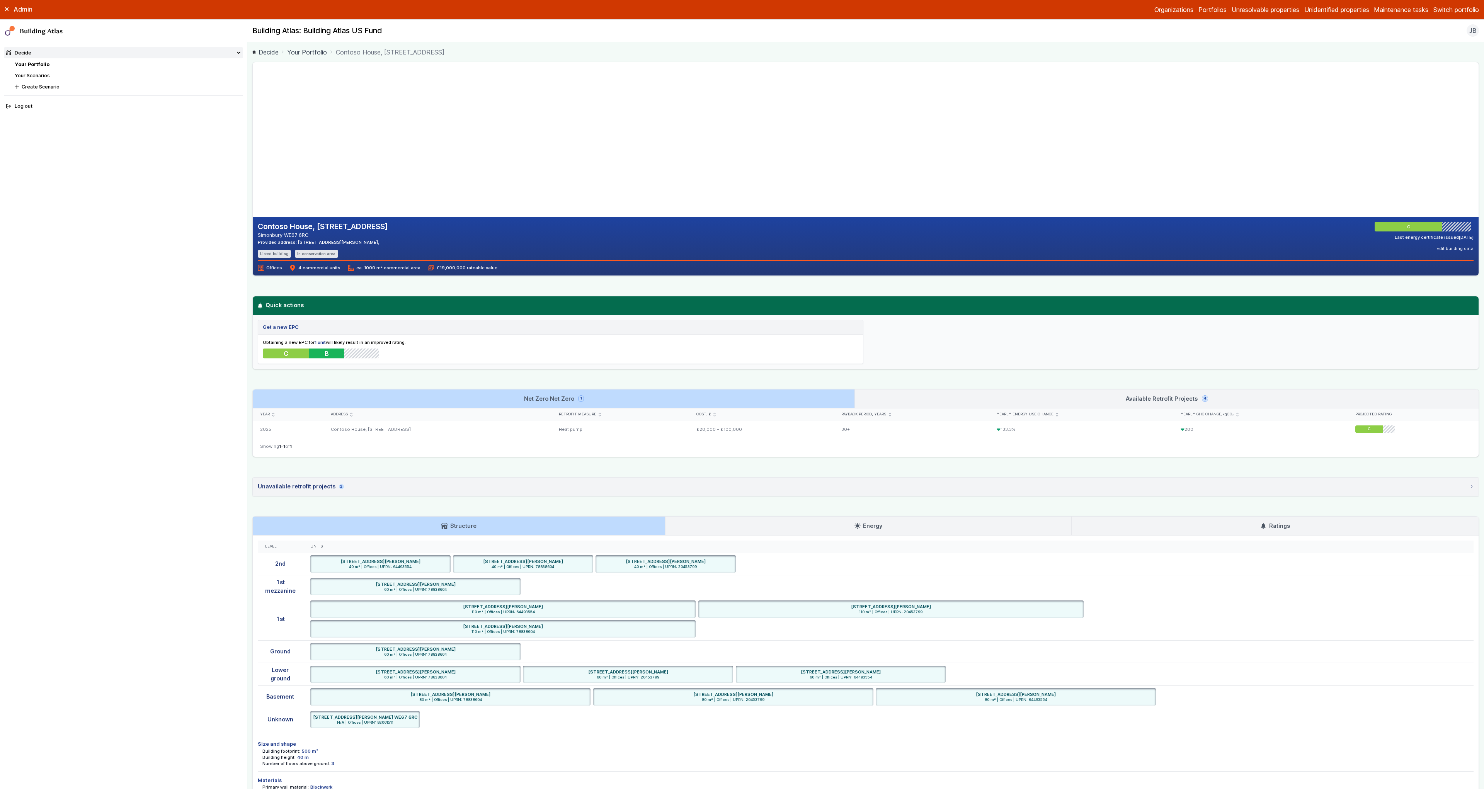
click at [942, 398] on link "Available Retrofit Projects 4" at bounding box center [1167, 398] width 624 height 19
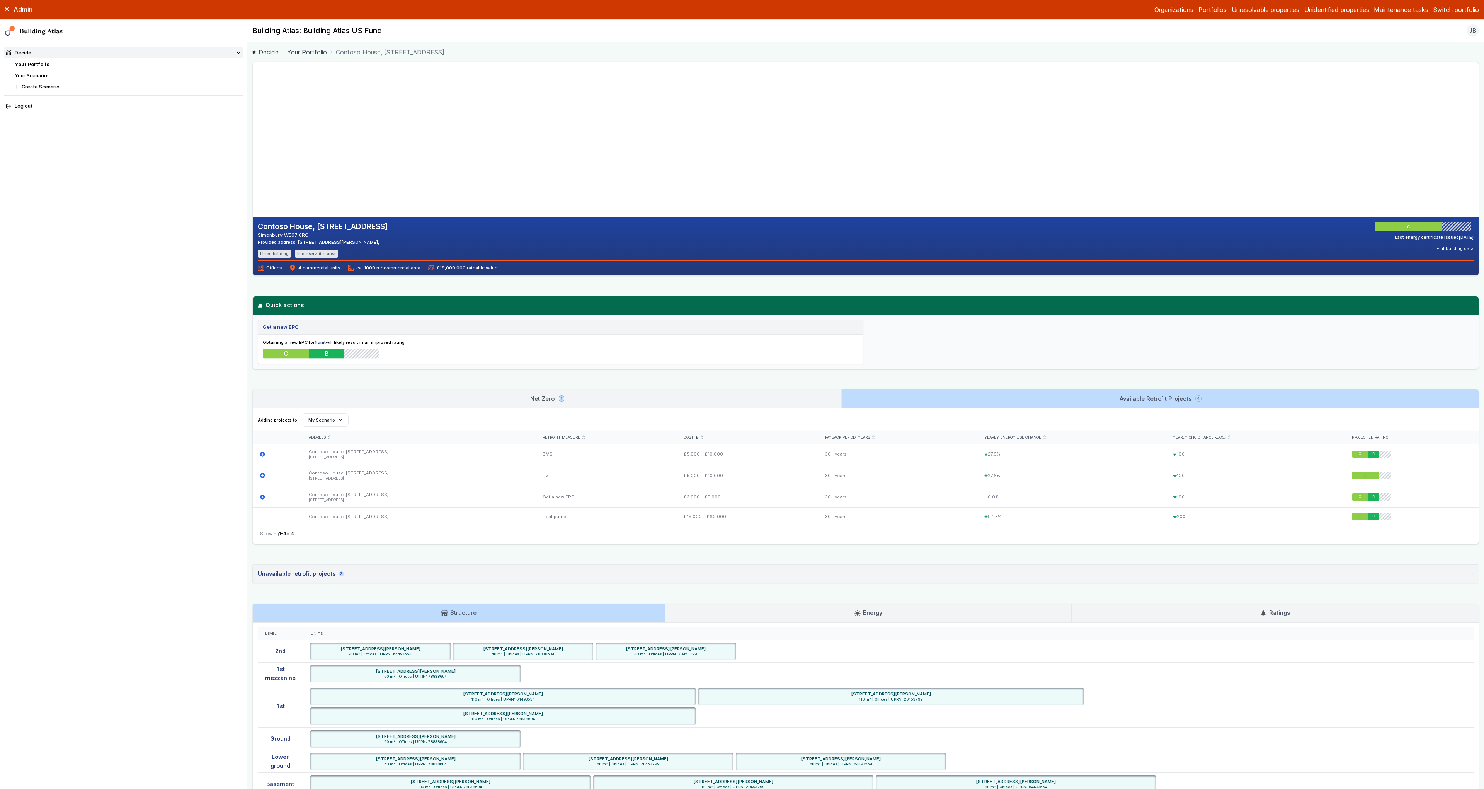
click at [803, 393] on link "Net Zero 1" at bounding box center [547, 398] width 588 height 19
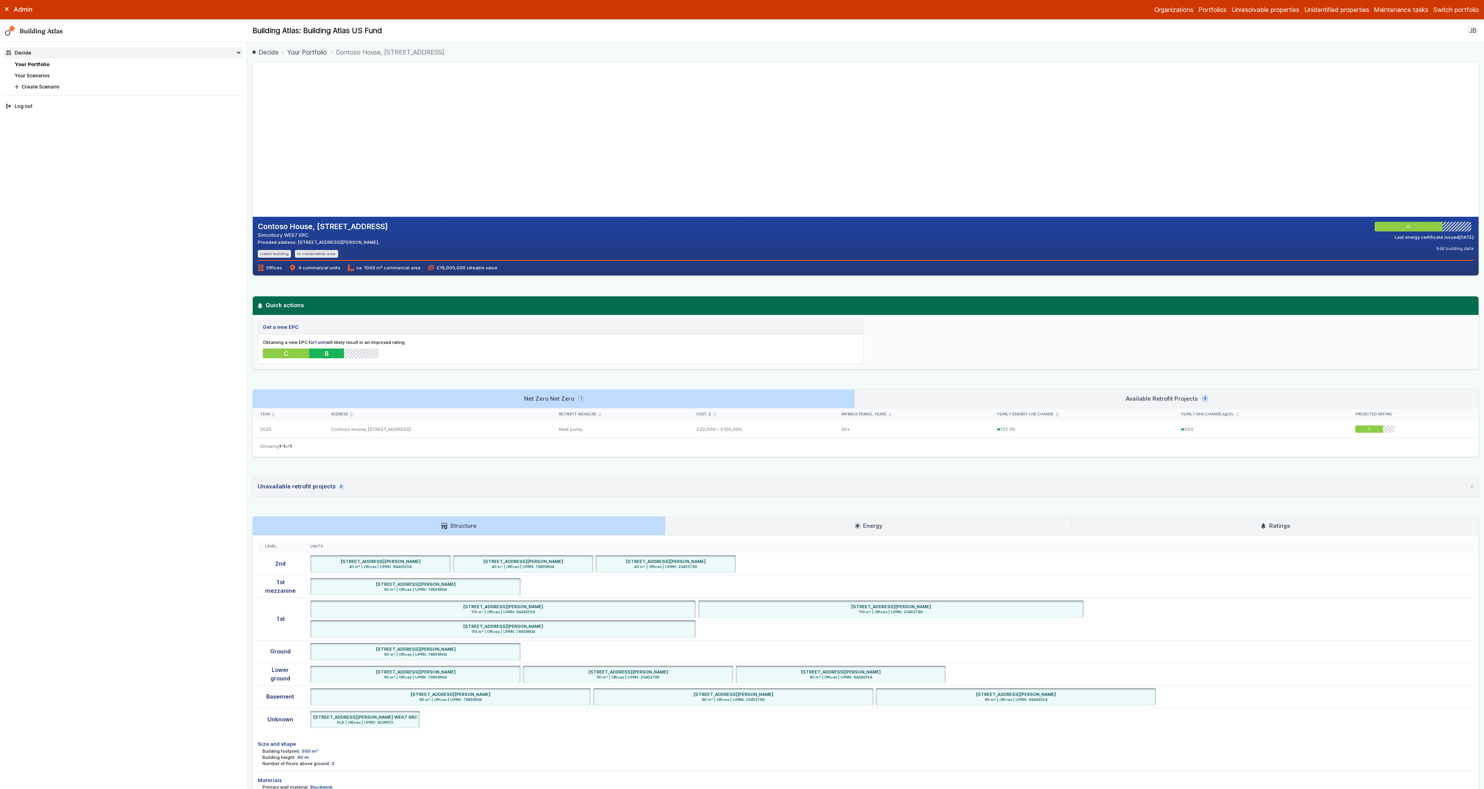
click at [930, 395] on link "Available Retrofit Projects 4" at bounding box center [1167, 398] width 624 height 19
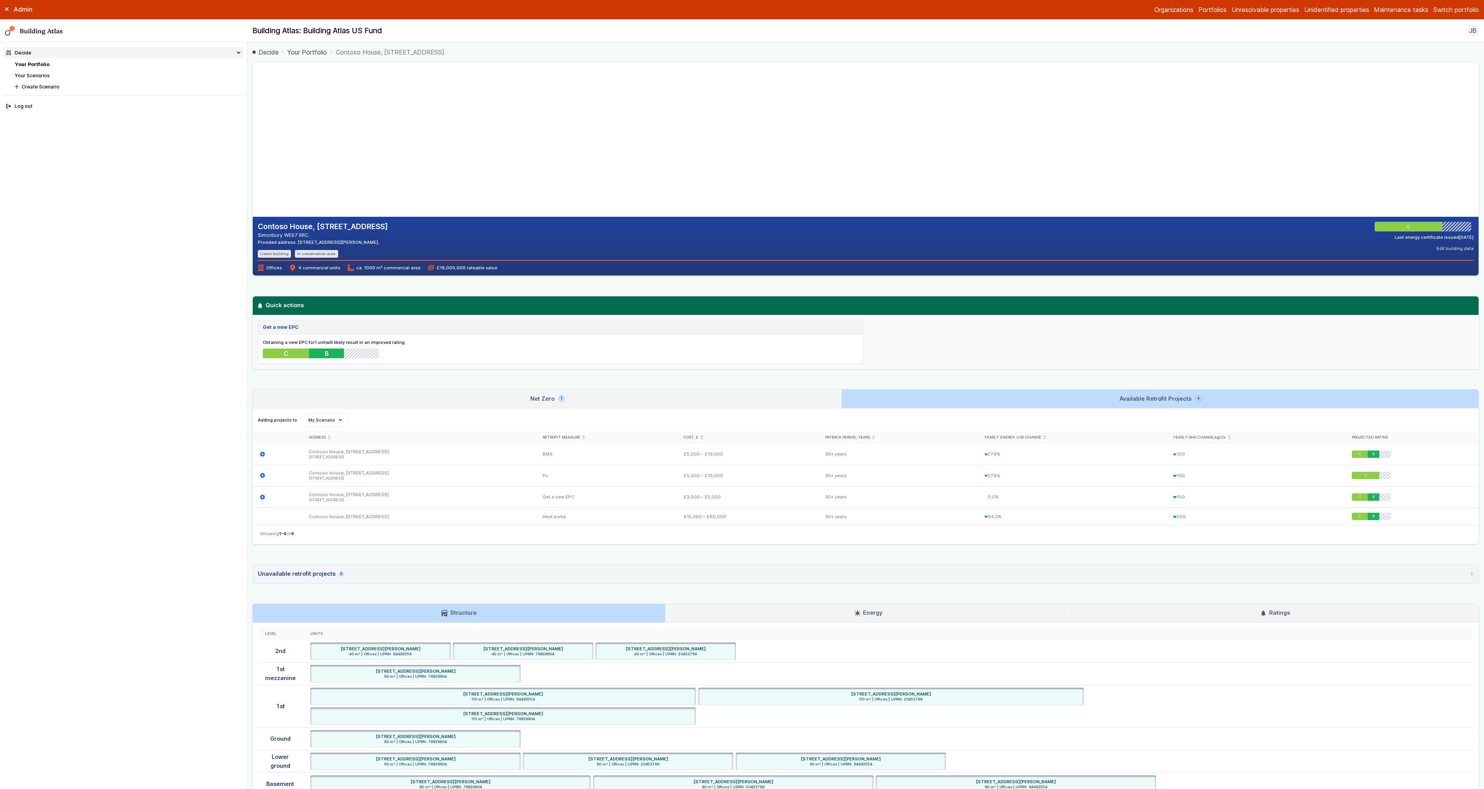
click at [803, 397] on link "Net Zero 1" at bounding box center [547, 398] width 588 height 19
click at [755, 403] on link "Net Zero 1" at bounding box center [547, 398] width 588 height 19
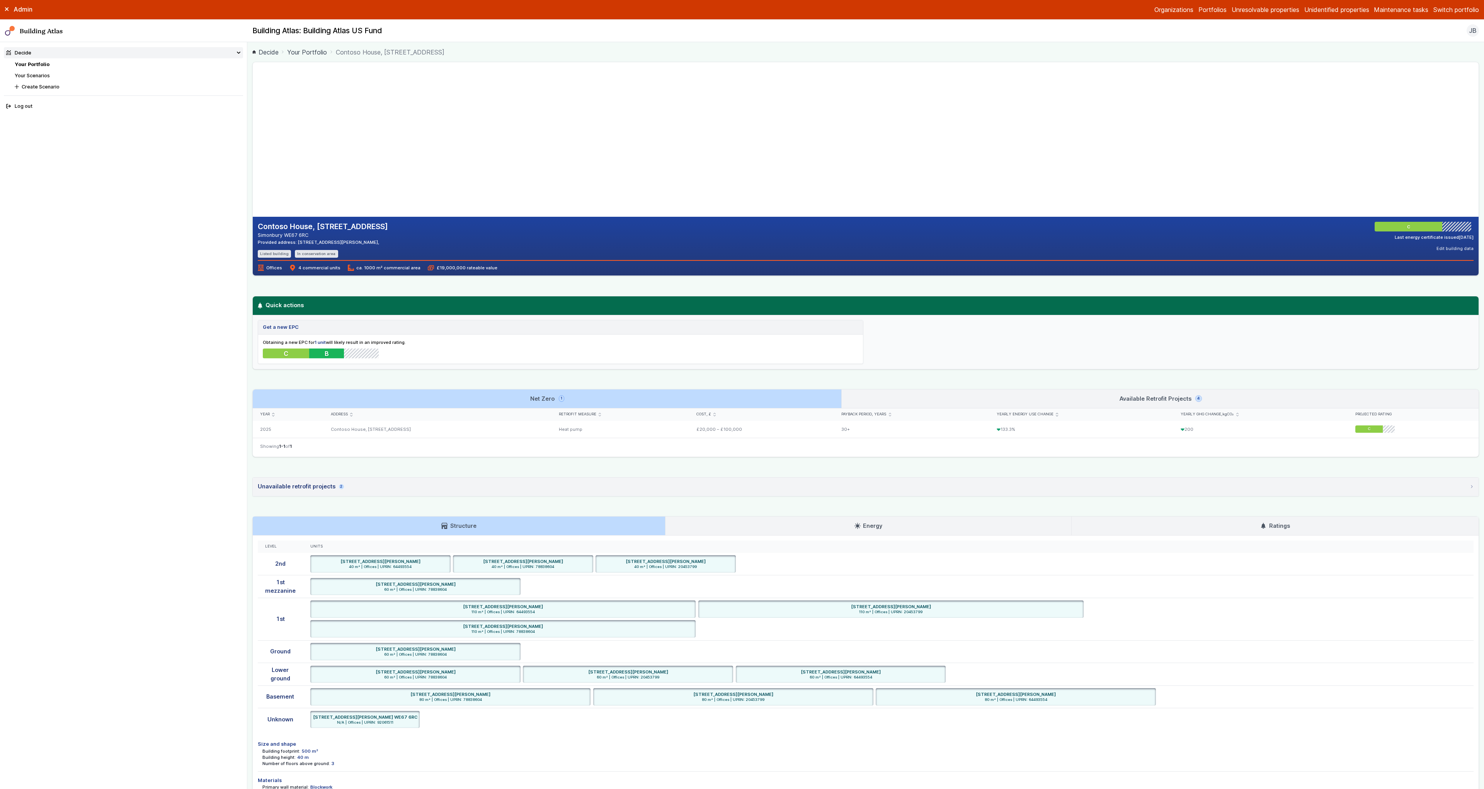
click at [895, 400] on link "Available Retrofit Projects 4" at bounding box center [1160, 398] width 637 height 19
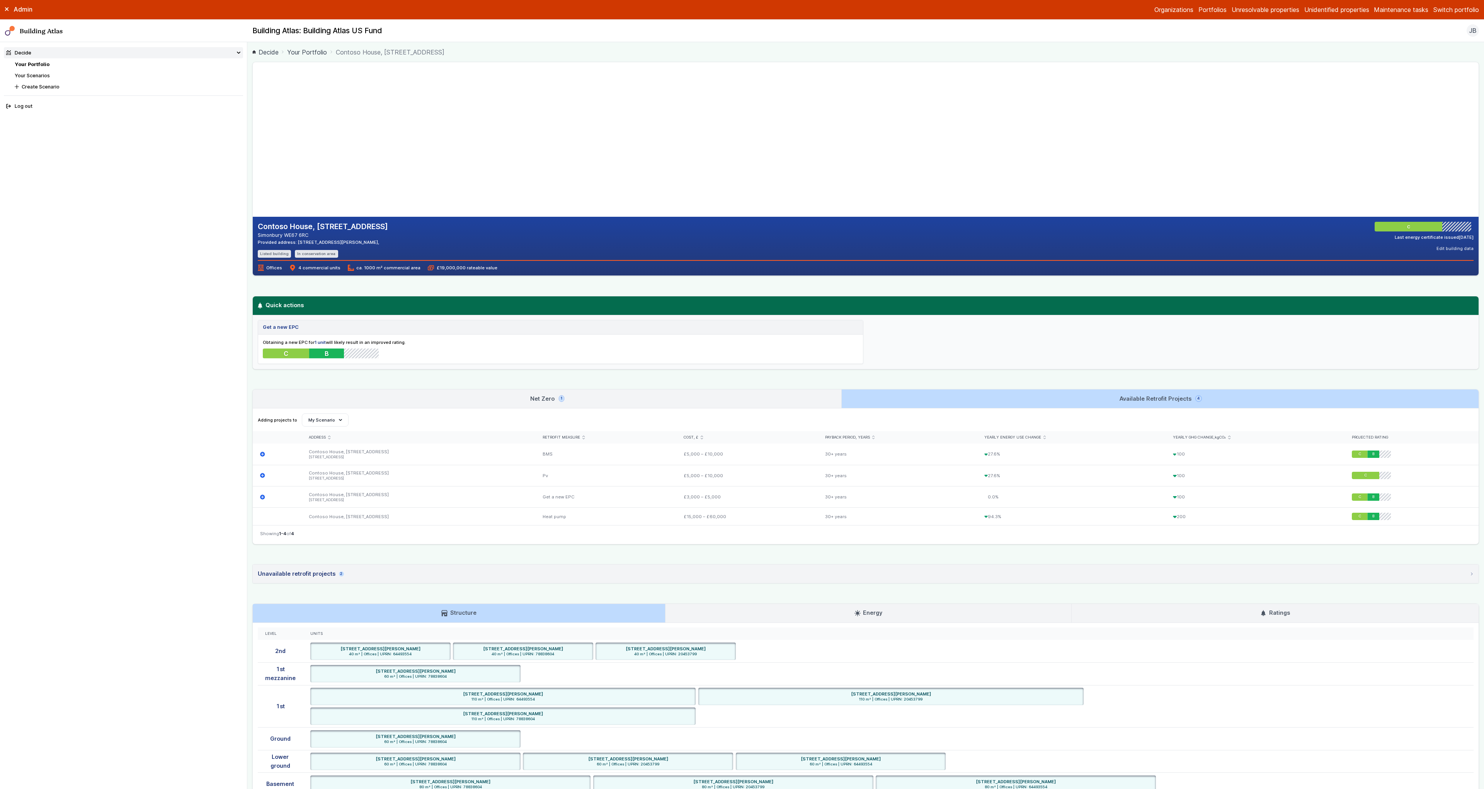
click at [778, 402] on link "Net Zero 1" at bounding box center [547, 398] width 588 height 19
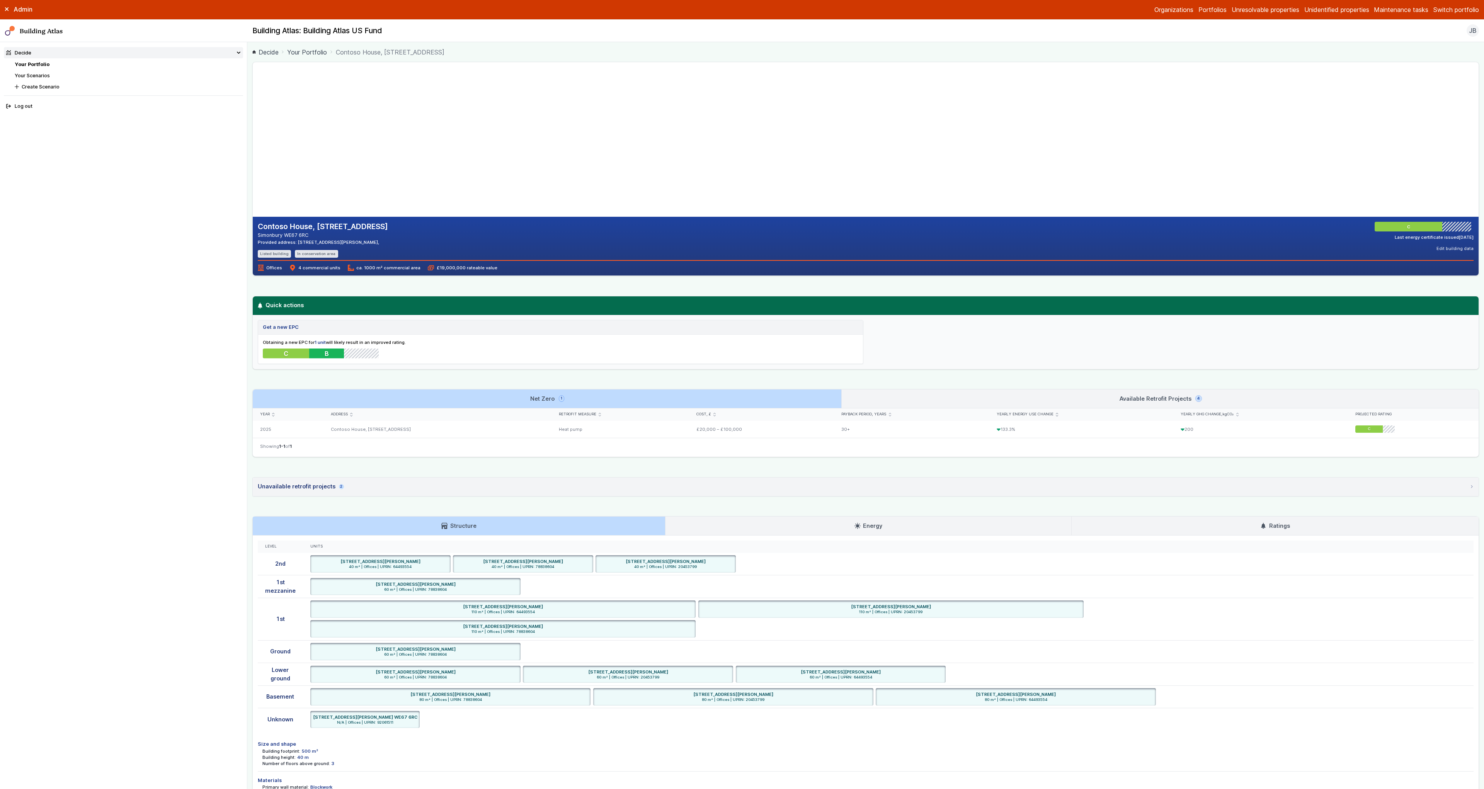
click at [928, 394] on link "Available Retrofit Projects 4" at bounding box center [1160, 398] width 637 height 19
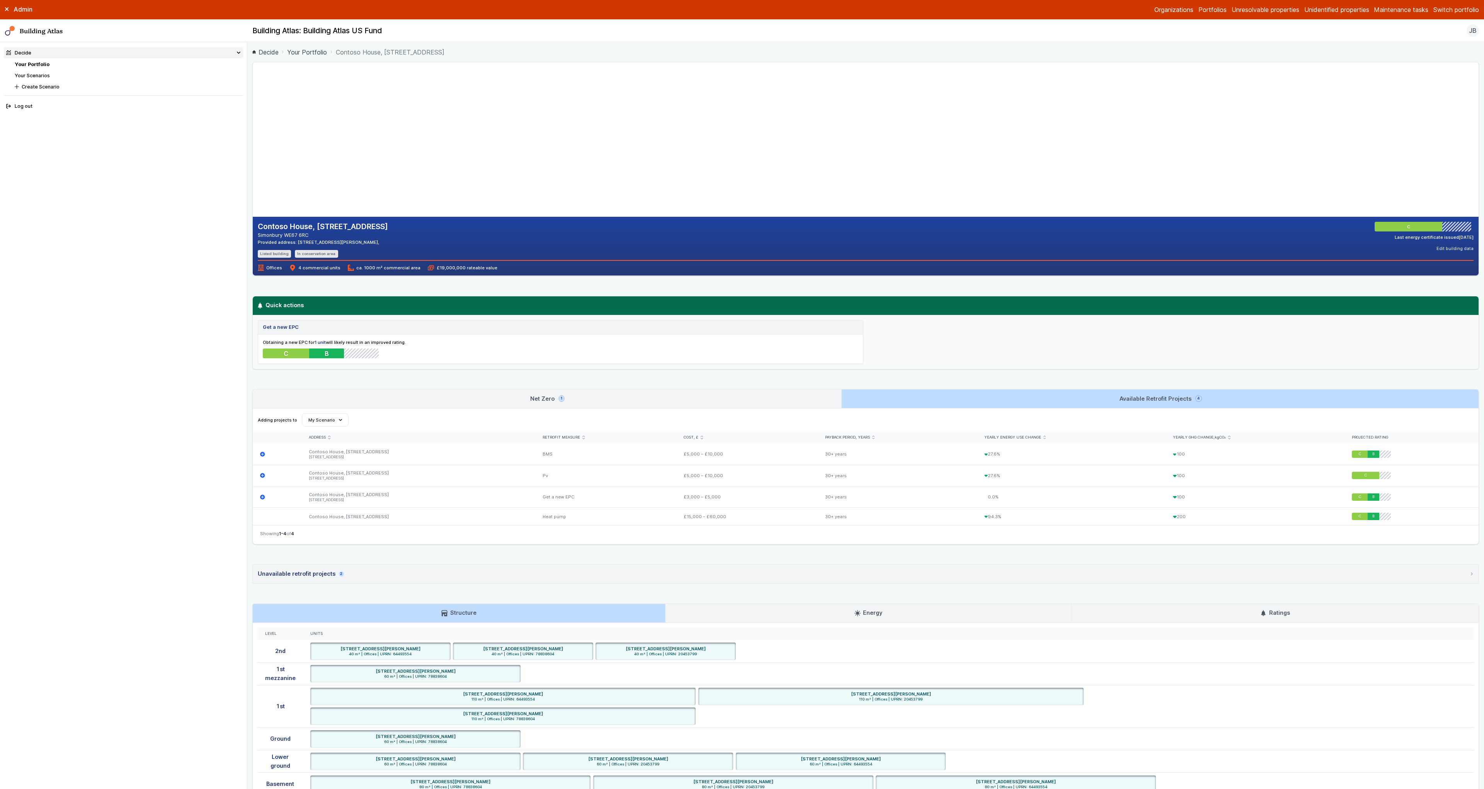
click at [779, 399] on link "Net Zero 1" at bounding box center [547, 398] width 588 height 19
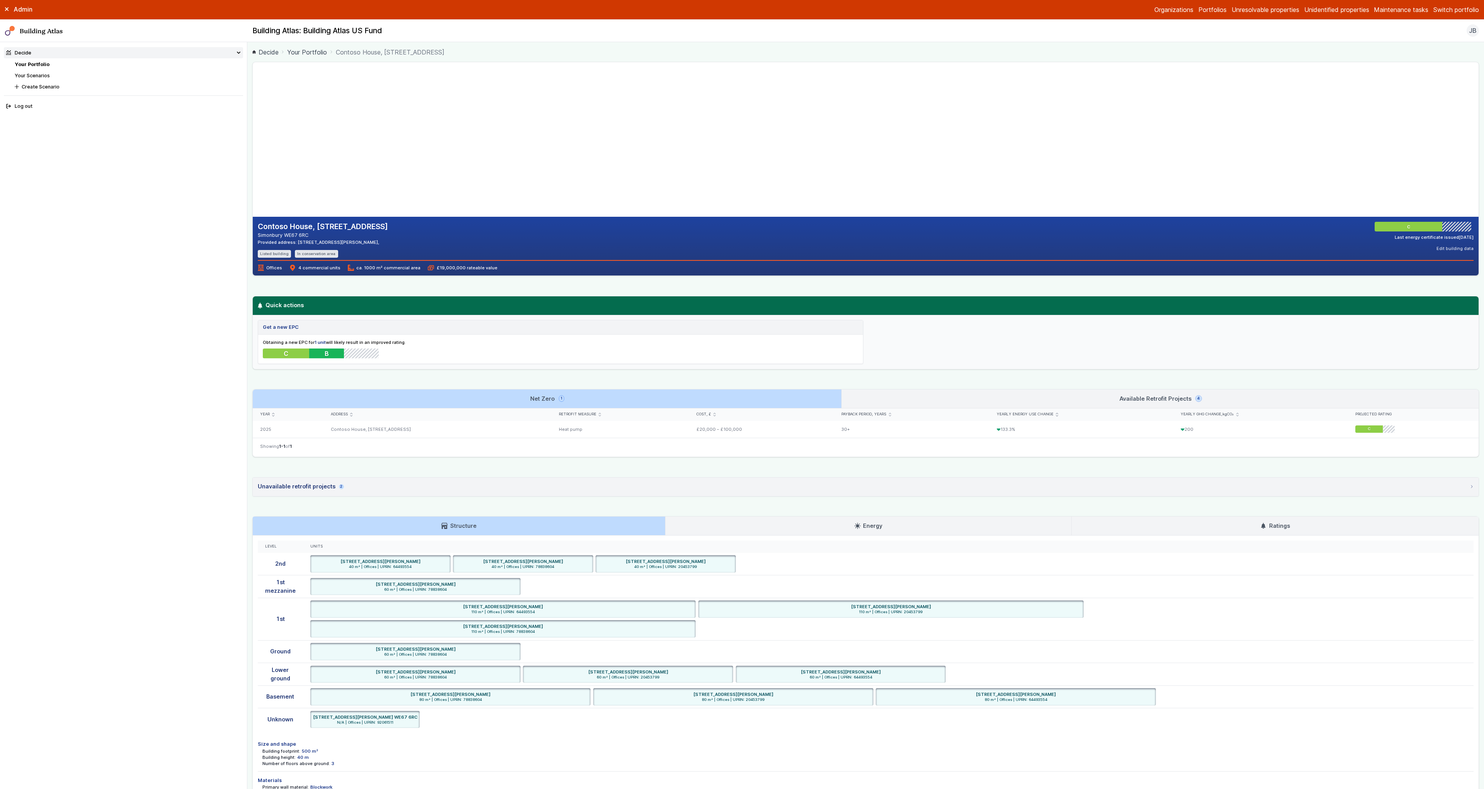
click at [923, 396] on link "Available Retrofit Projects 4" at bounding box center [1160, 398] width 637 height 19
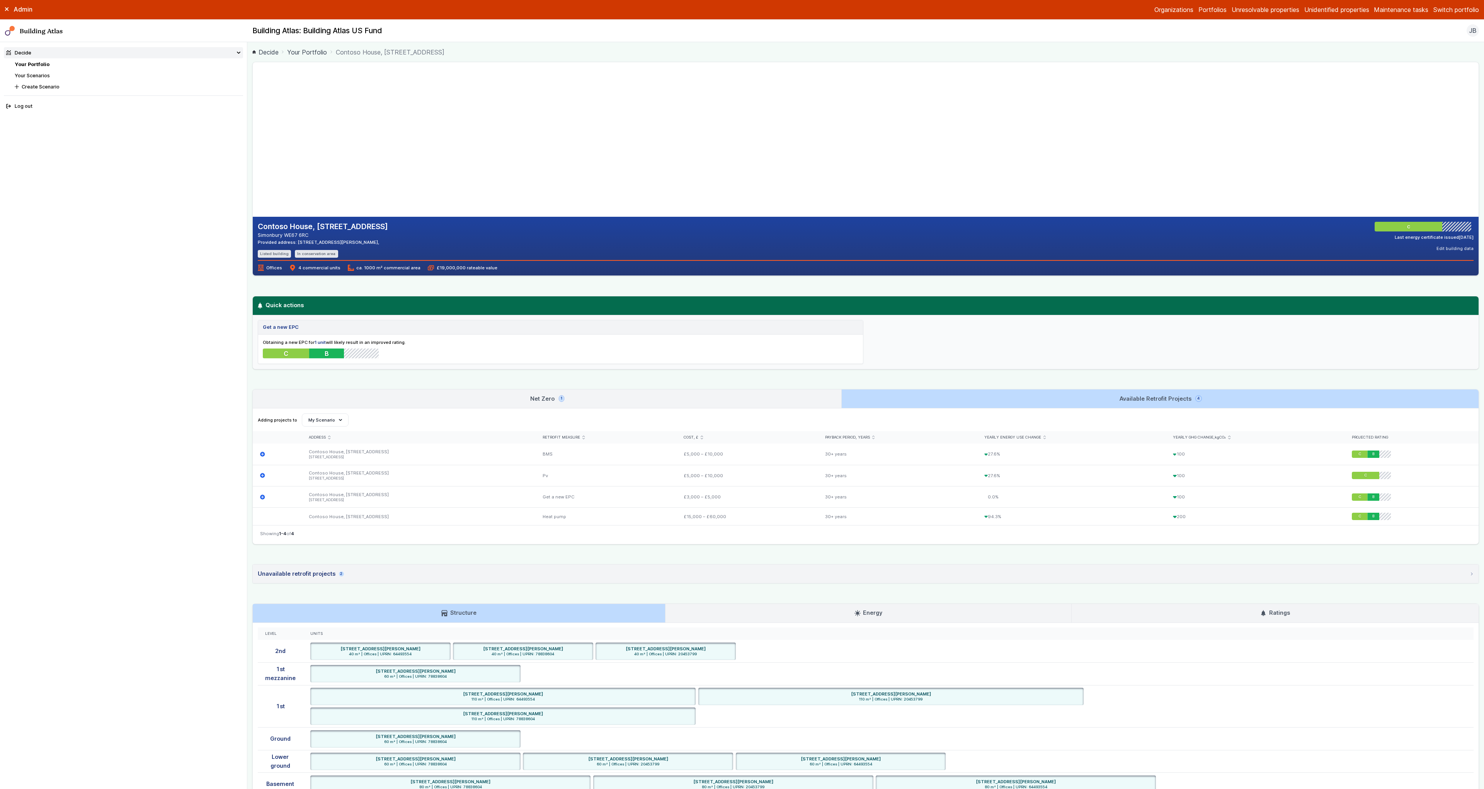
click at [782, 396] on link "Net Zero 1" at bounding box center [547, 398] width 588 height 19
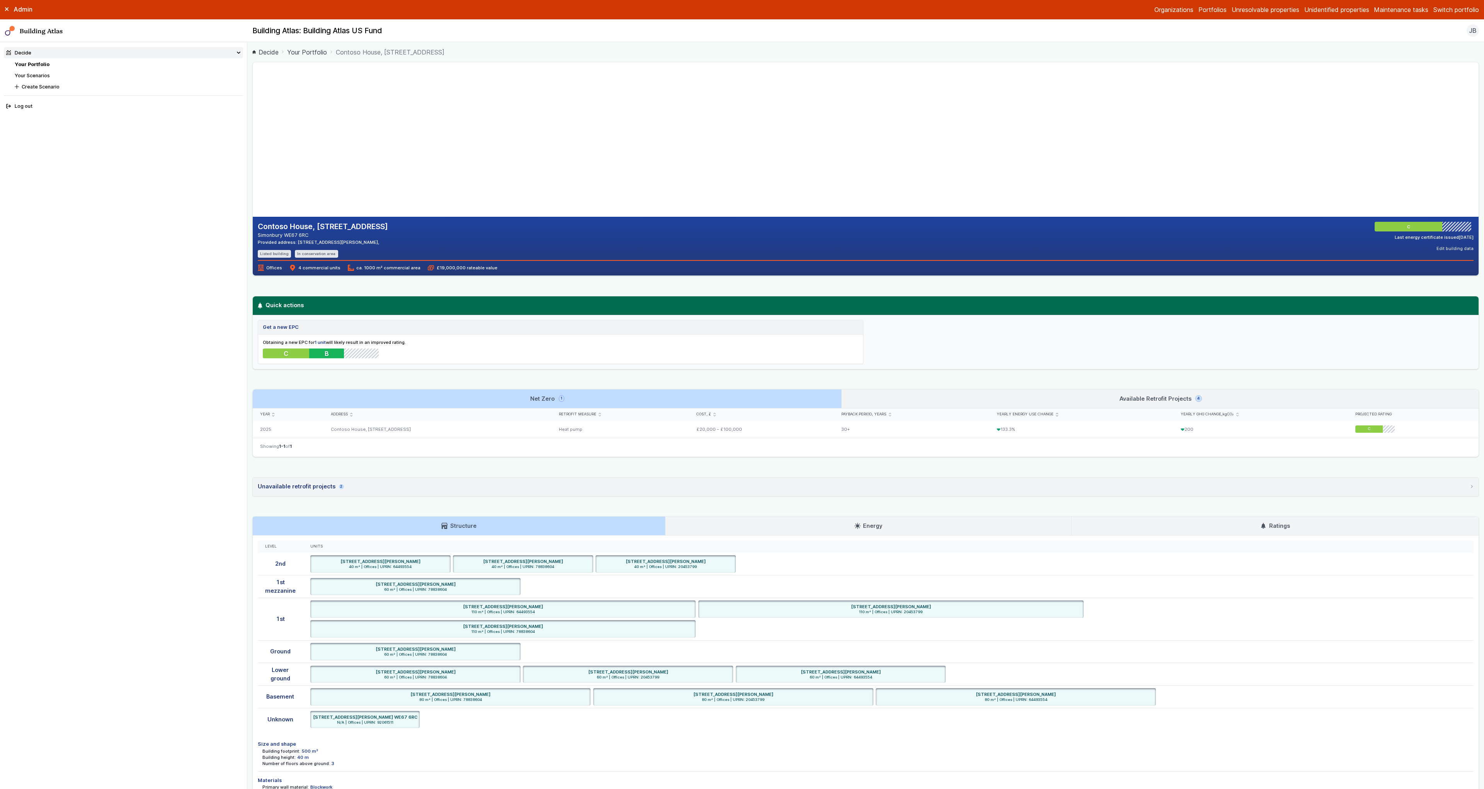
click at [939, 393] on link "Available Retrofit Projects 4" at bounding box center [1160, 398] width 637 height 19
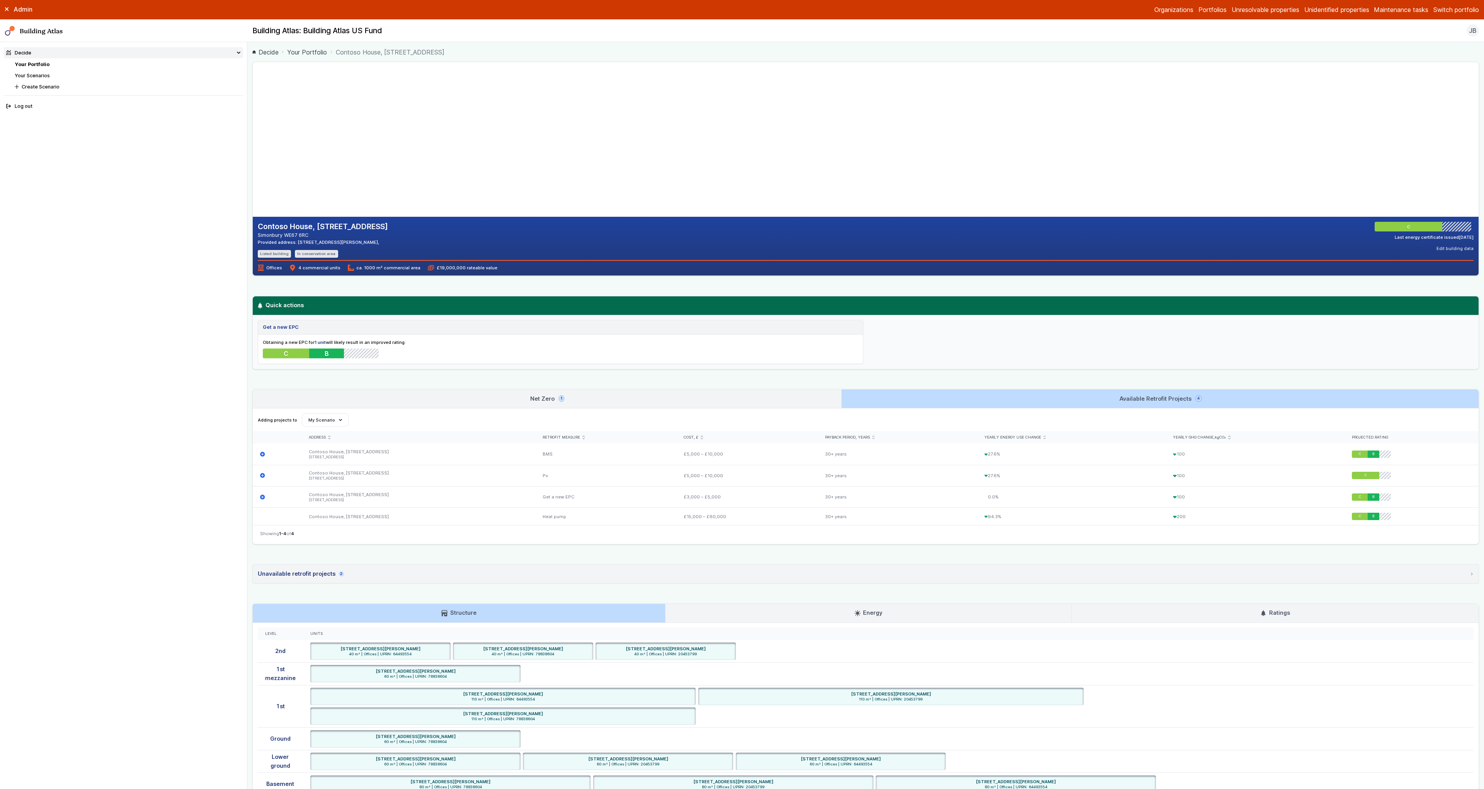
click at [822, 397] on link "Net Zero 1" at bounding box center [547, 398] width 588 height 19
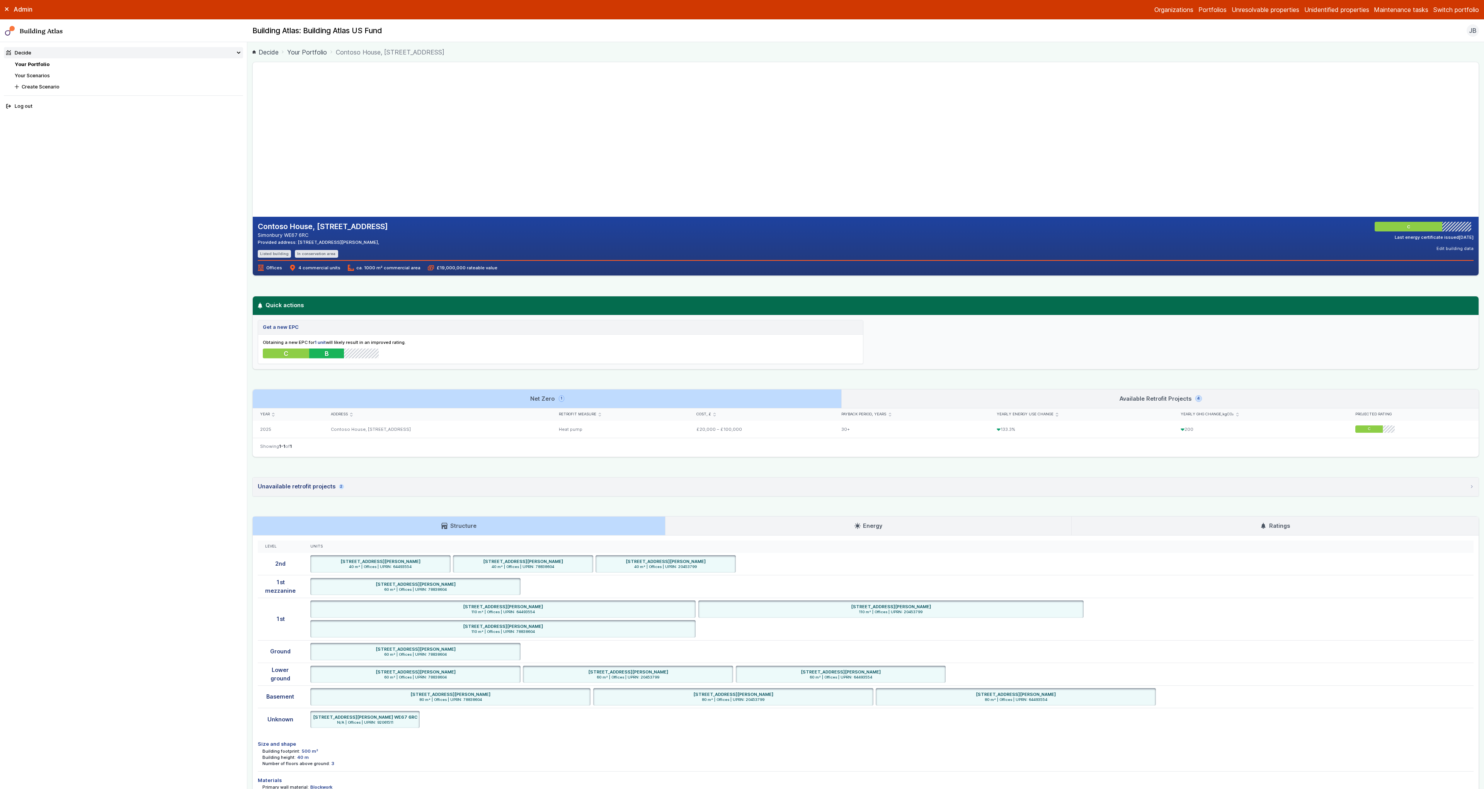
click at [885, 397] on link "Available Retrofit Projects 4" at bounding box center [1160, 398] width 637 height 19
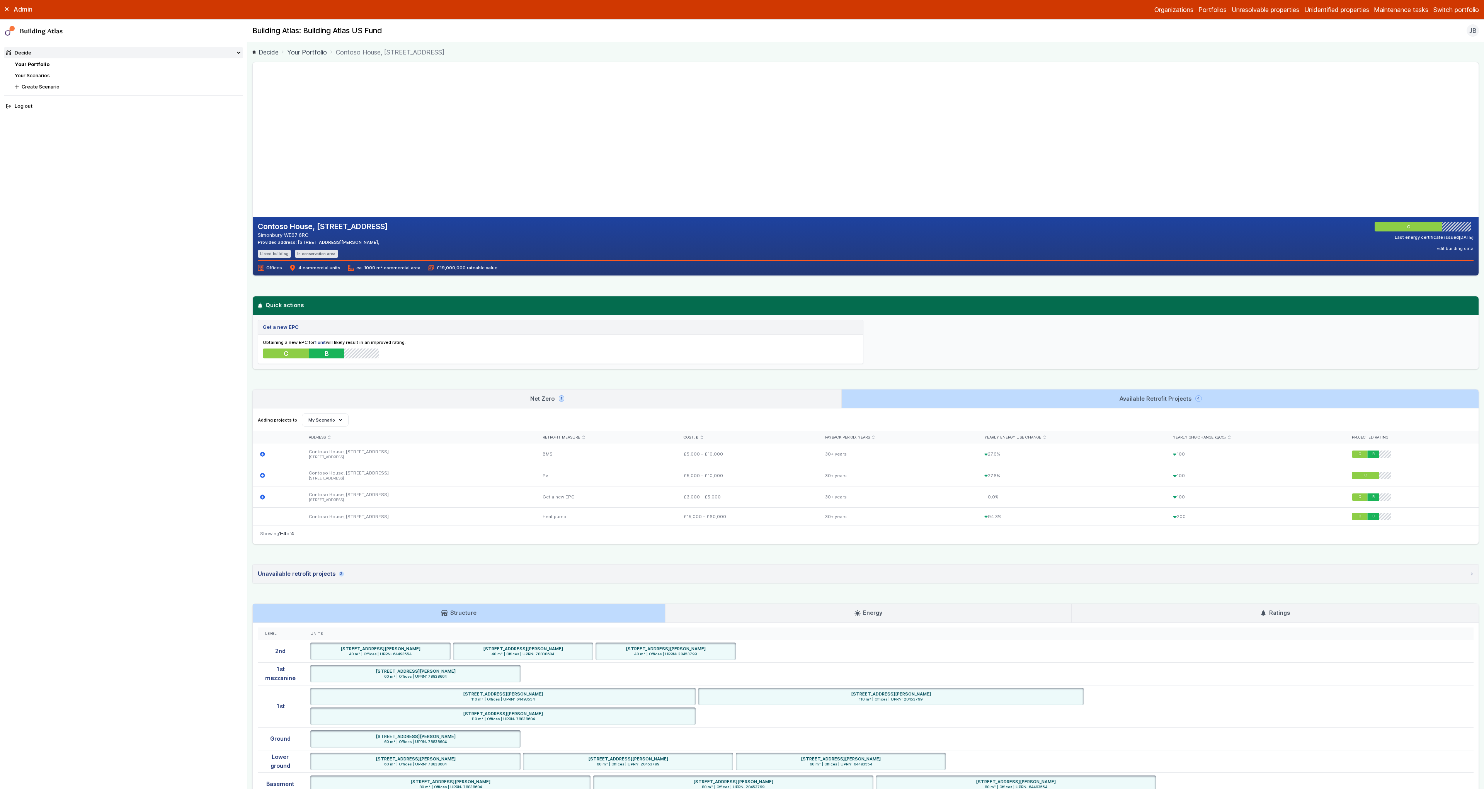
click at [791, 398] on link "Net Zero 1" at bounding box center [547, 398] width 588 height 19
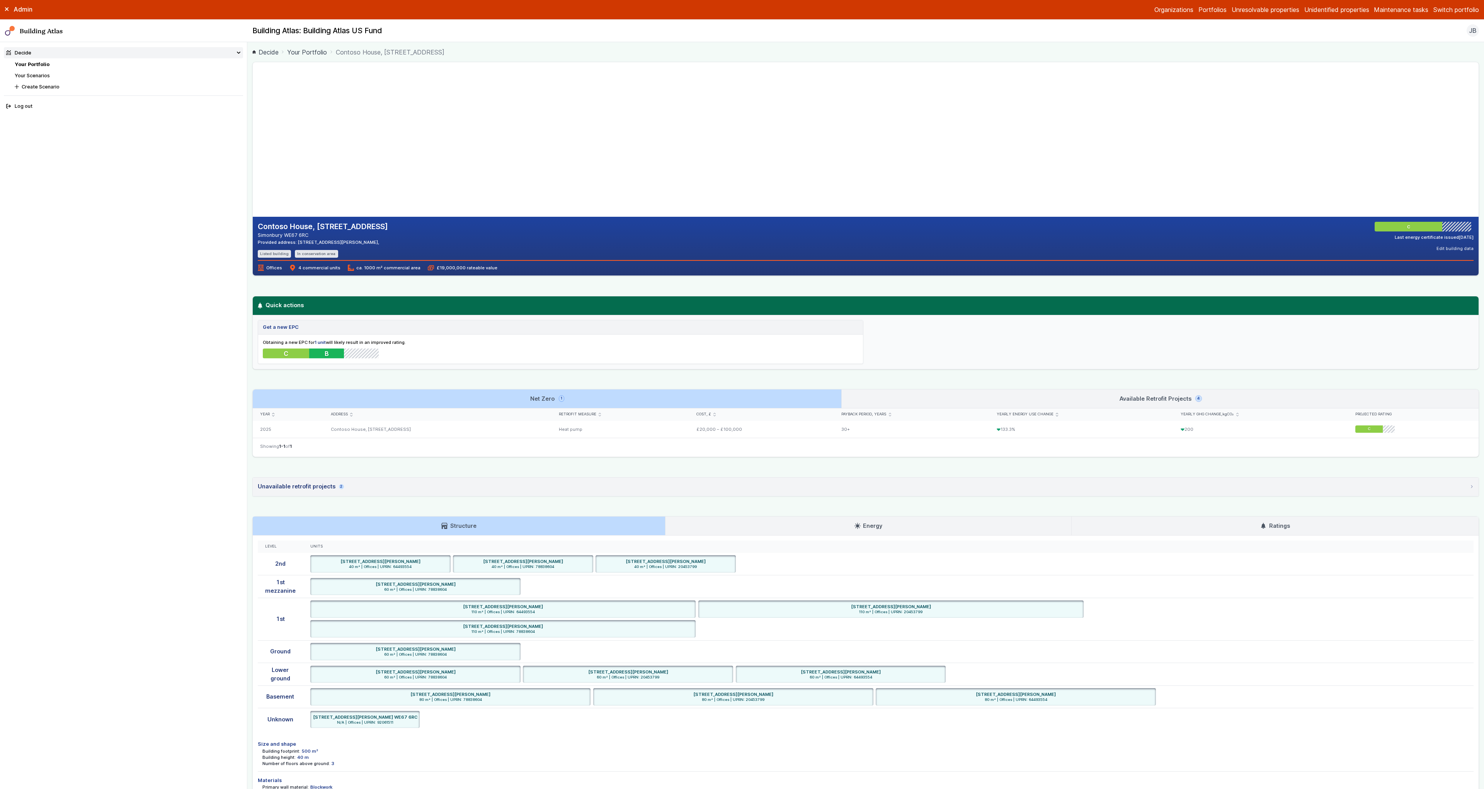
click at [949, 395] on link "Available Retrofit Projects 4" at bounding box center [1160, 398] width 637 height 19
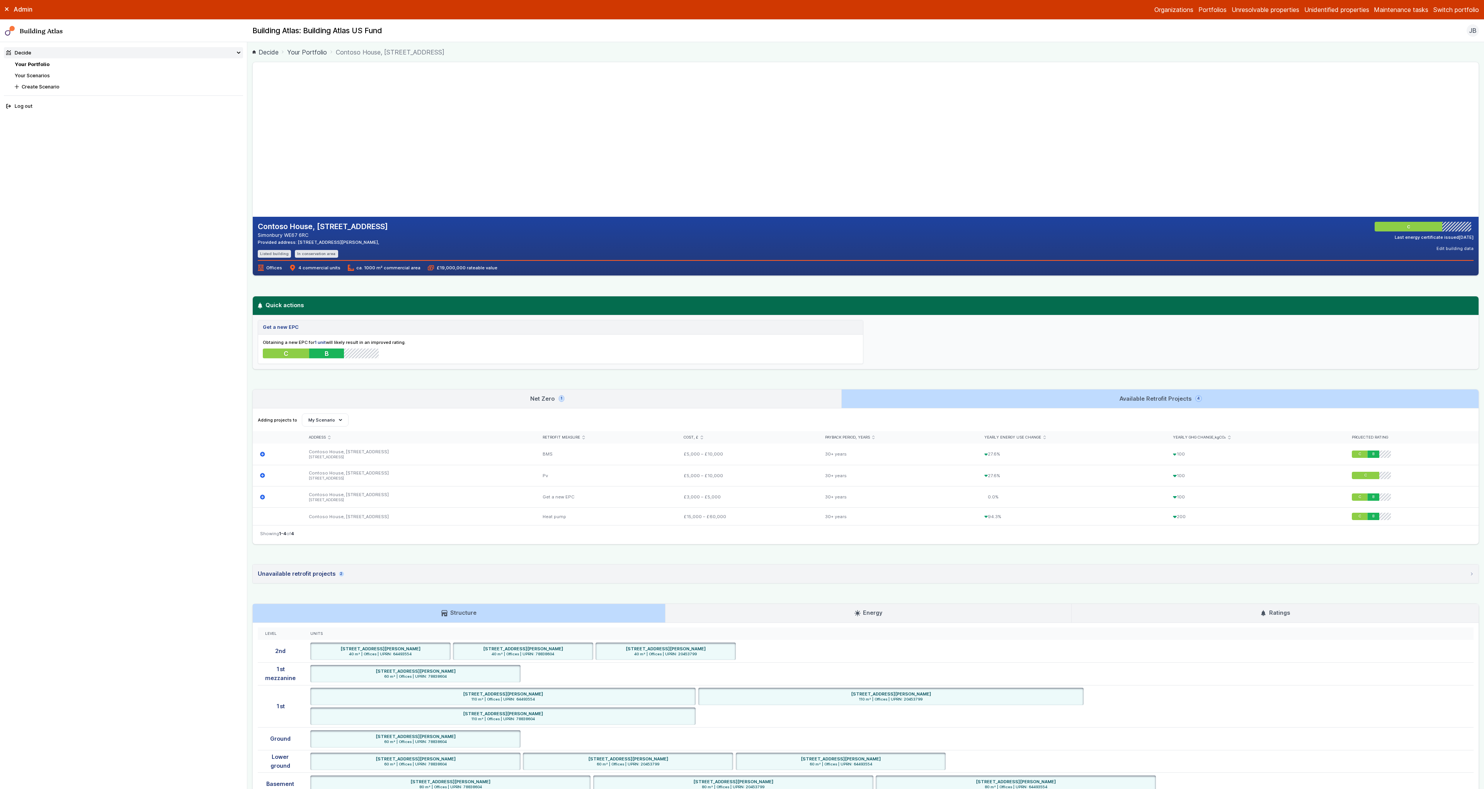
click at [766, 396] on link "Net Zero 1" at bounding box center [547, 398] width 588 height 19
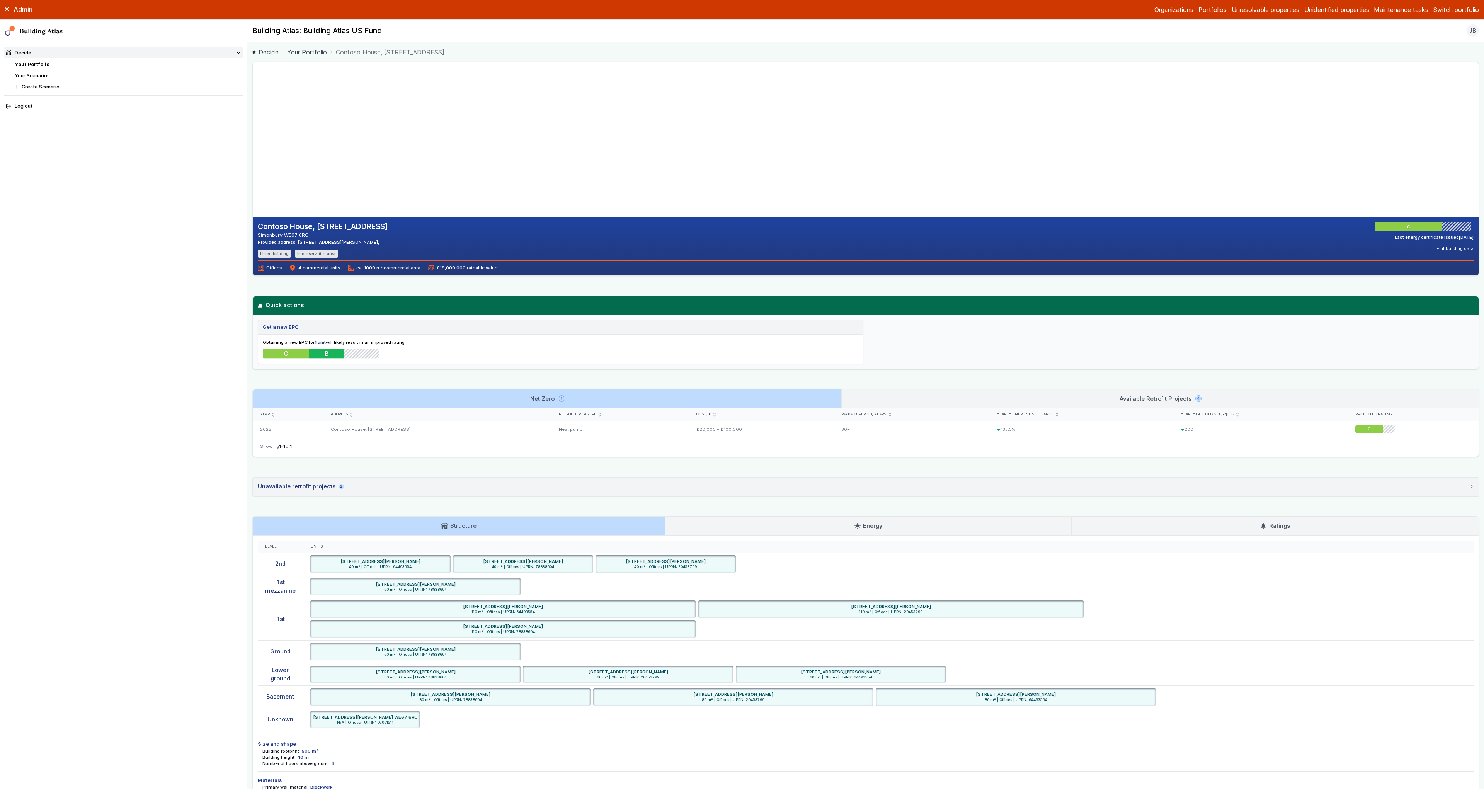
click at [917, 396] on link "Available Retrofit Projects 4" at bounding box center [1160, 398] width 637 height 19
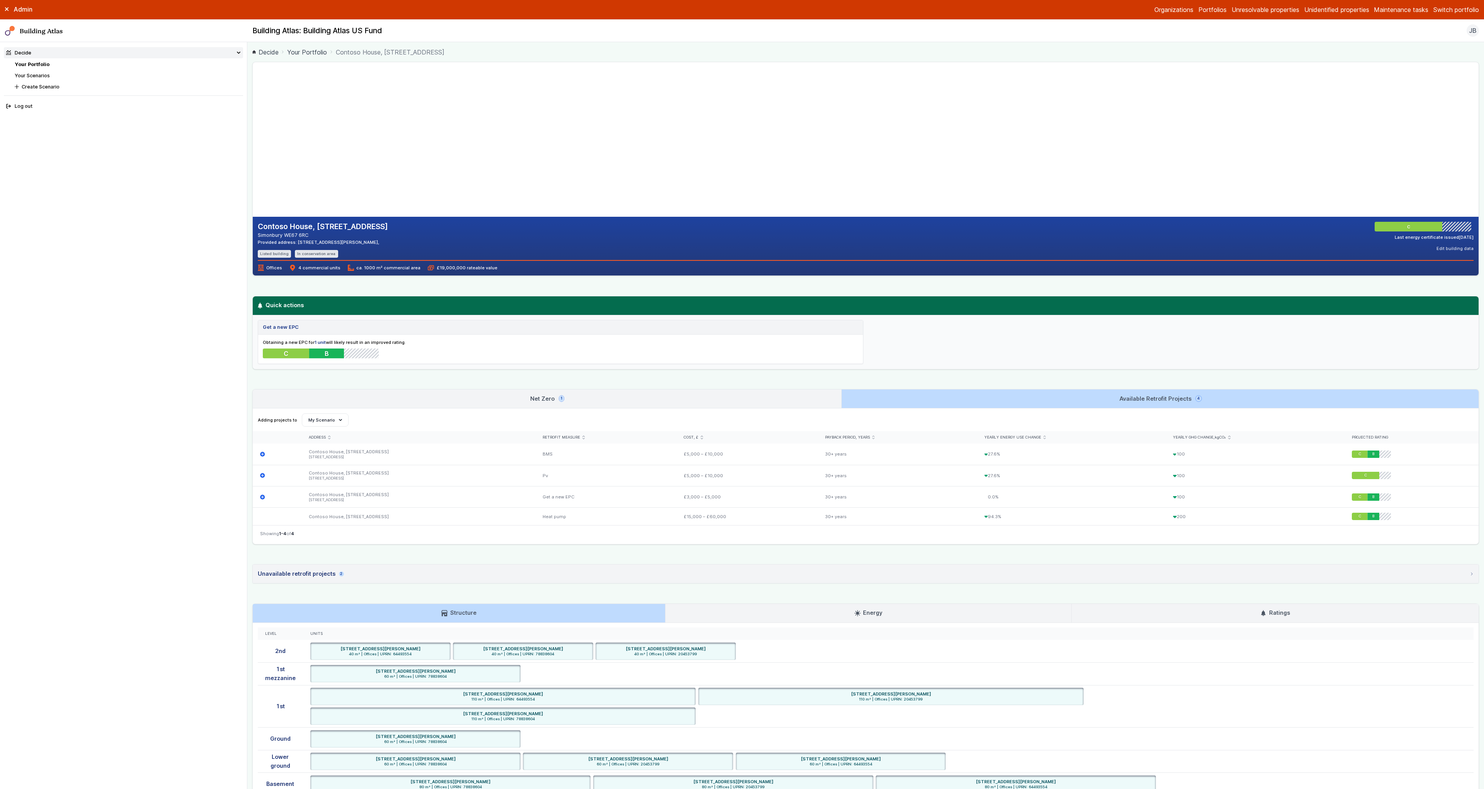
click at [776, 395] on link "Net Zero 1" at bounding box center [547, 398] width 588 height 19
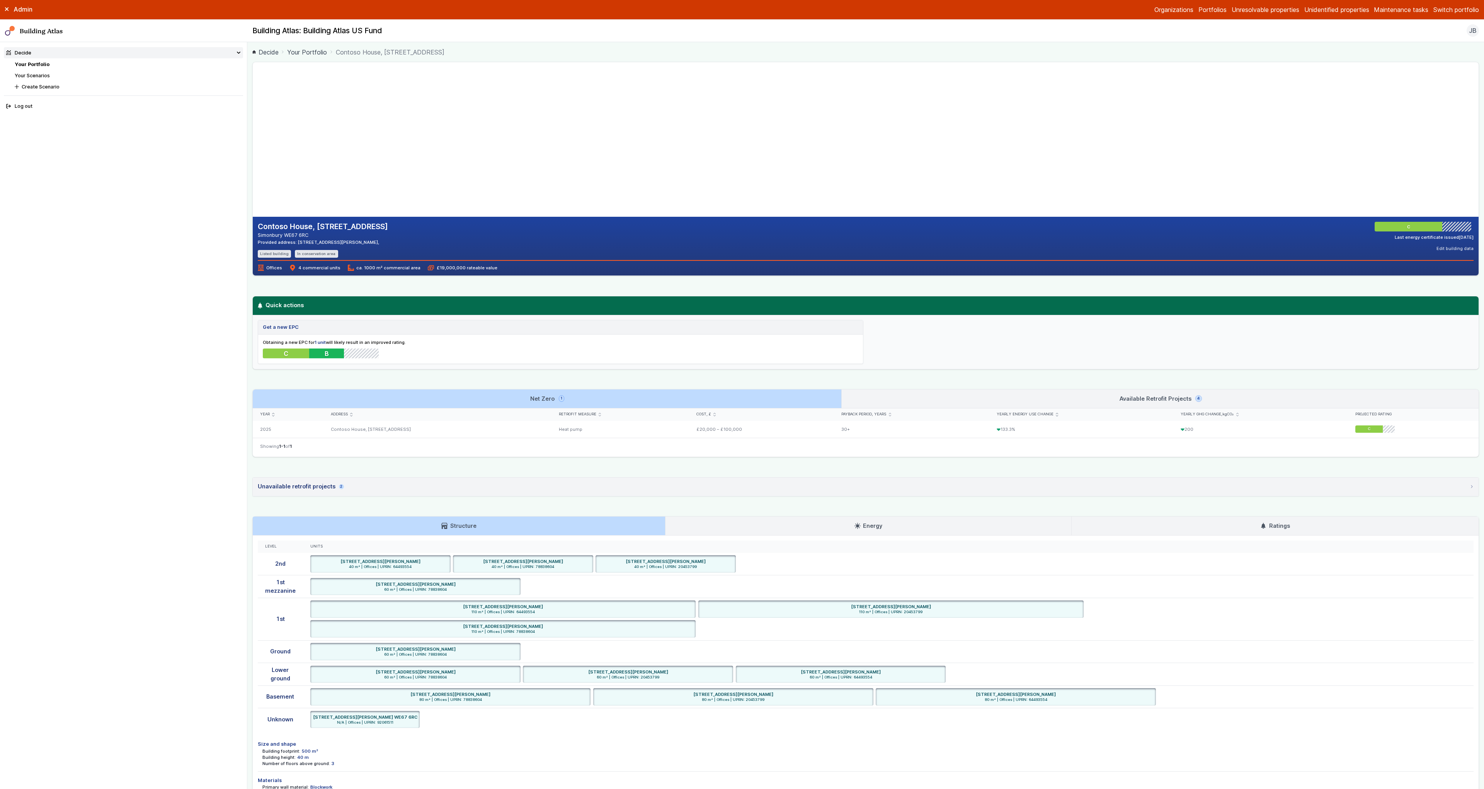
click at [897, 394] on link "Available Retrofit Projects 4" at bounding box center [1160, 398] width 637 height 19
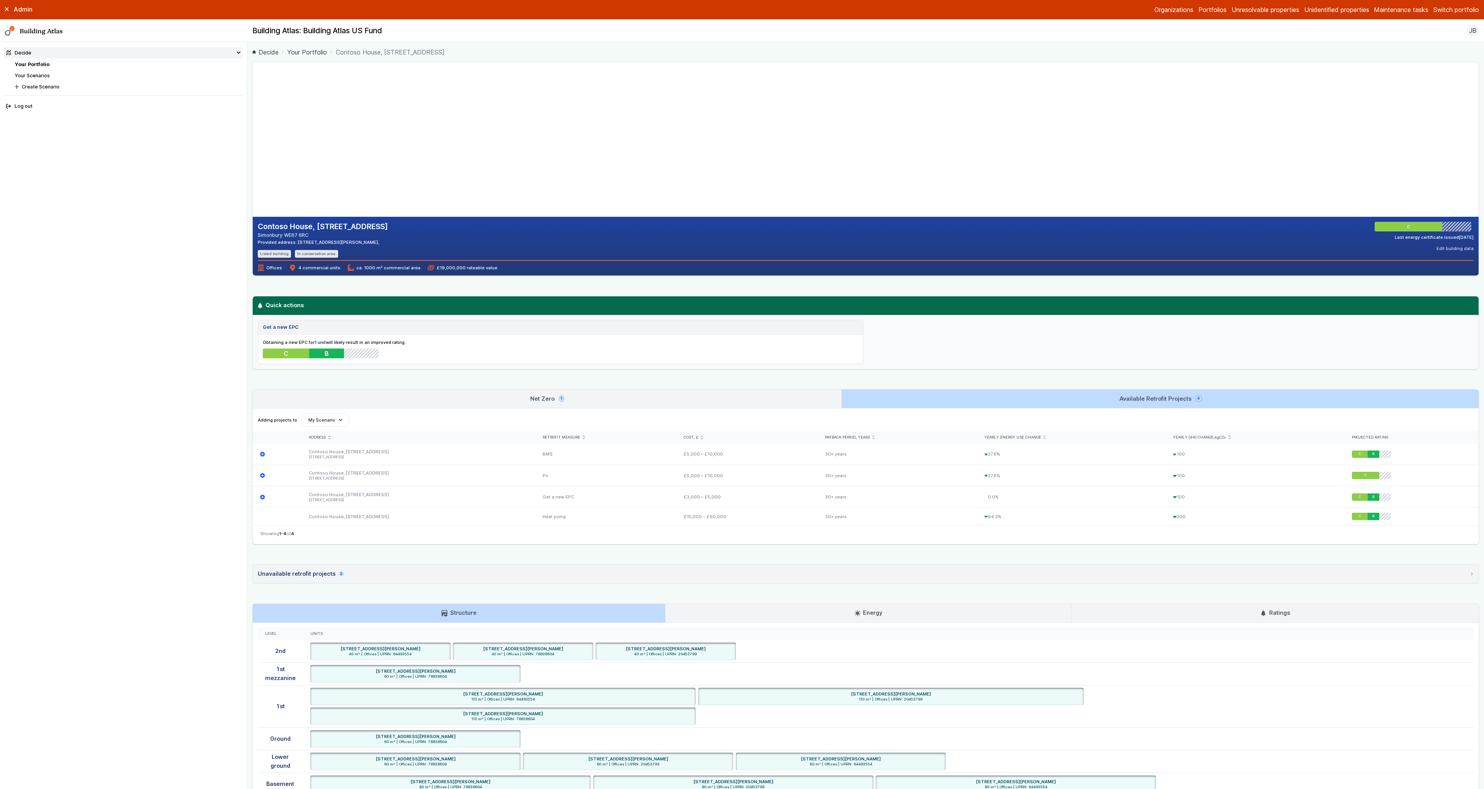
click at [778, 395] on link "Net Zero 1" at bounding box center [547, 398] width 588 height 19
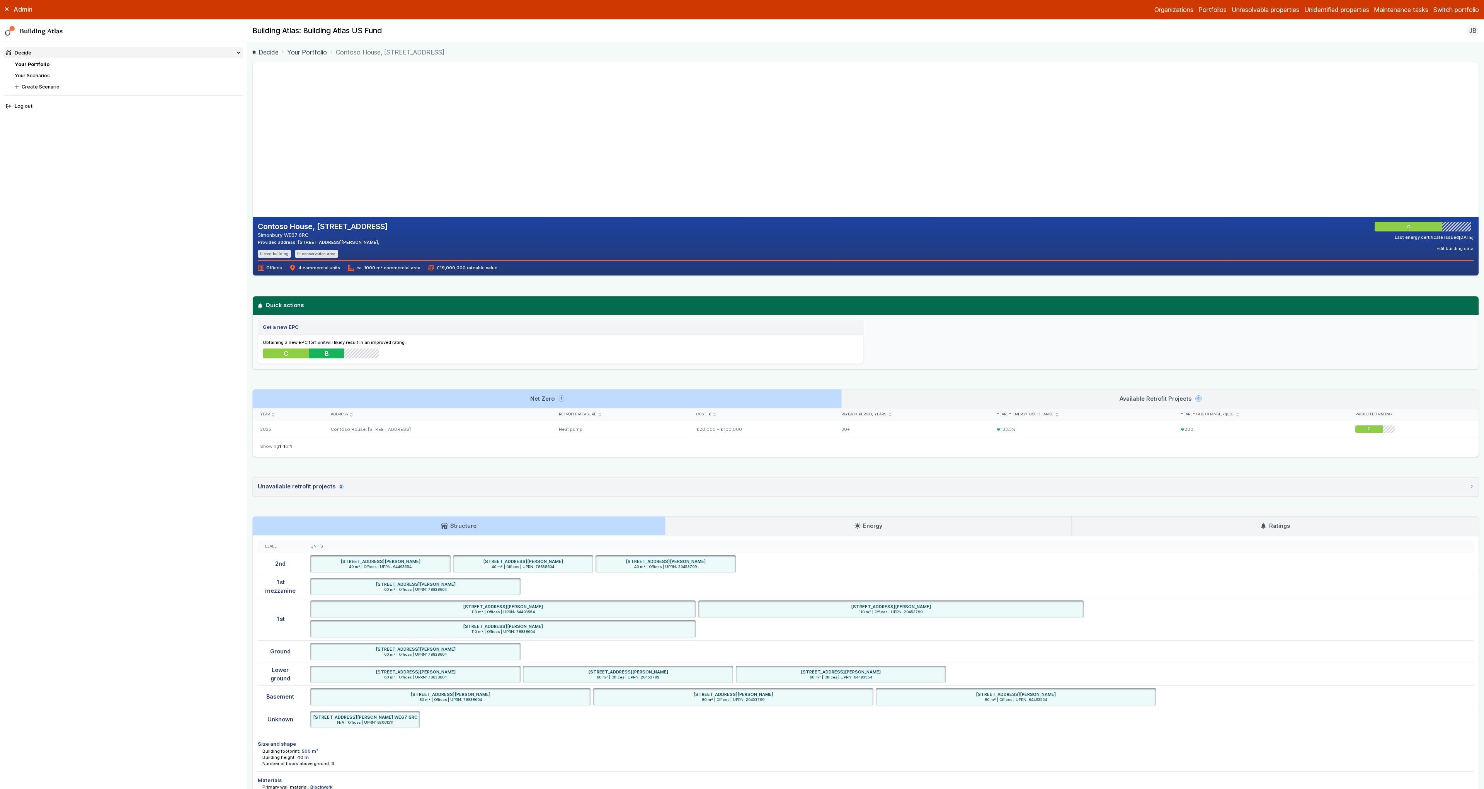
click at [867, 393] on link "Available Retrofit Projects 4" at bounding box center [1160, 398] width 637 height 19
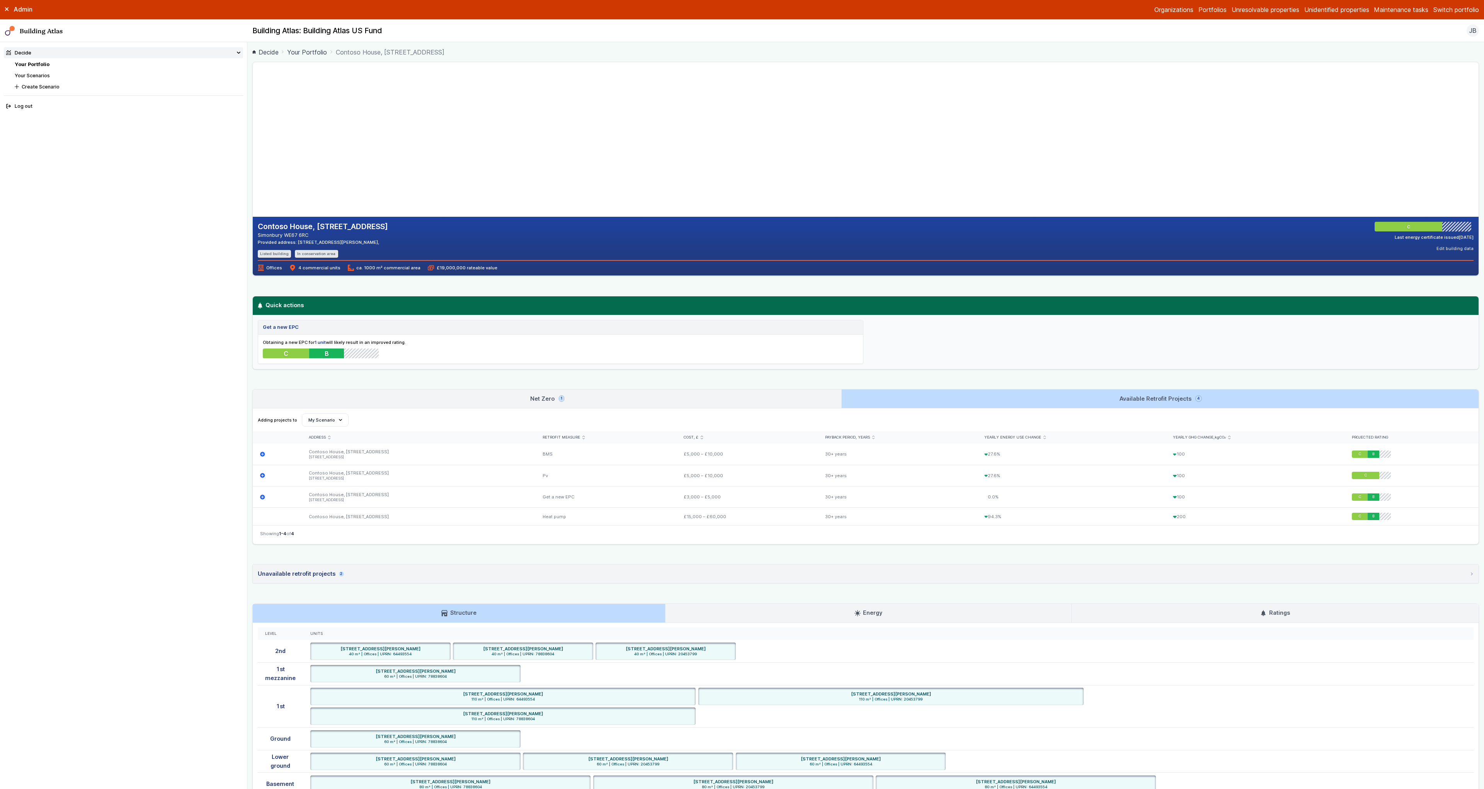
click at [751, 397] on link "Net Zero 1" at bounding box center [547, 398] width 588 height 19
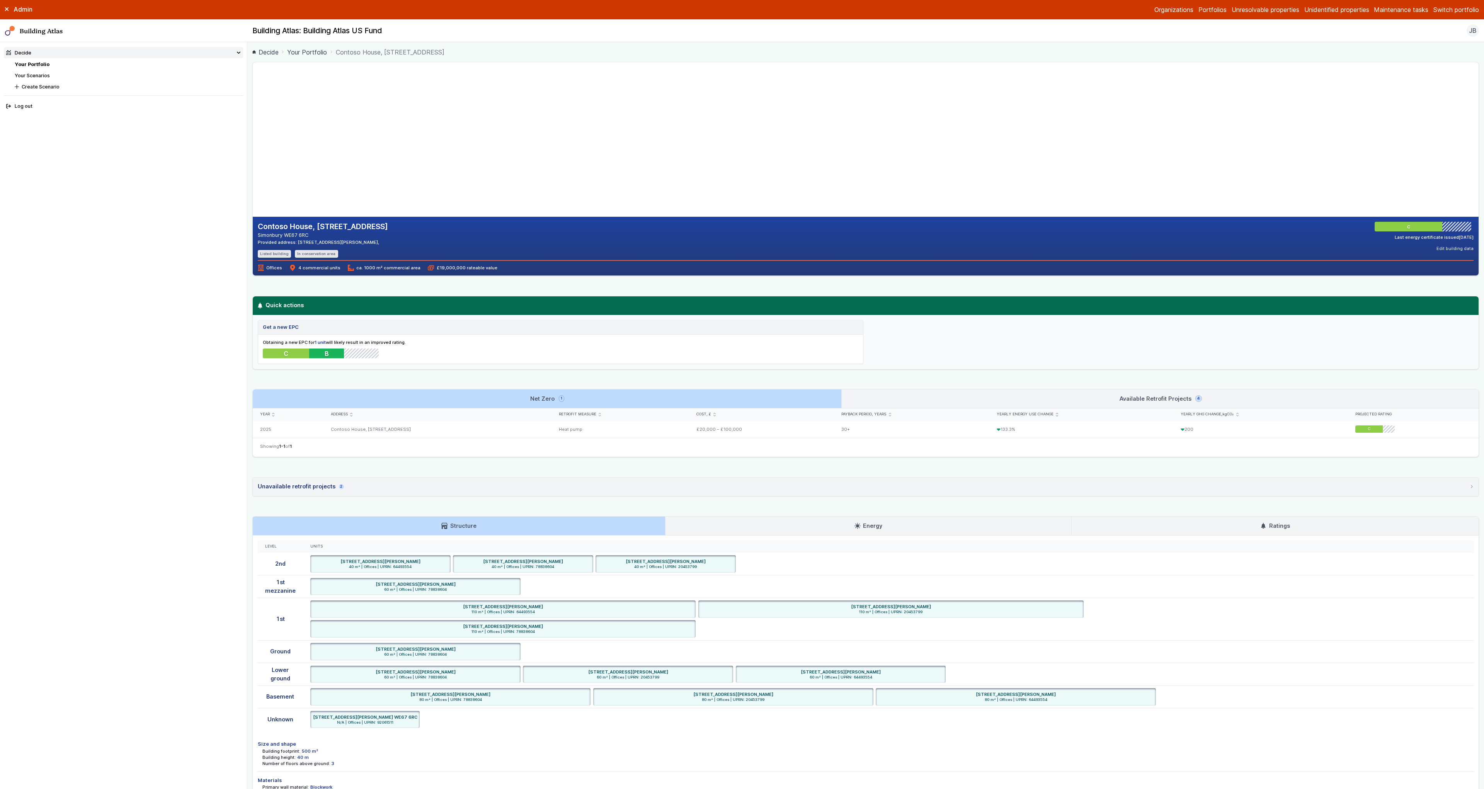
click at [422, 489] on summary "Unavailable retrofit projects 2" at bounding box center [866, 487] width 1226 height 19
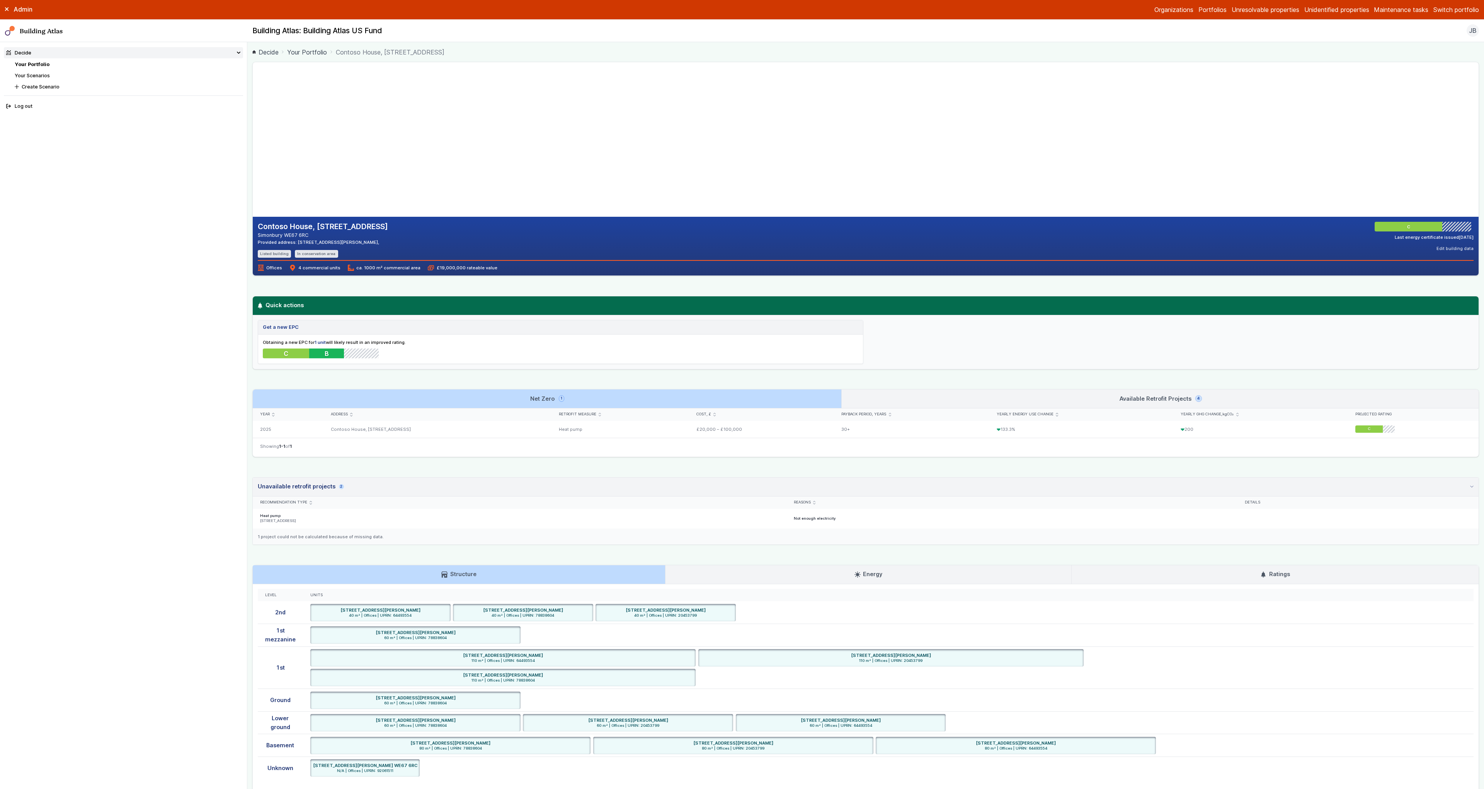
click at [422, 490] on summary "Unavailable retrofit projects 2" at bounding box center [866, 487] width 1226 height 19
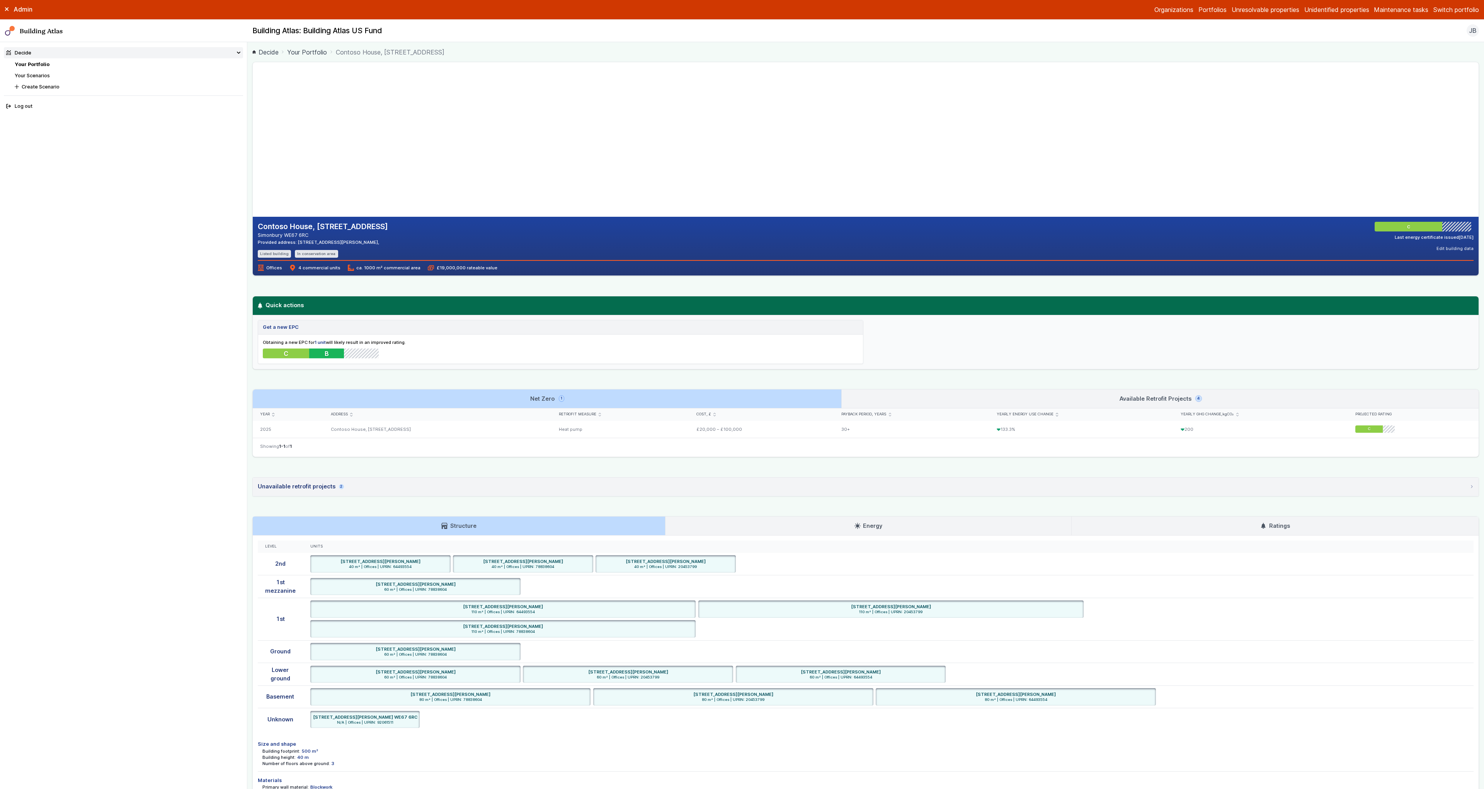
click at [925, 405] on link "Available Retrofit Projects 4" at bounding box center [1160, 398] width 637 height 19
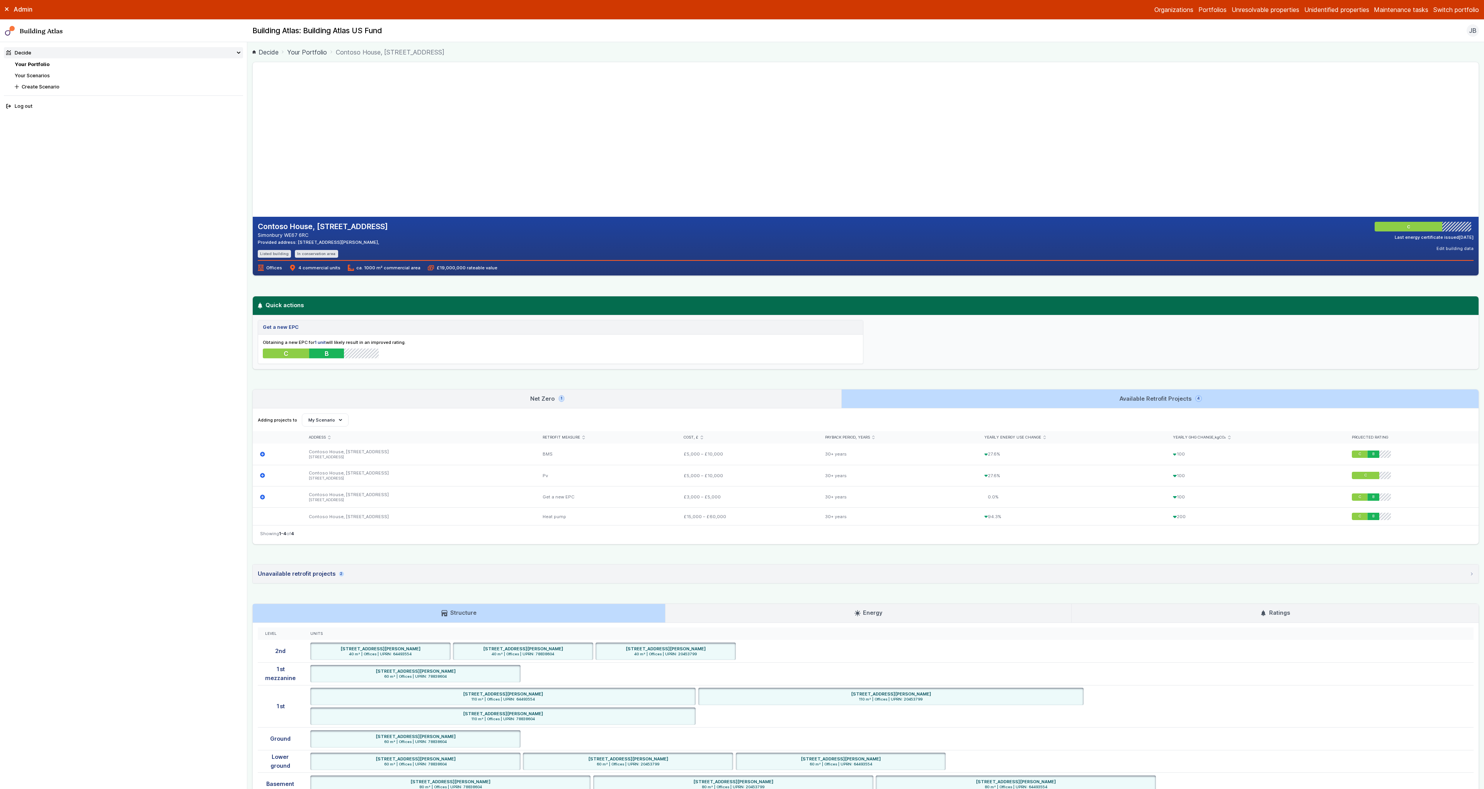
click at [736, 402] on link "Net Zero 1" at bounding box center [547, 398] width 588 height 19
click at [46, 75] on link "Your Scenarios" at bounding box center [32, 76] width 35 height 6
drag, startPoint x: 467, startPoint y: 391, endPoint x: 467, endPoint y: 396, distance: 4.3
click at [466, 391] on link "Net Zero 1" at bounding box center [547, 398] width 588 height 19
click at [569, 395] on link "Net Zero 1" at bounding box center [547, 398] width 588 height 19
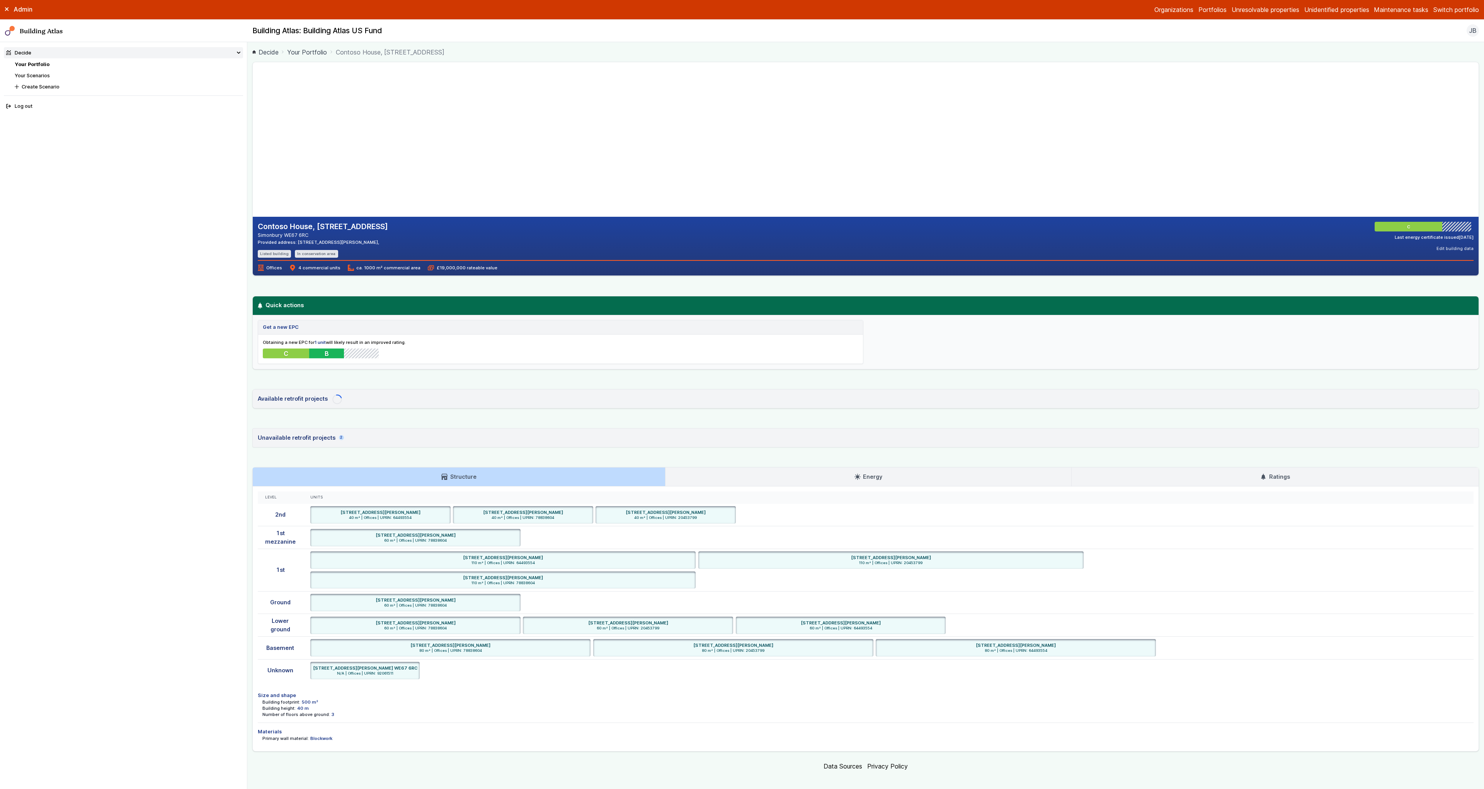
click at [609, 397] on header "Available retrofit projects Loading" at bounding box center [866, 398] width 1226 height 19
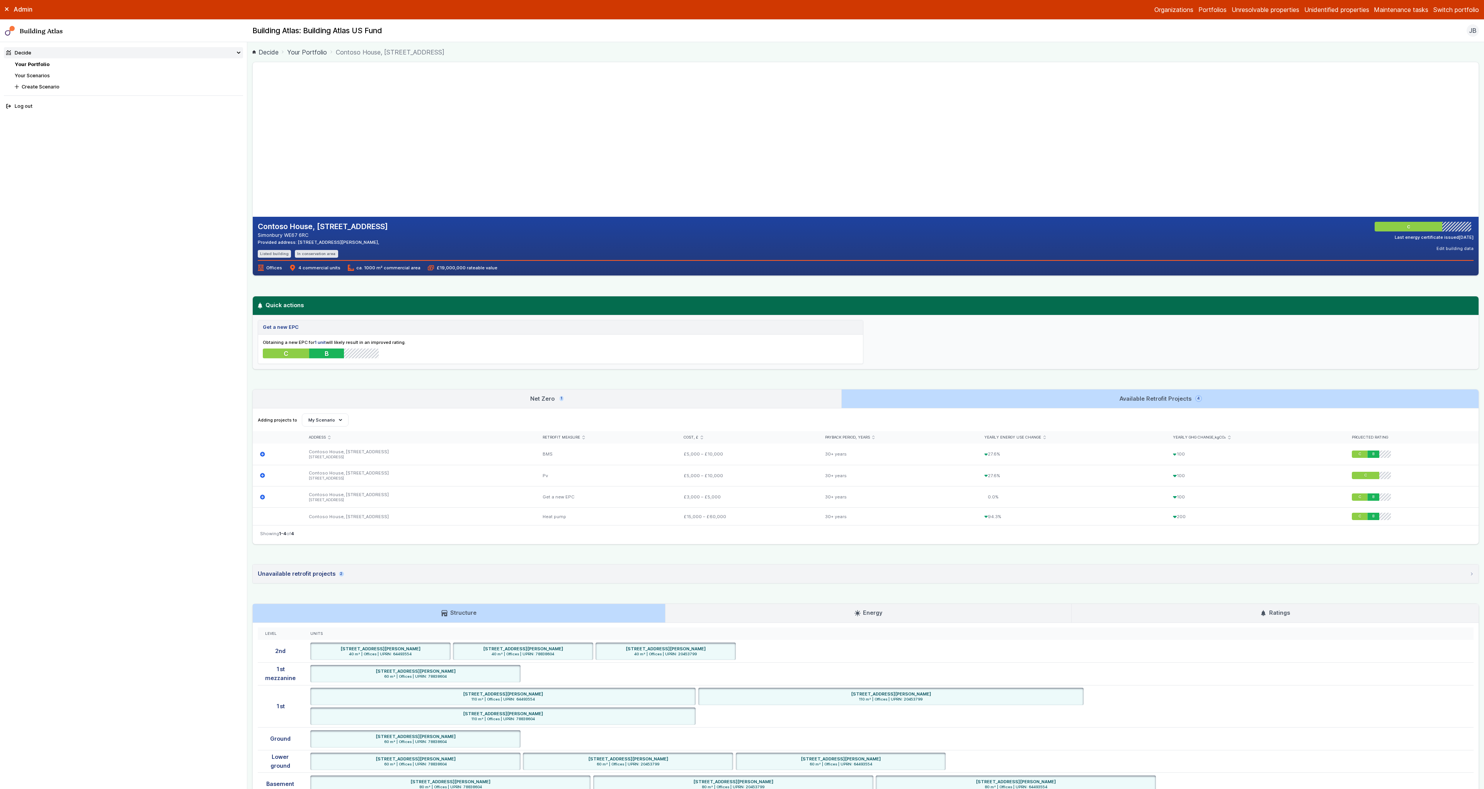
click at [609, 397] on link "Net Zero 1" at bounding box center [547, 398] width 588 height 19
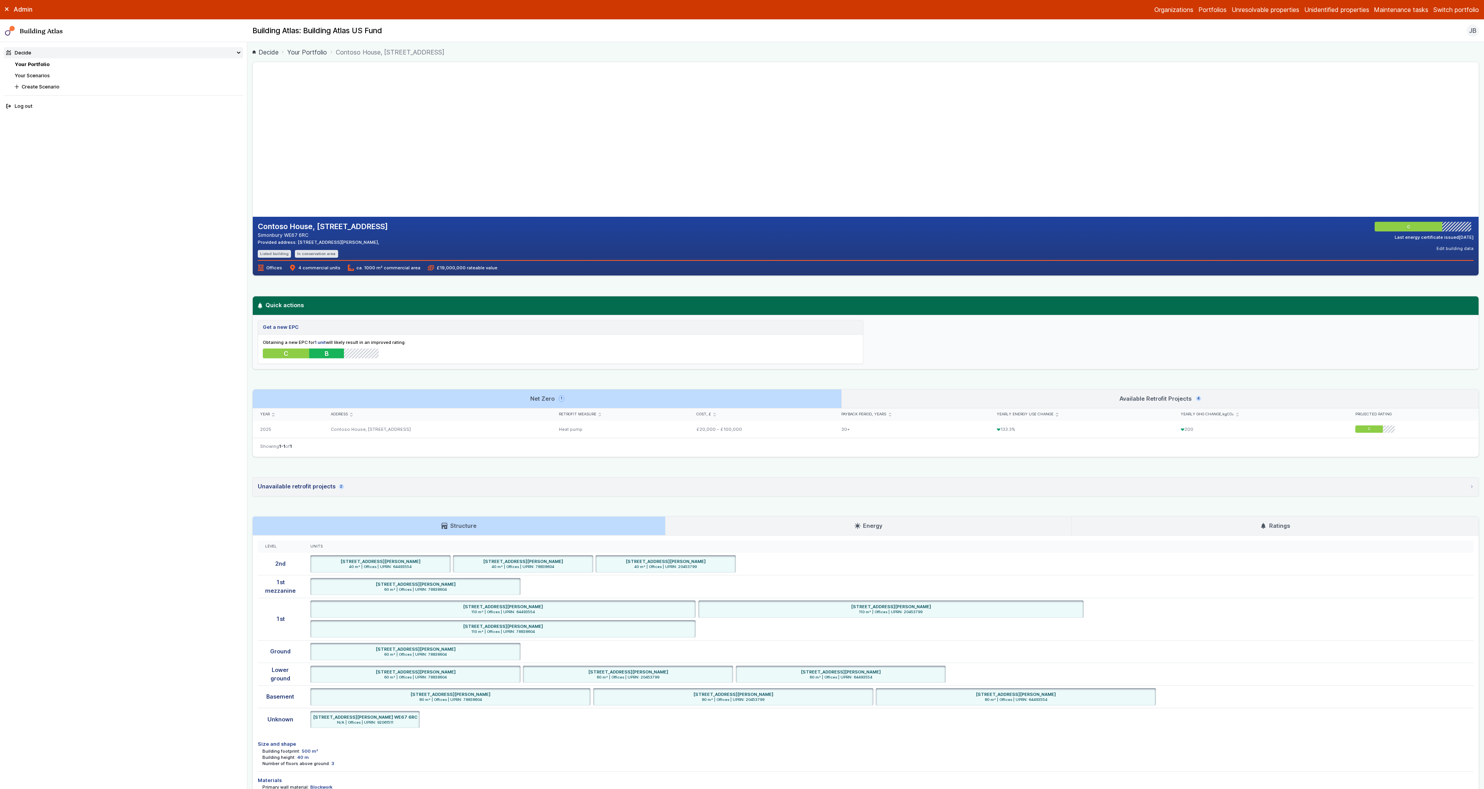
click at [967, 397] on link "Available Retrofit Projects 4" at bounding box center [1160, 398] width 637 height 19
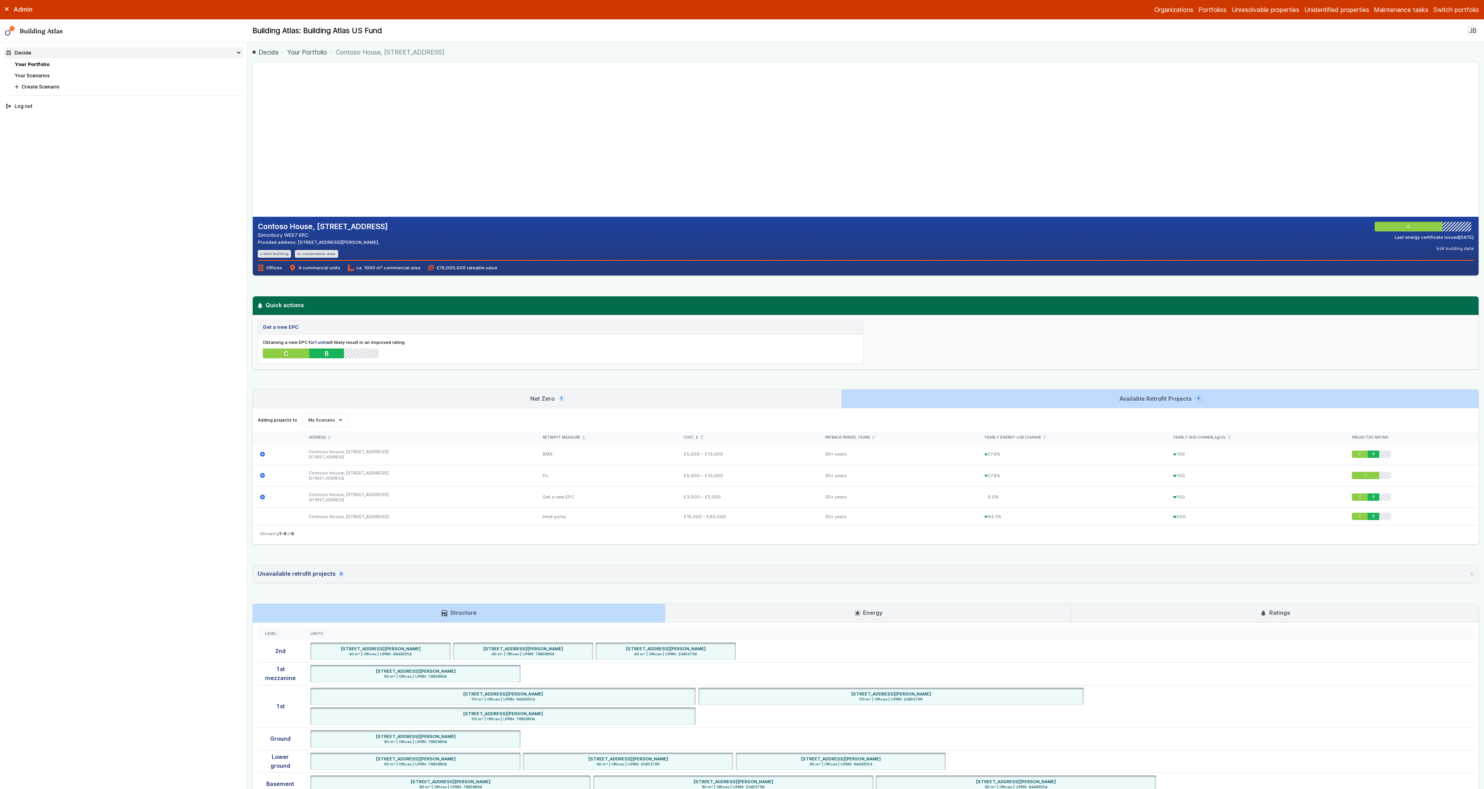
click at [722, 398] on link "Net Zero 1" at bounding box center [547, 398] width 588 height 19
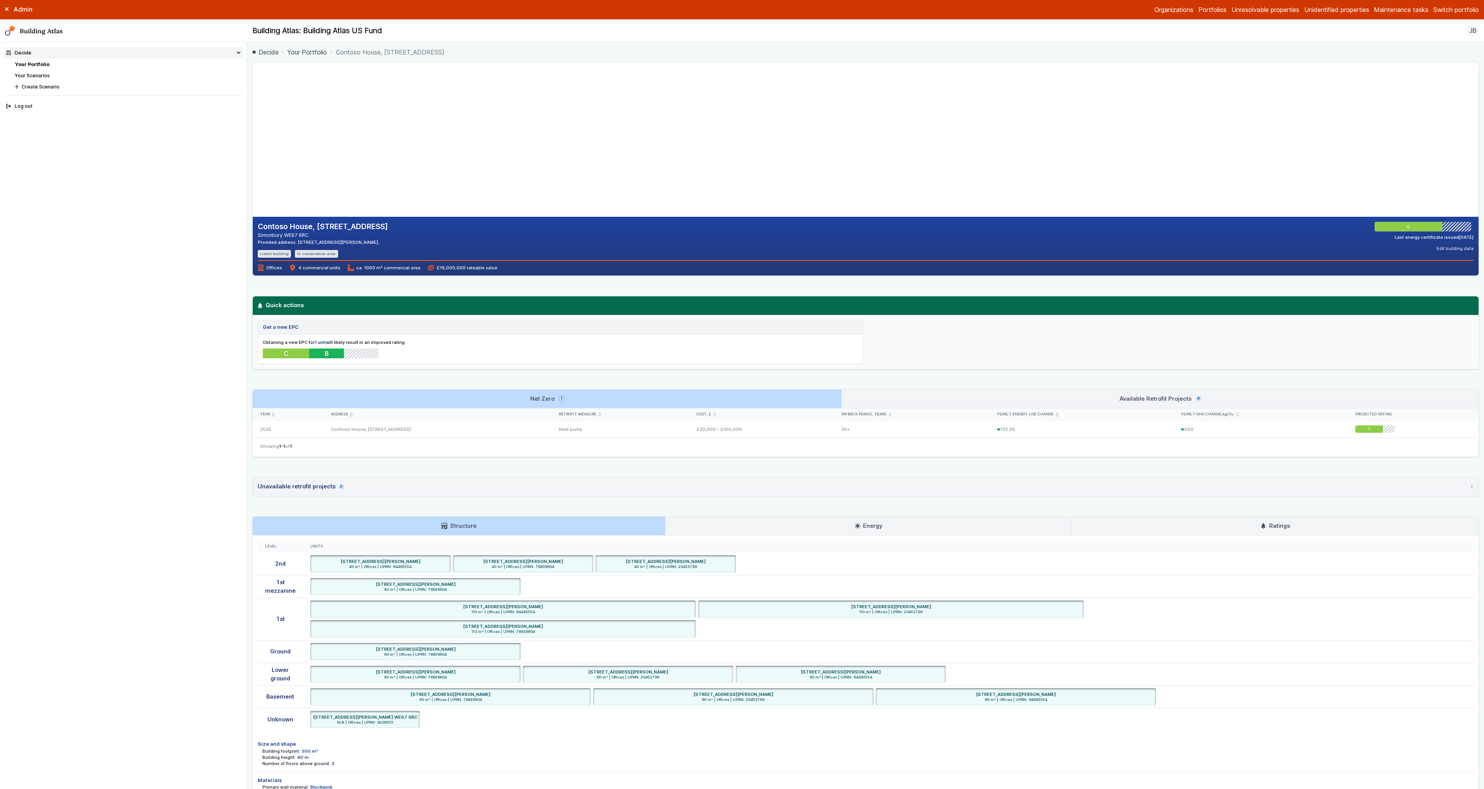
click at [915, 393] on link "Available Retrofit Projects 4" at bounding box center [1160, 398] width 637 height 19
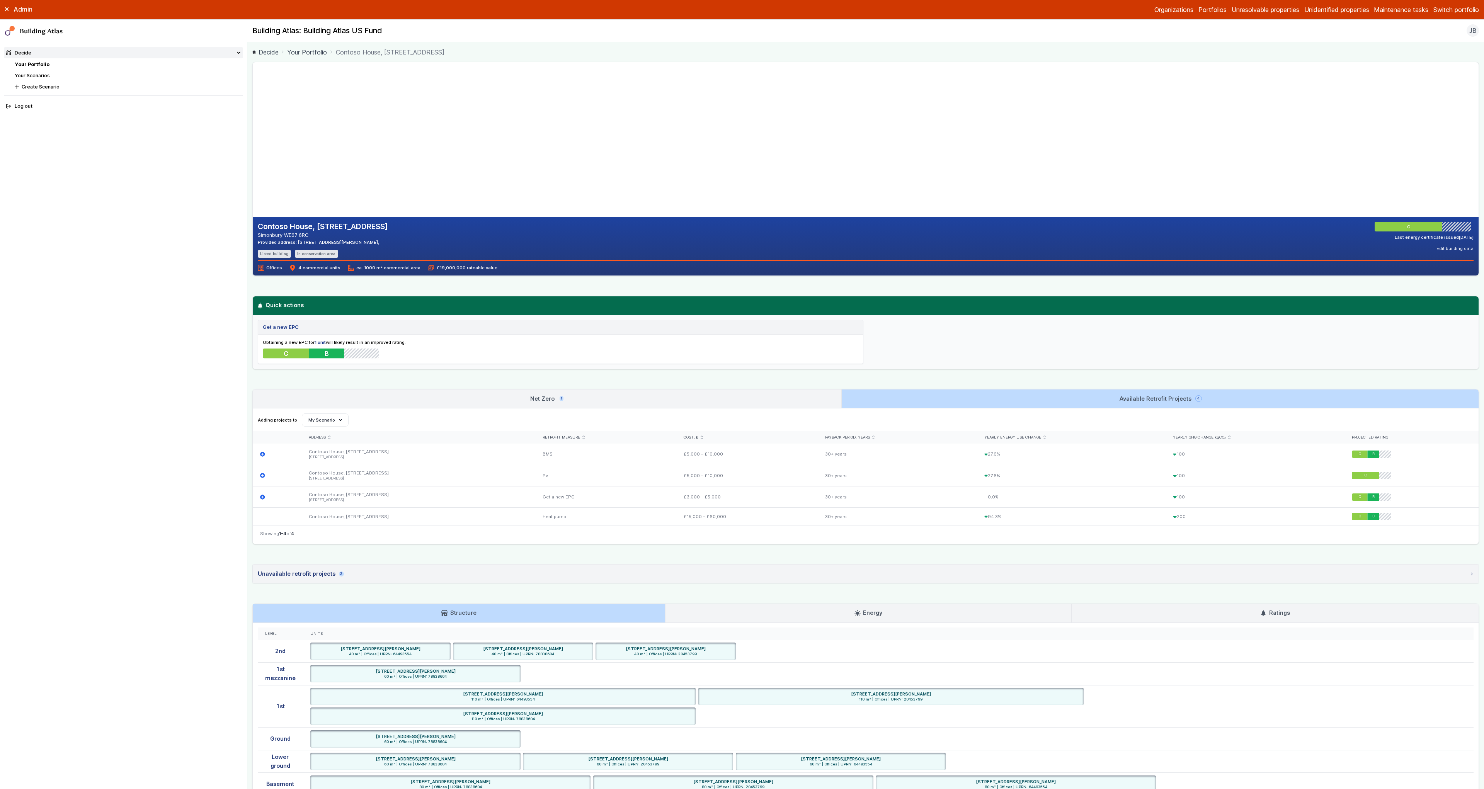
click at [787, 395] on link "Net Zero 1" at bounding box center [547, 398] width 588 height 19
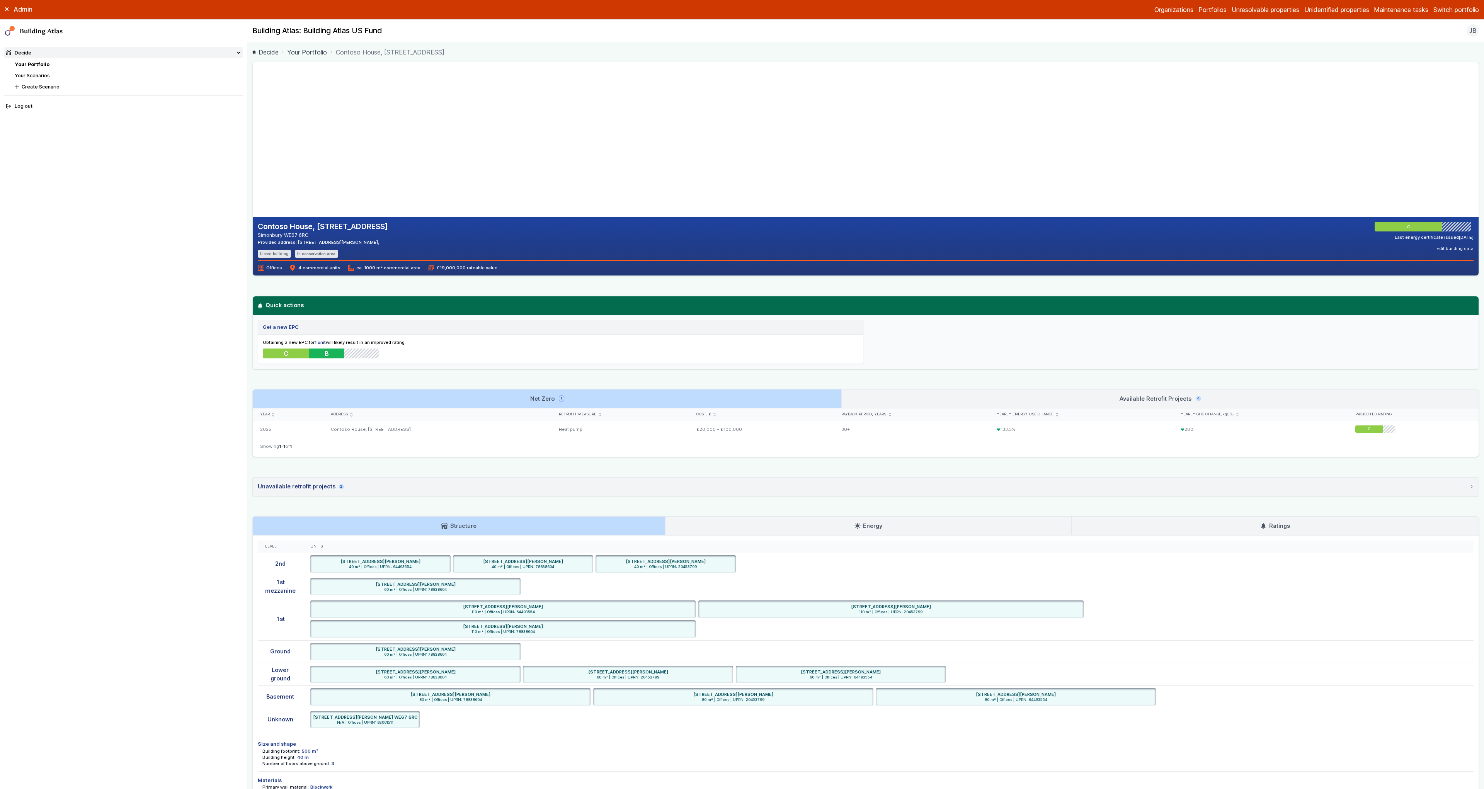
click at [918, 396] on link "Available Retrofit Projects 4" at bounding box center [1160, 398] width 637 height 19
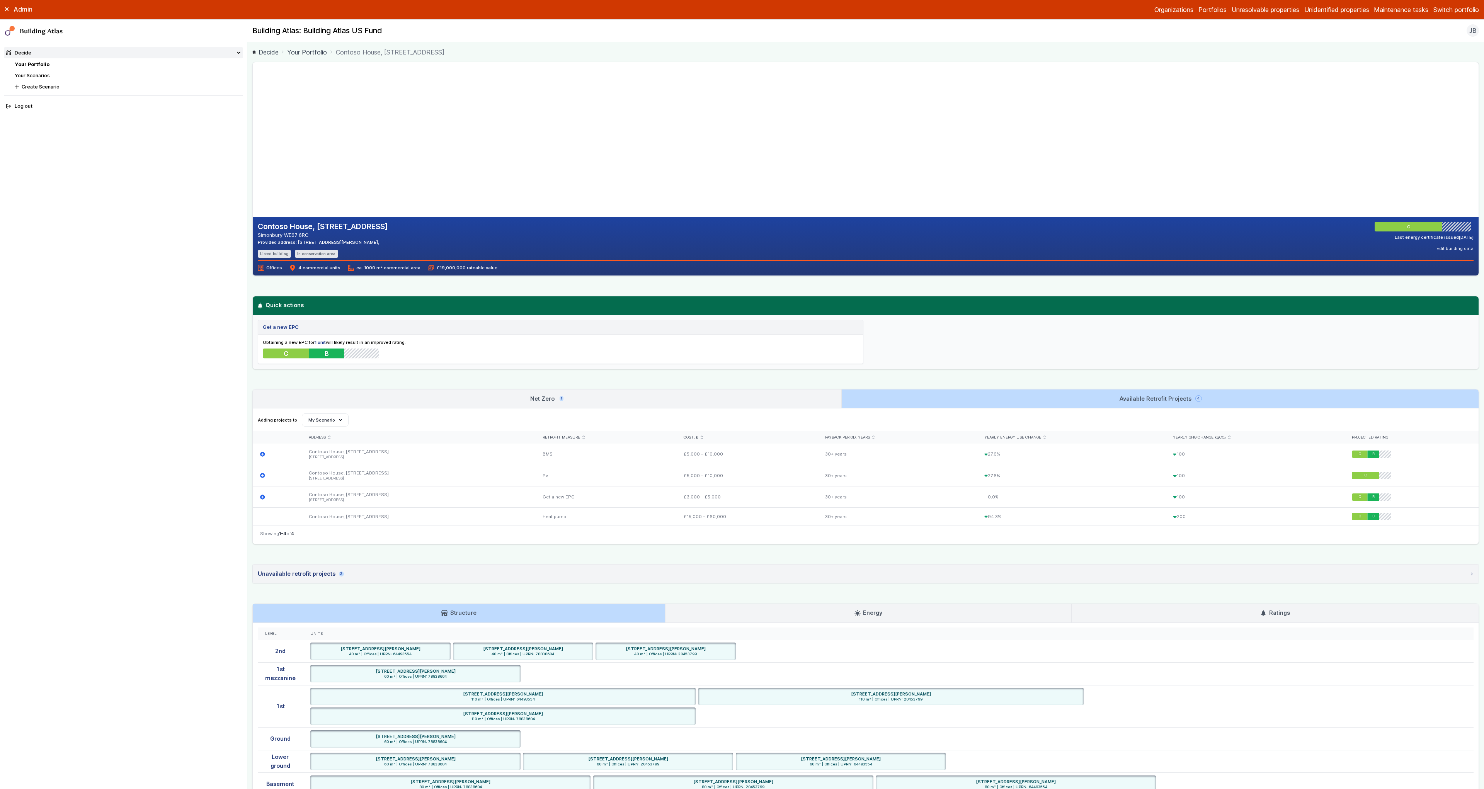
click at [799, 398] on link "Net Zero 1" at bounding box center [547, 398] width 588 height 19
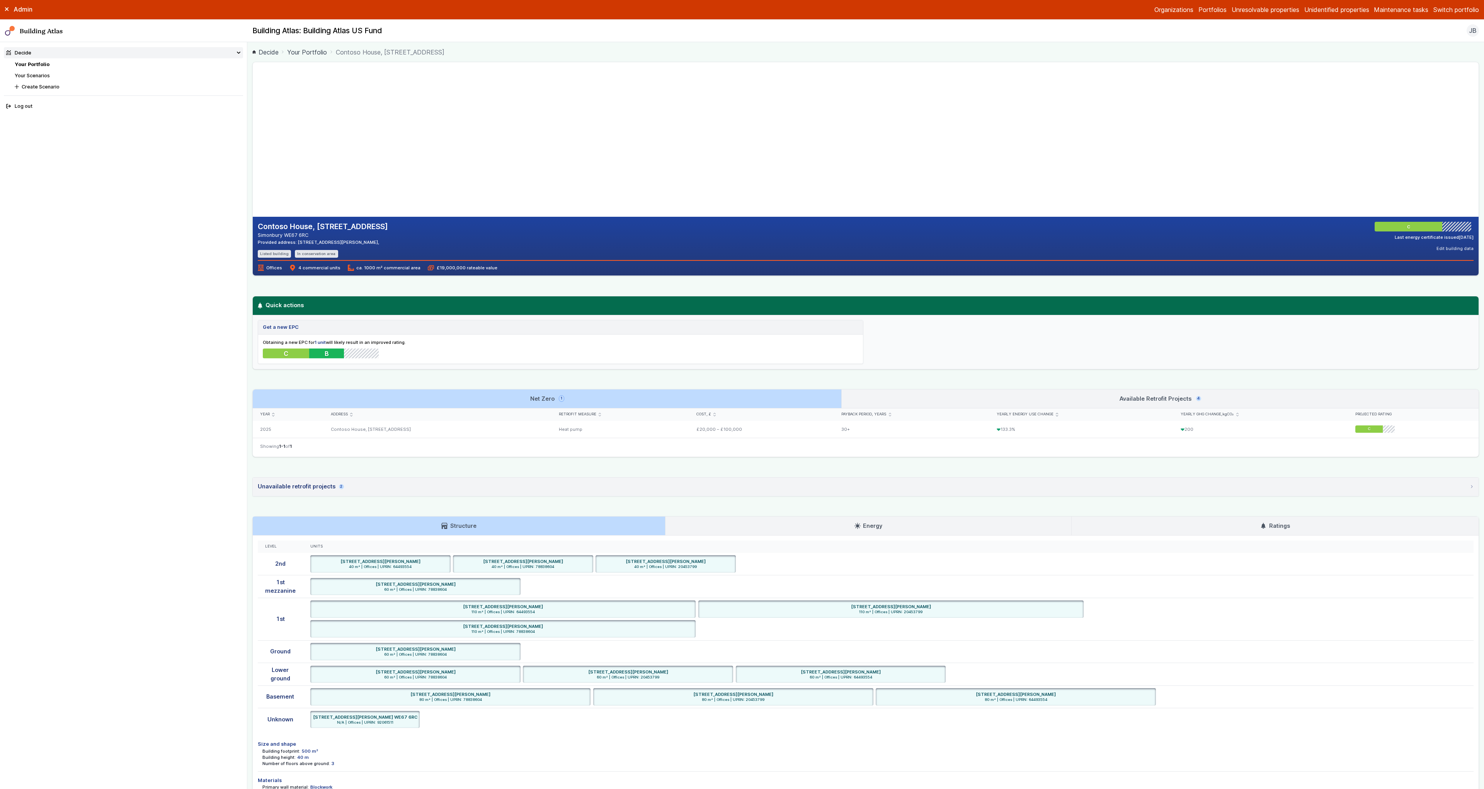
click at [960, 397] on link "Available Retrofit Projects 4" at bounding box center [1160, 398] width 637 height 19
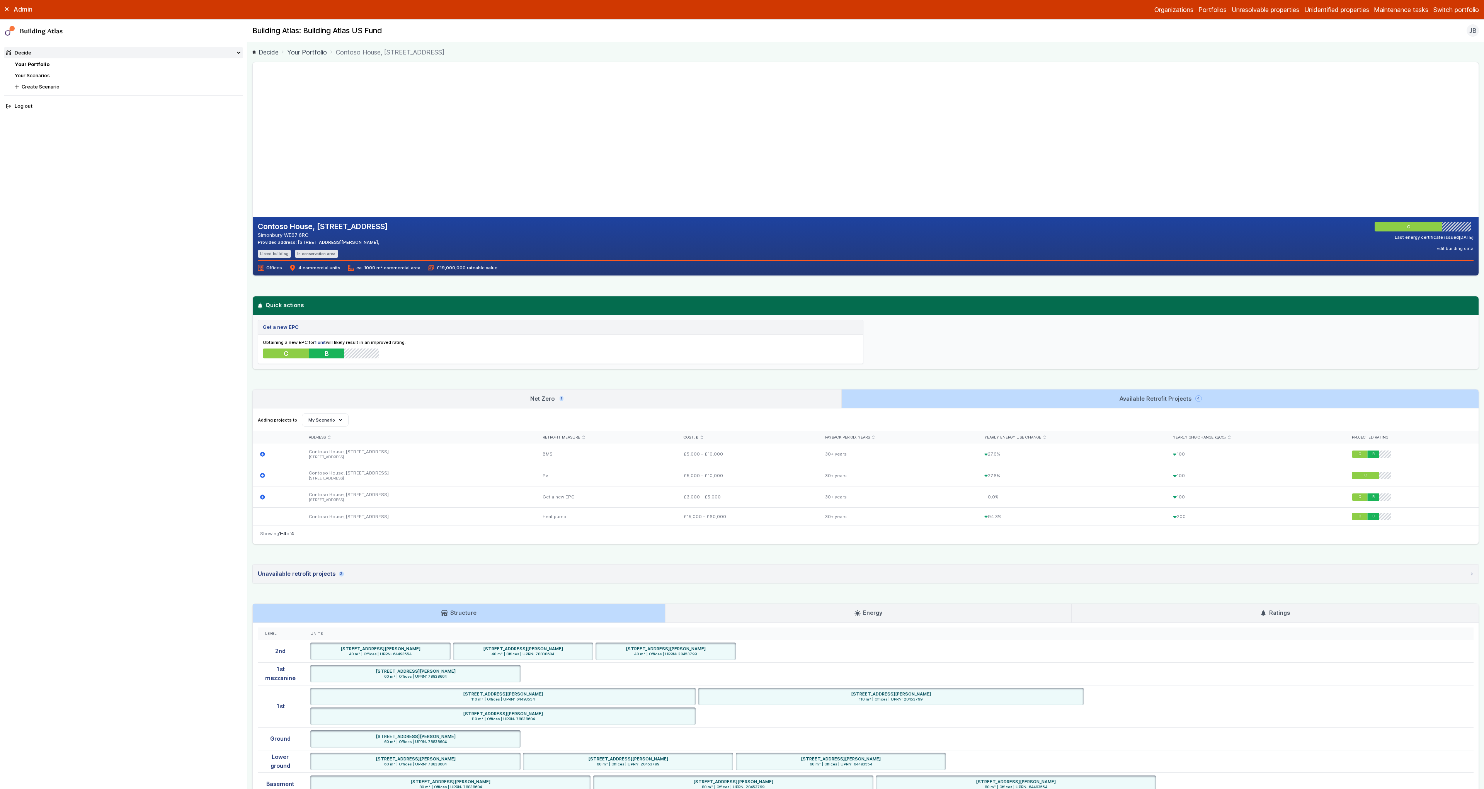
click at [805, 399] on link "Net Zero 1" at bounding box center [547, 398] width 588 height 19
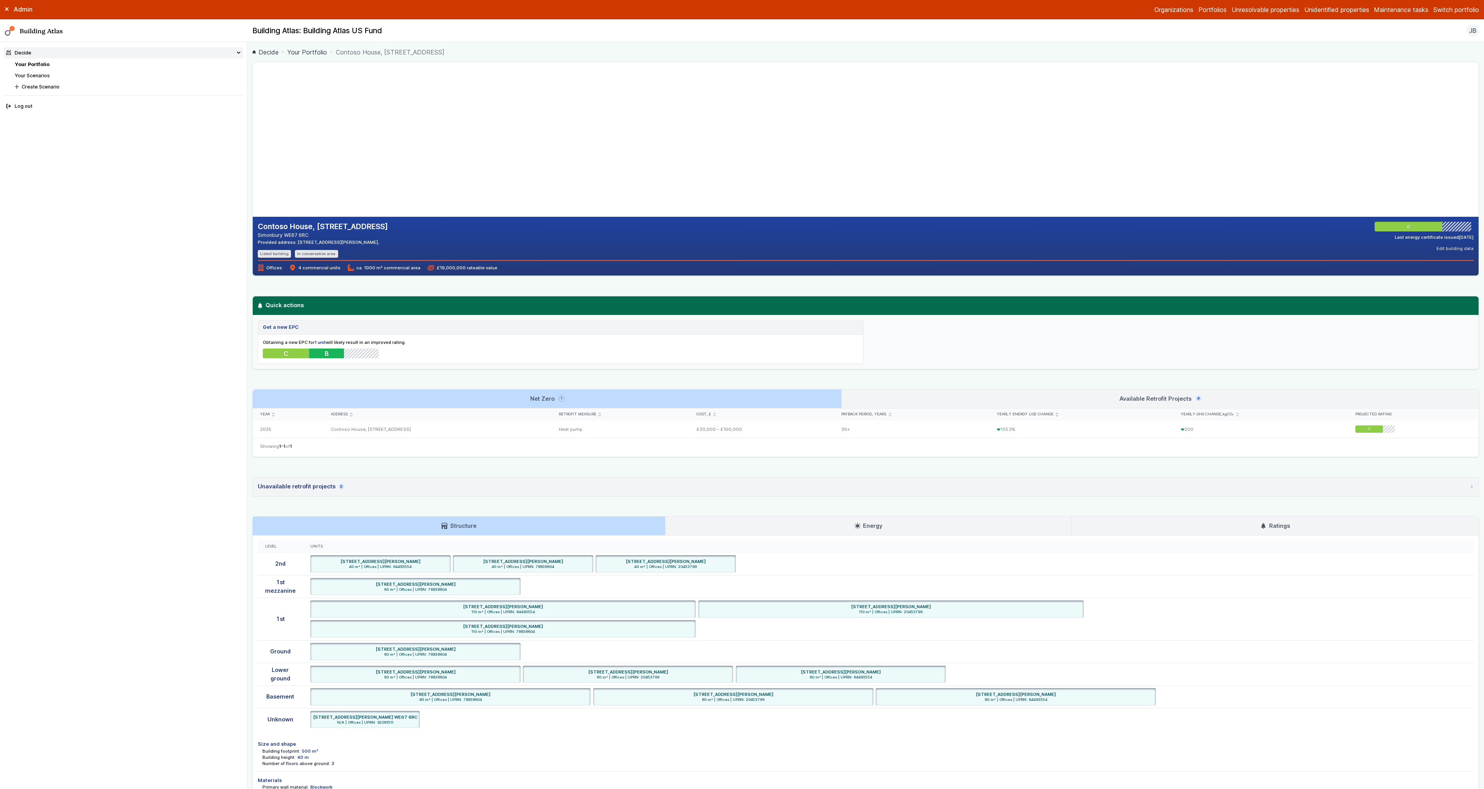
click at [940, 396] on link "Available Retrofit Projects 4" at bounding box center [1160, 398] width 637 height 19
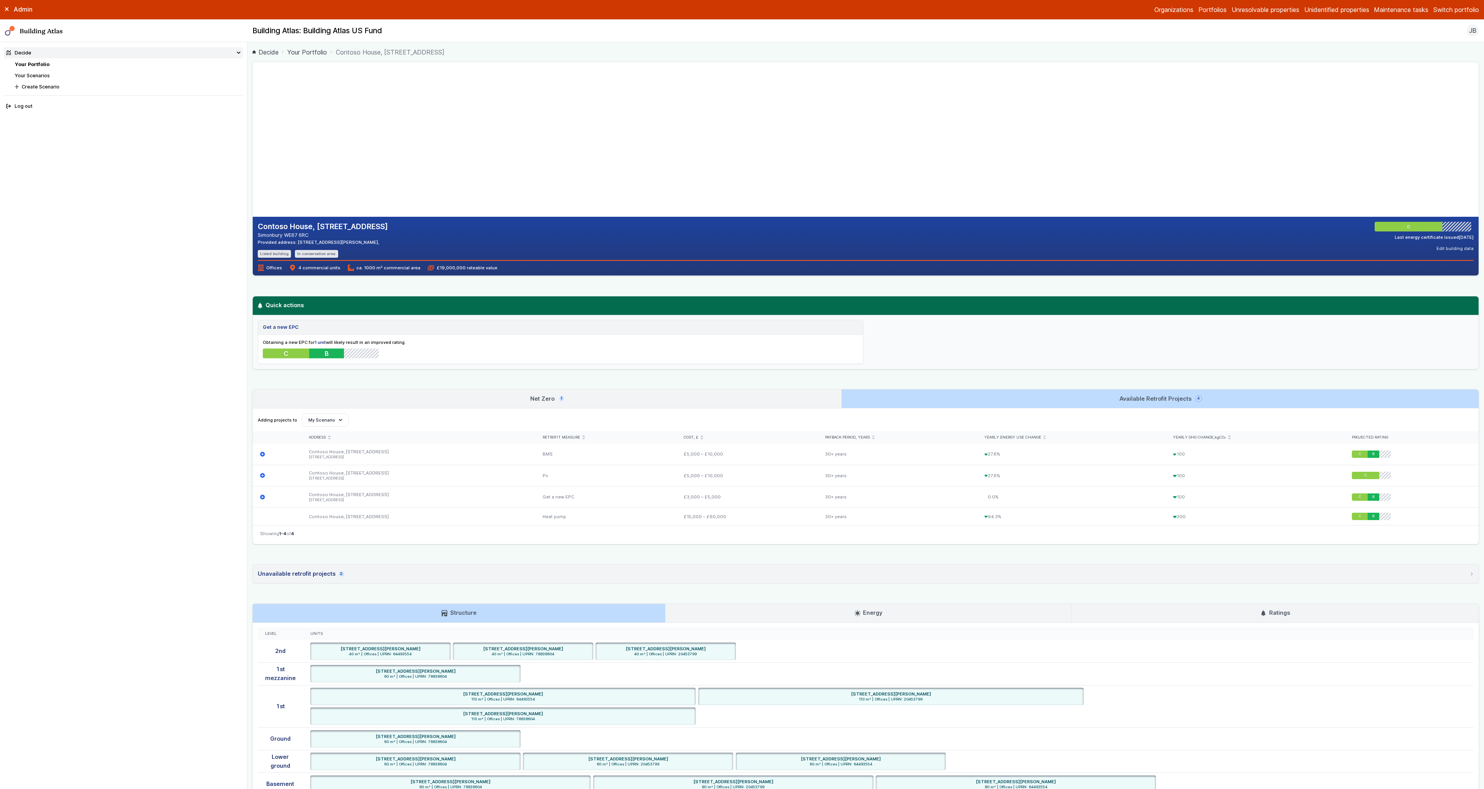
click at [786, 395] on link "Net Zero 1" at bounding box center [547, 398] width 588 height 19
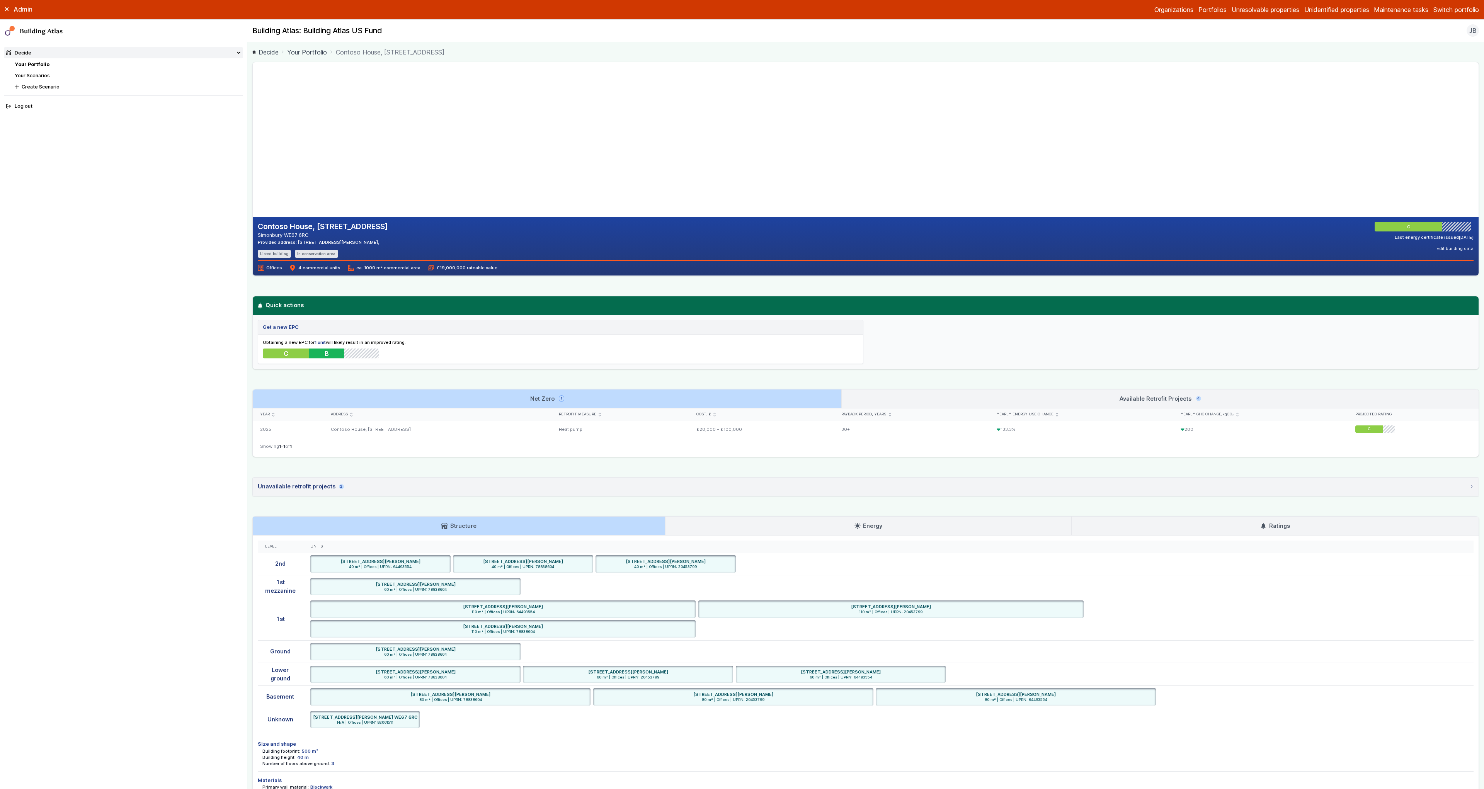
click at [942, 397] on link "Available Retrofit Projects 4" at bounding box center [1160, 398] width 637 height 19
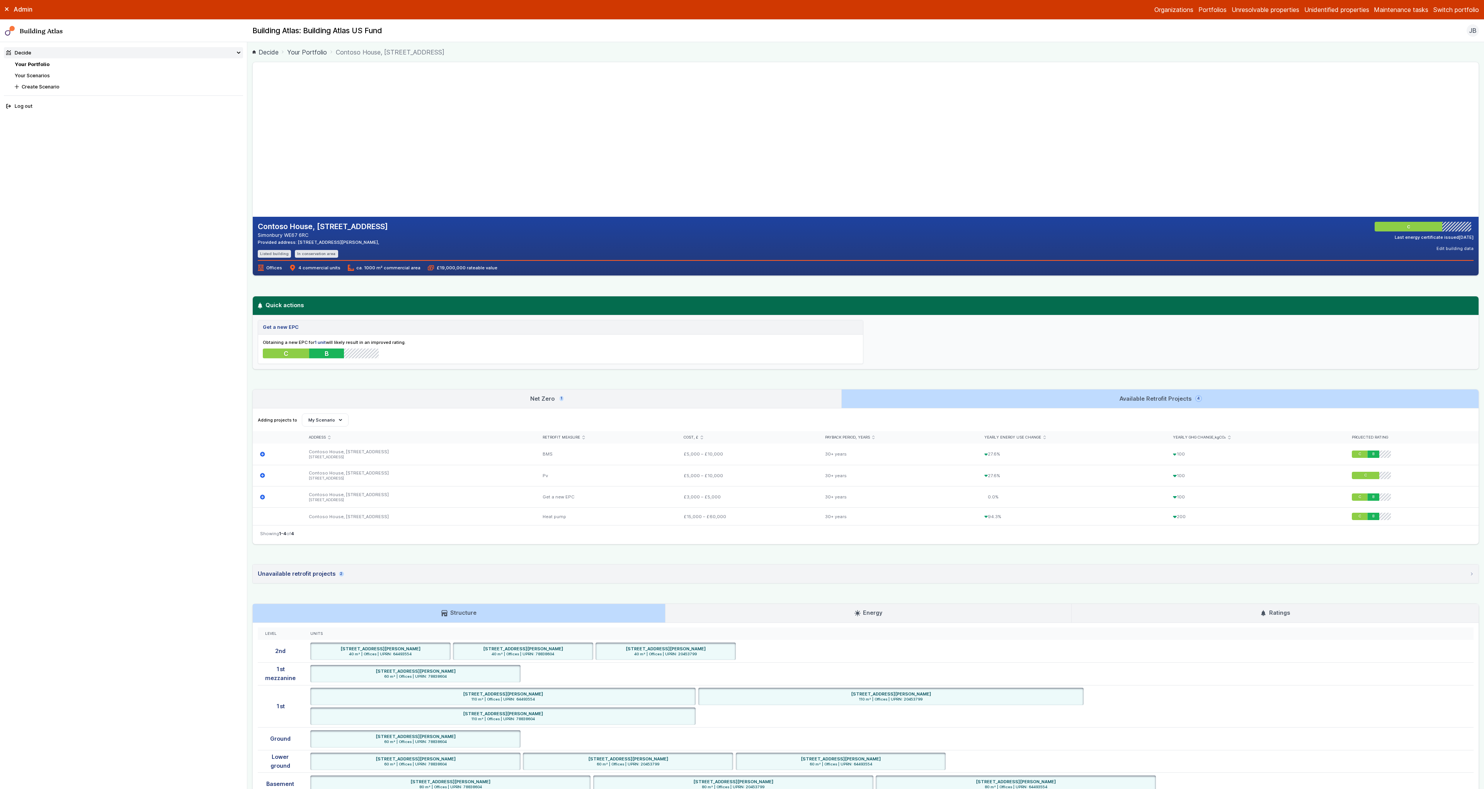
click at [794, 402] on link "Net Zero 1" at bounding box center [547, 398] width 588 height 19
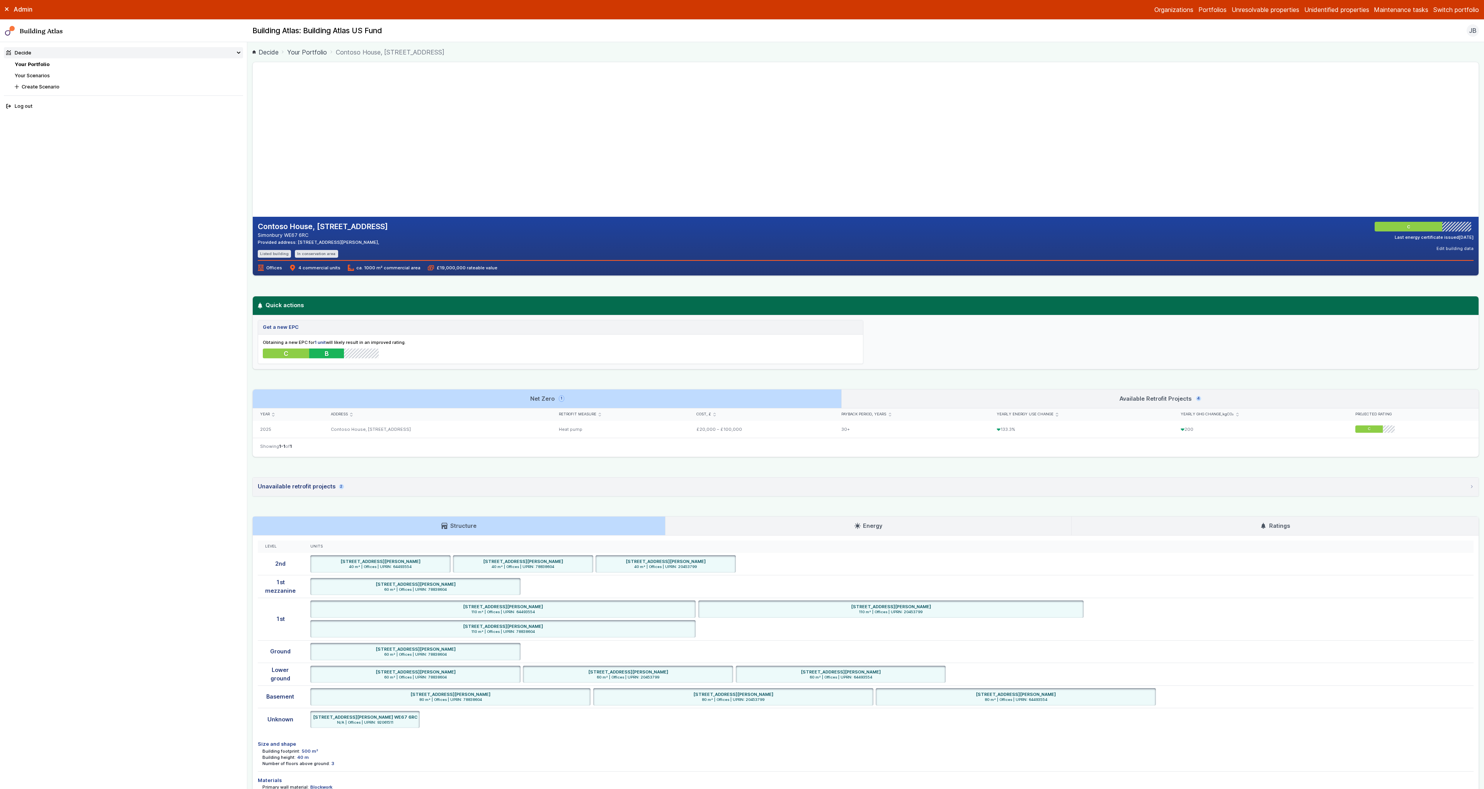
click at [945, 401] on link "Available Retrofit Projects 4" at bounding box center [1160, 398] width 637 height 19
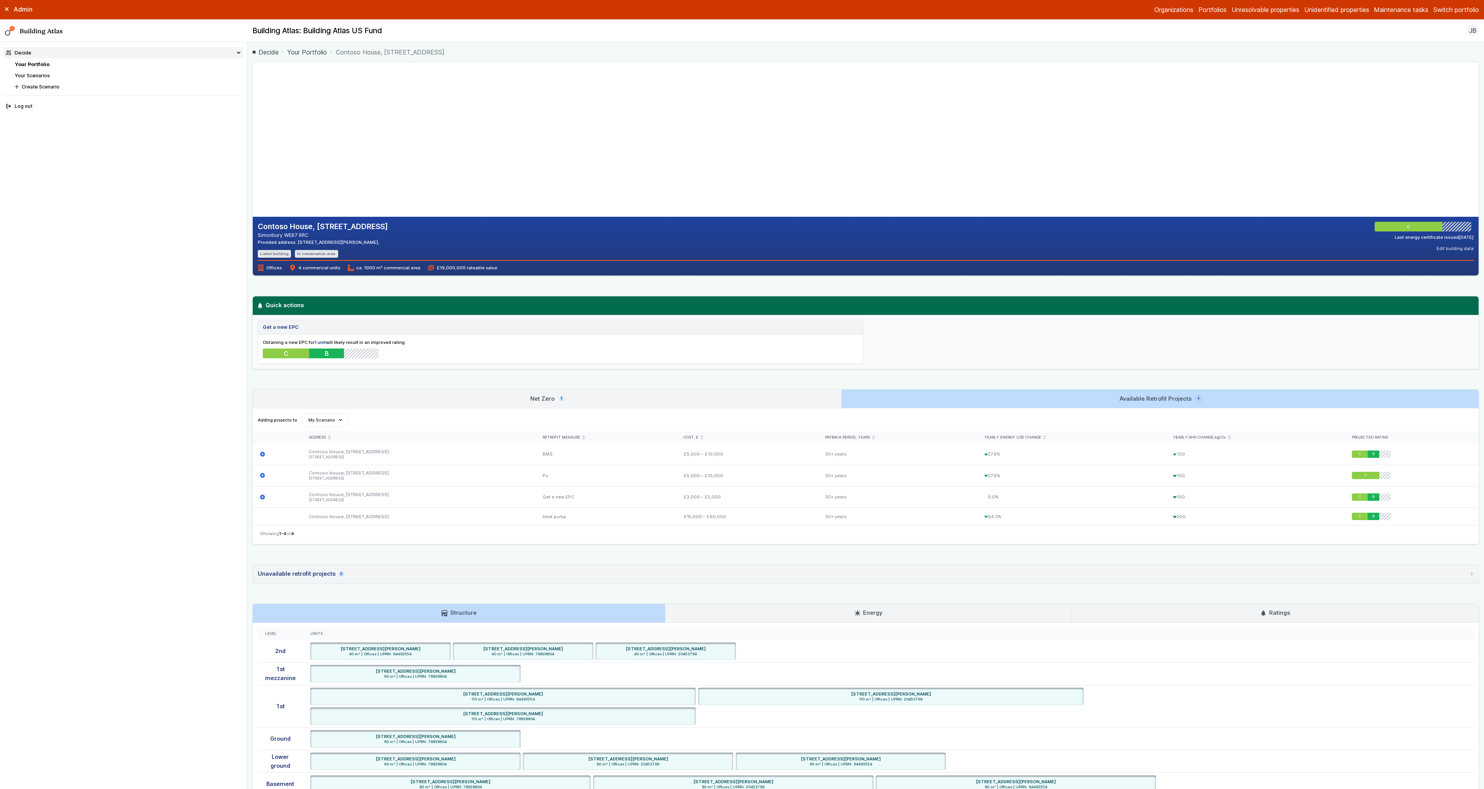
click at [752, 398] on link "Net Zero 1" at bounding box center [547, 398] width 588 height 19
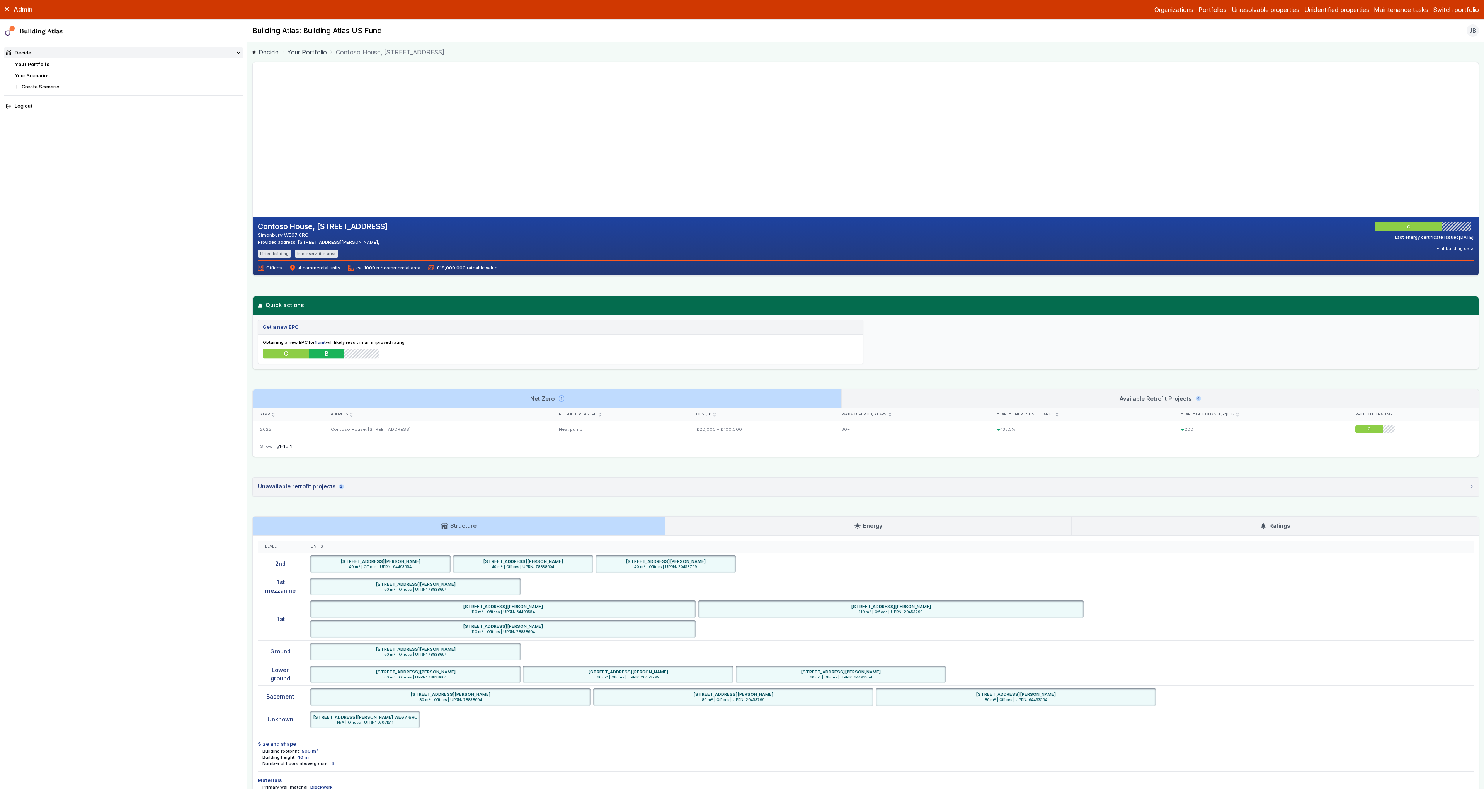
click at [928, 395] on link "Available Retrofit Projects 4" at bounding box center [1160, 398] width 637 height 19
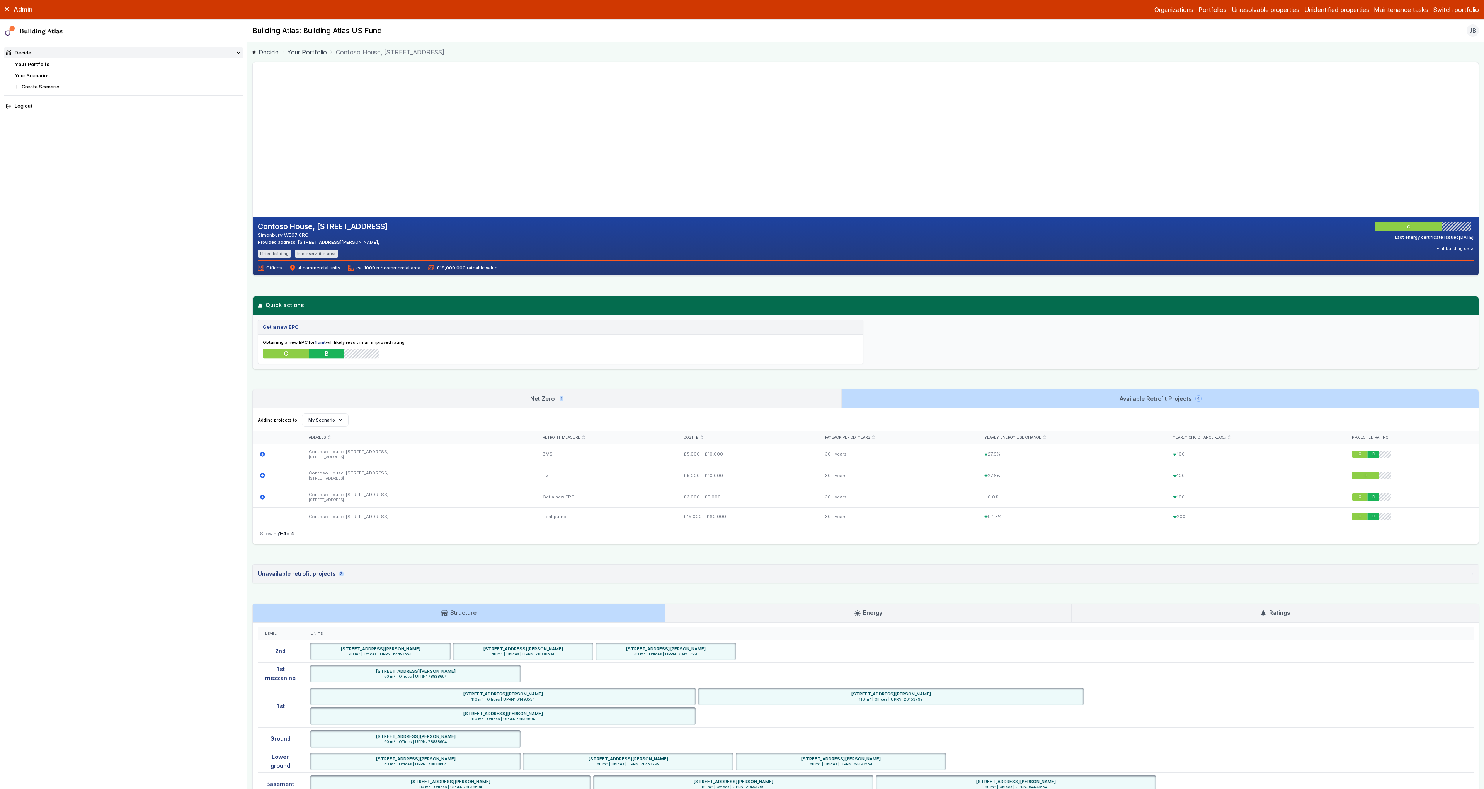
click at [769, 399] on link "Net Zero 1" at bounding box center [547, 398] width 588 height 19
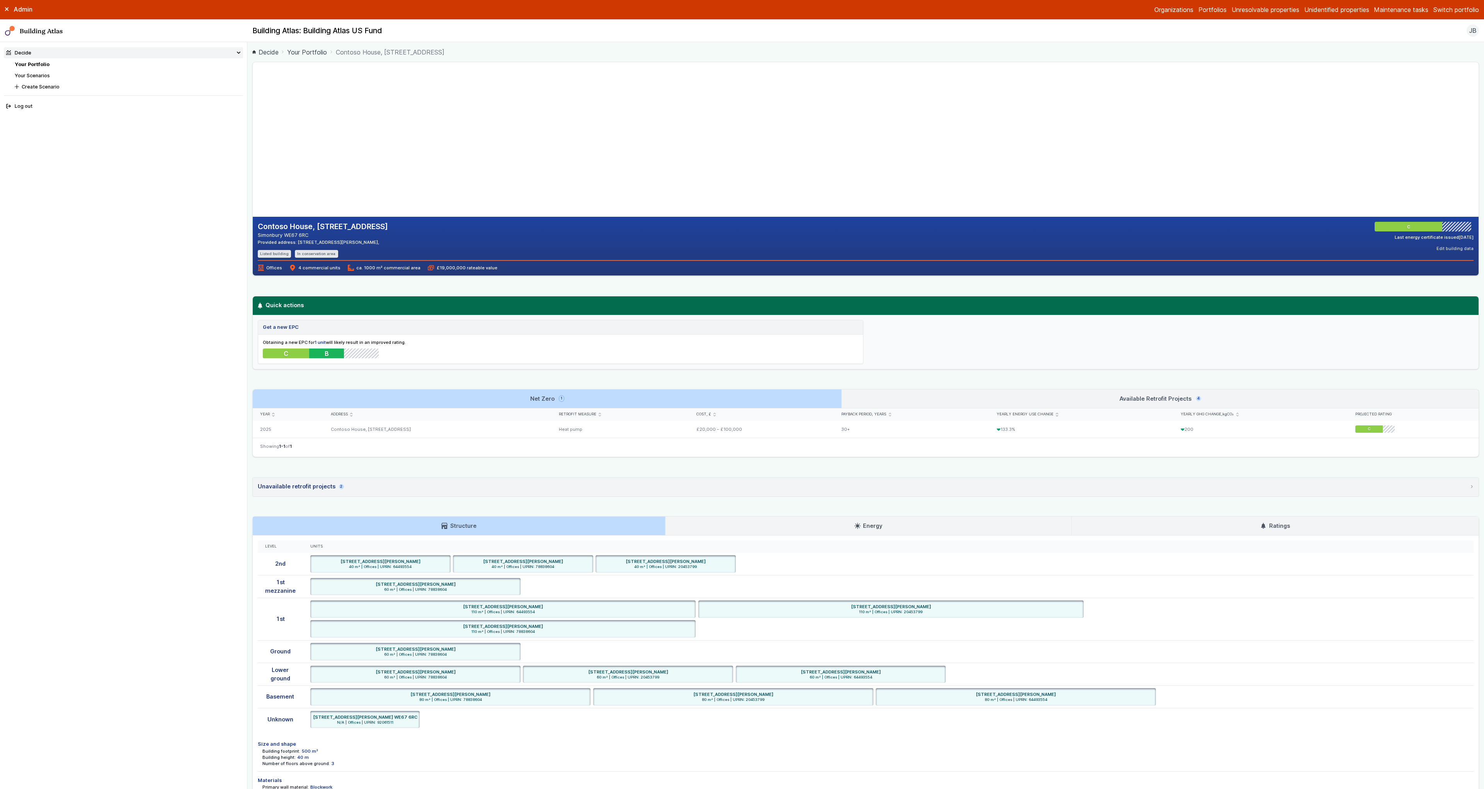
click at [939, 398] on link "Available Retrofit Projects 4" at bounding box center [1160, 398] width 637 height 19
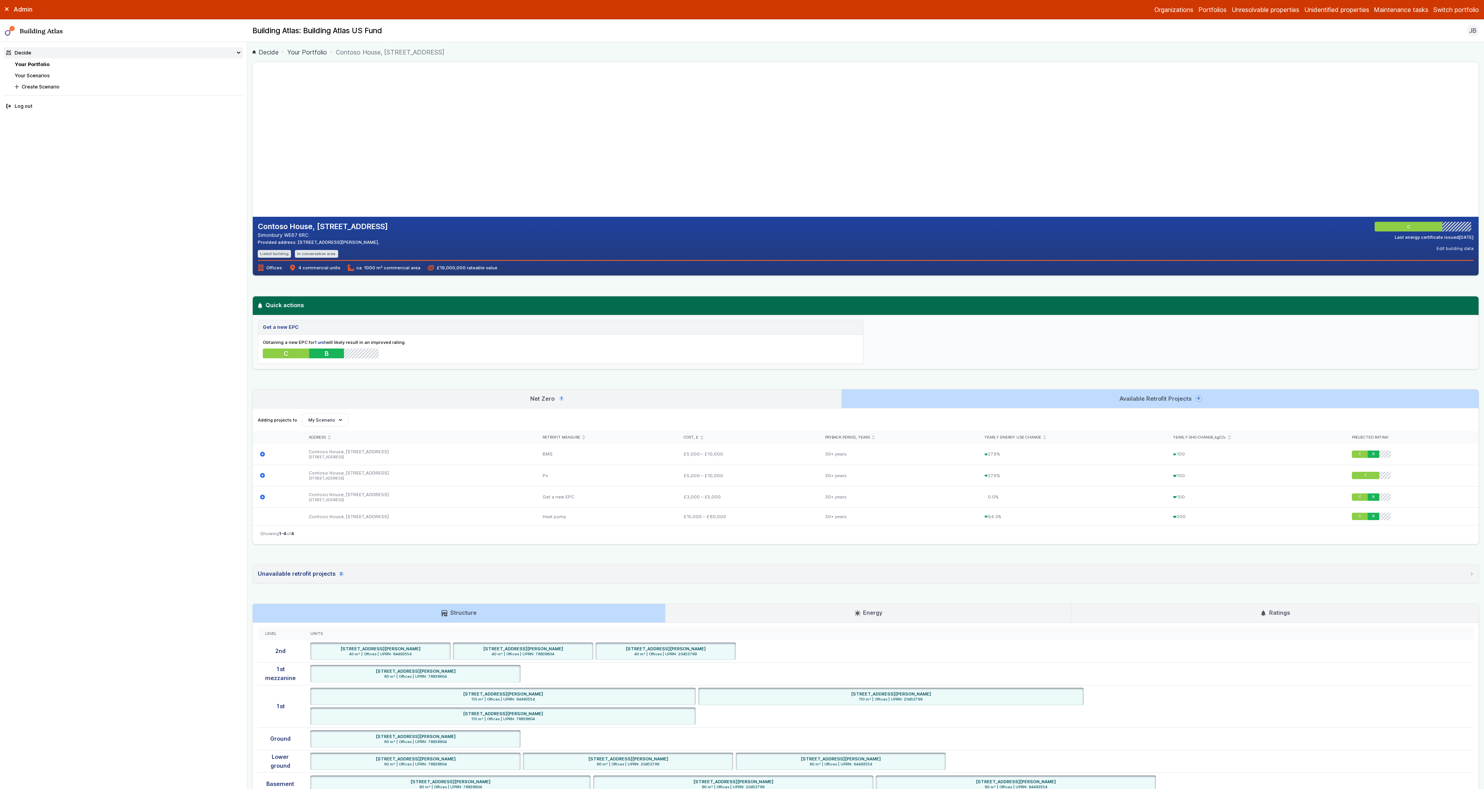
click at [801, 399] on link "Net Zero 1" at bounding box center [547, 398] width 588 height 19
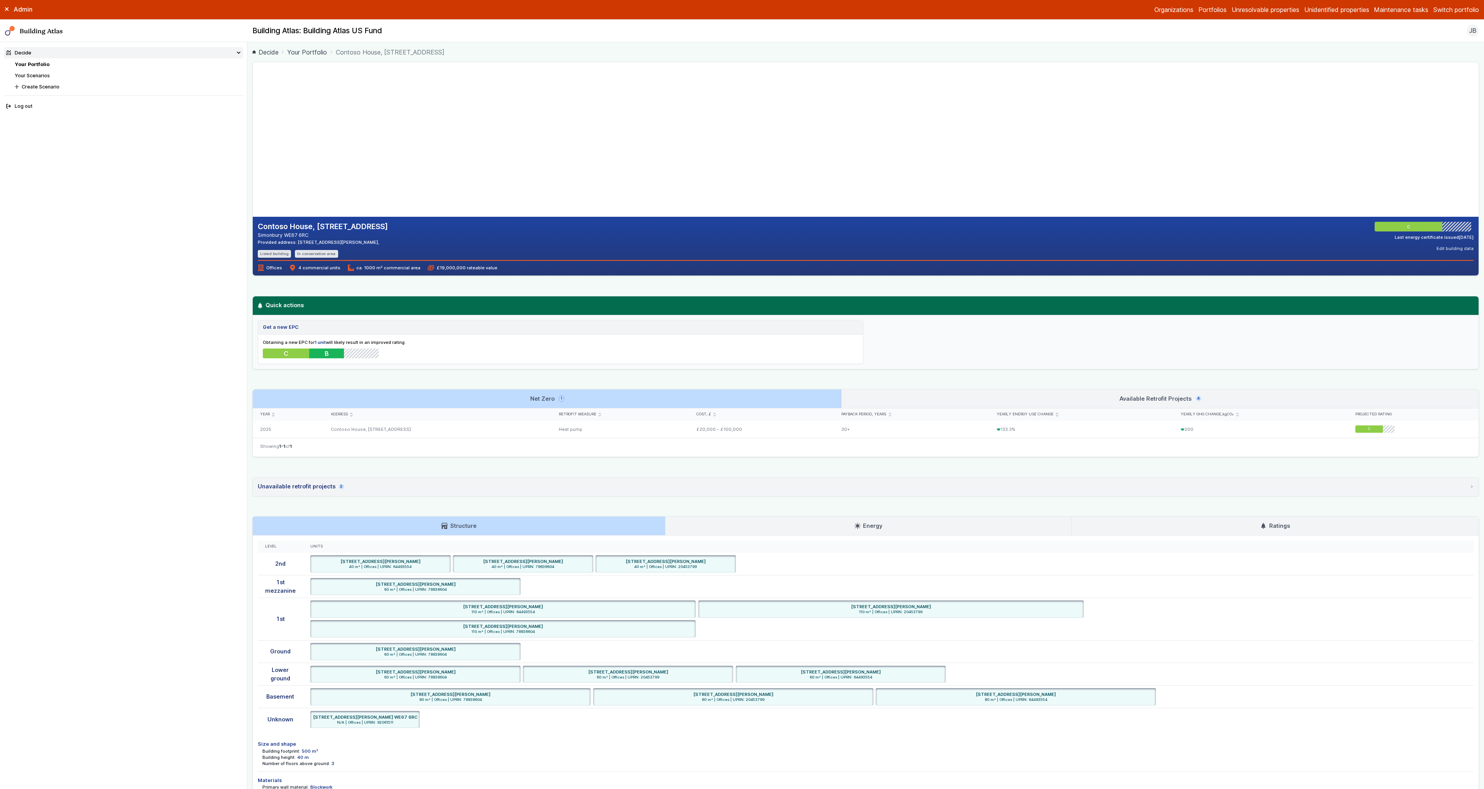
click at [922, 394] on link "Available Retrofit Projects 4" at bounding box center [1160, 398] width 637 height 19
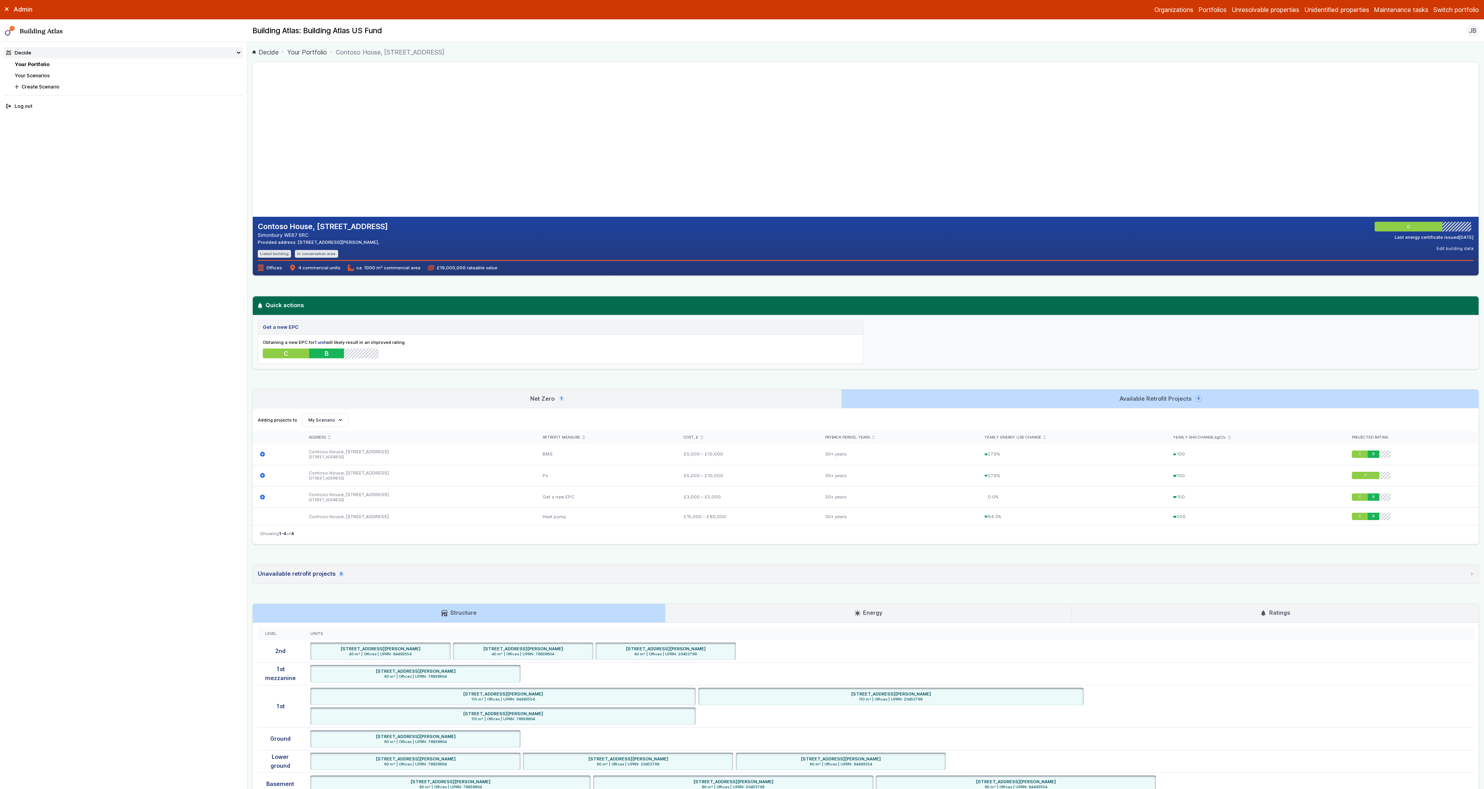
click at [780, 396] on link "Net Zero 1" at bounding box center [547, 398] width 588 height 19
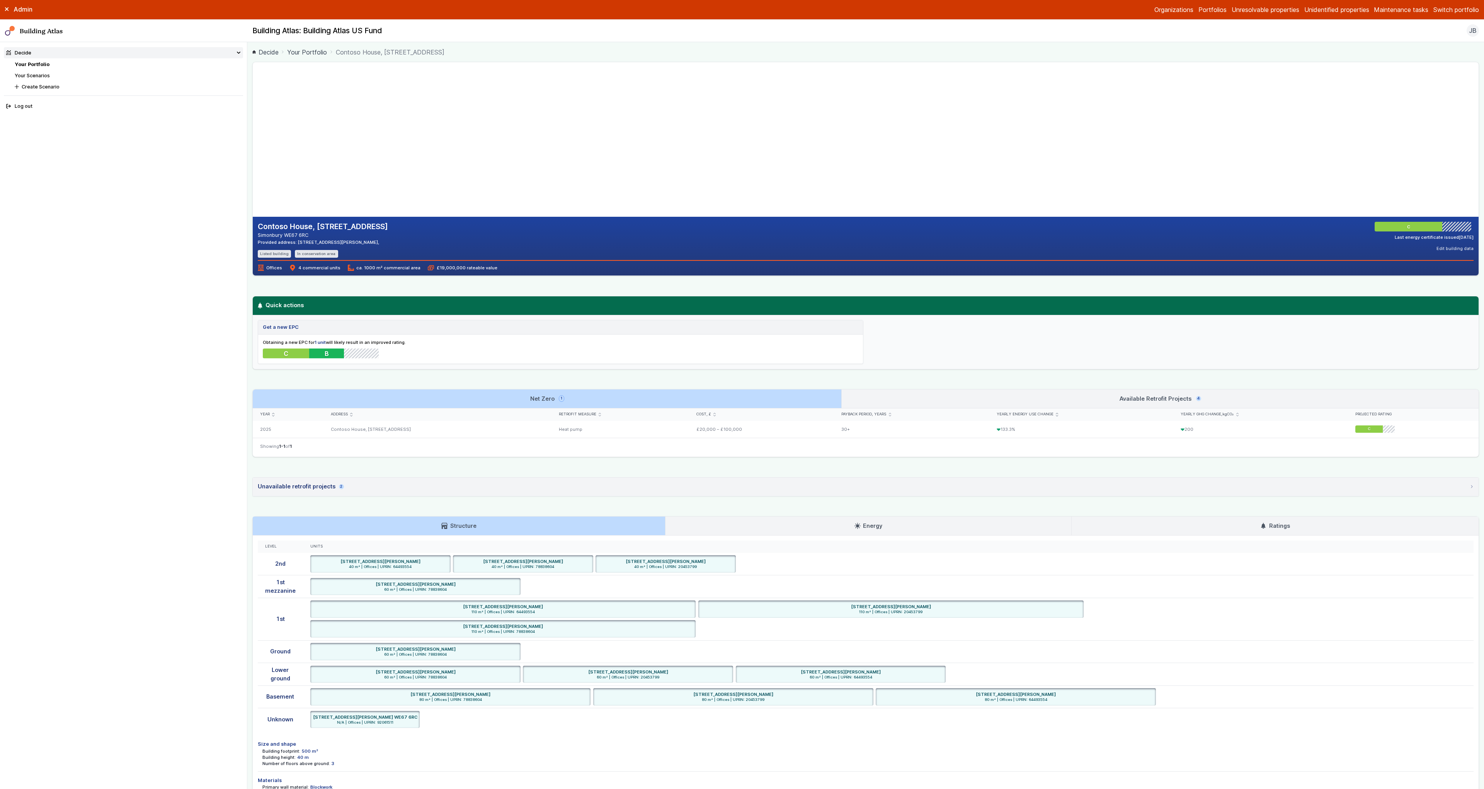
click at [932, 396] on link "Available Retrofit Projects 4" at bounding box center [1160, 398] width 637 height 19
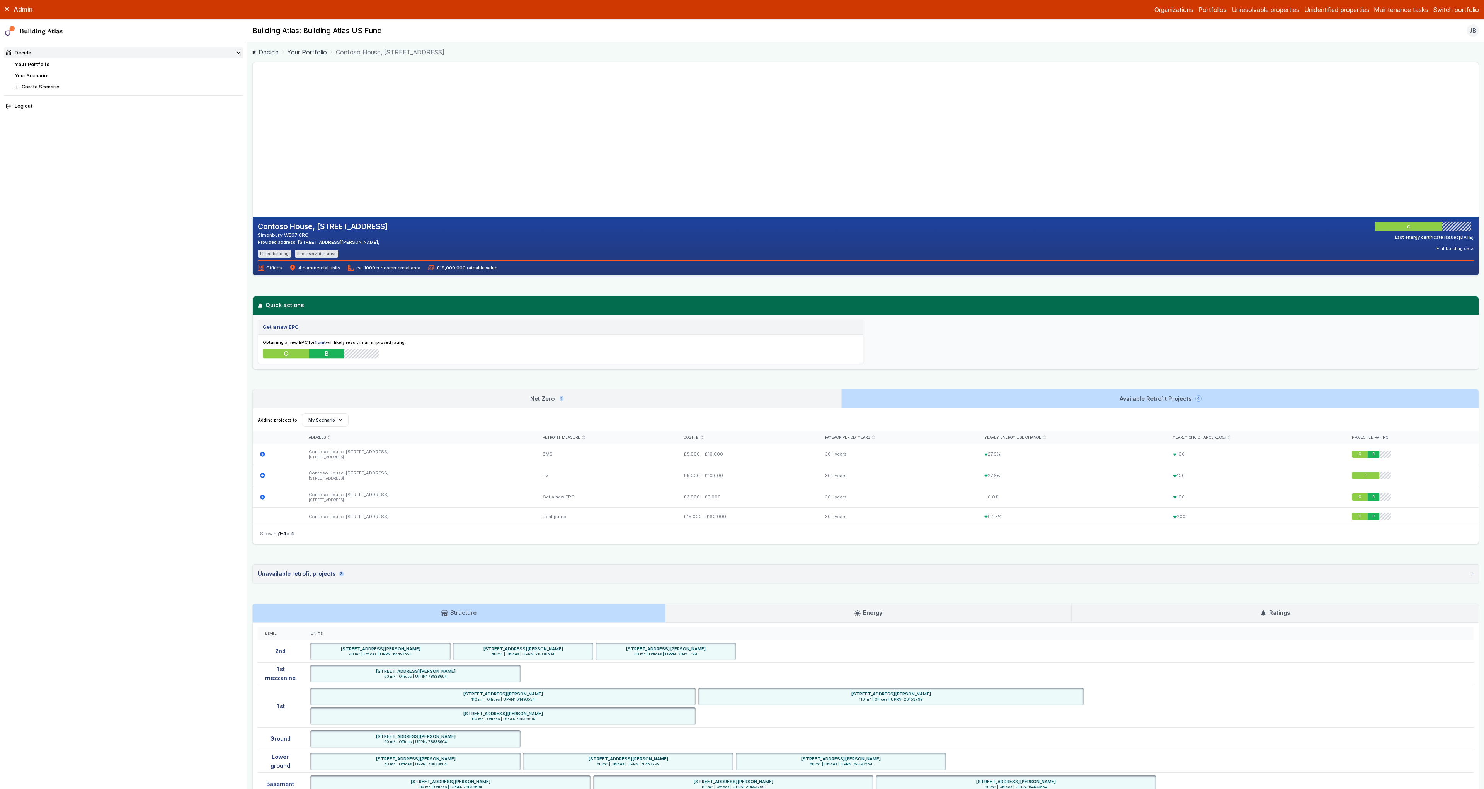
click at [776, 399] on link "Net Zero 1" at bounding box center [547, 398] width 588 height 19
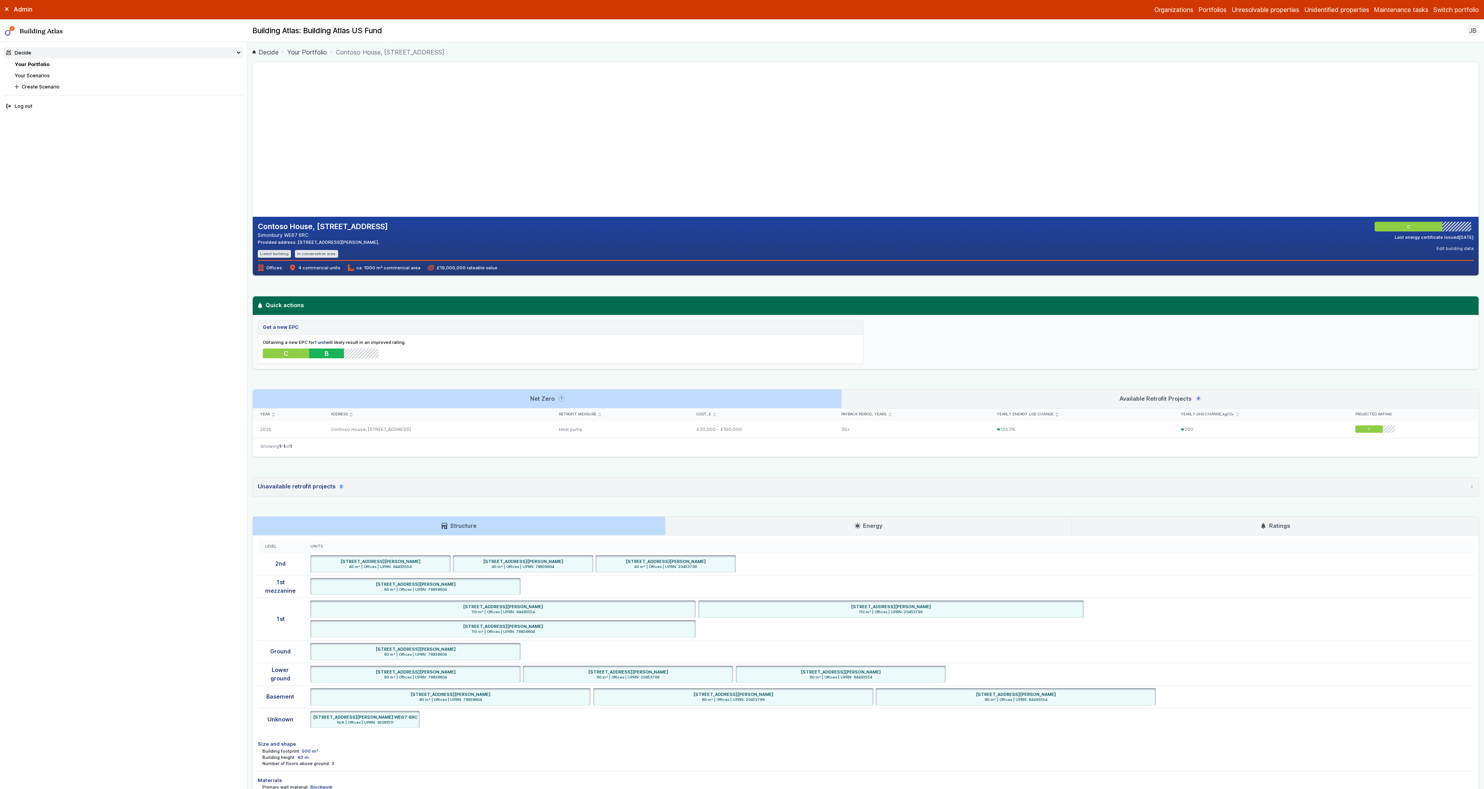
click at [878, 395] on link "Available Retrofit Projects 4" at bounding box center [1160, 398] width 637 height 19
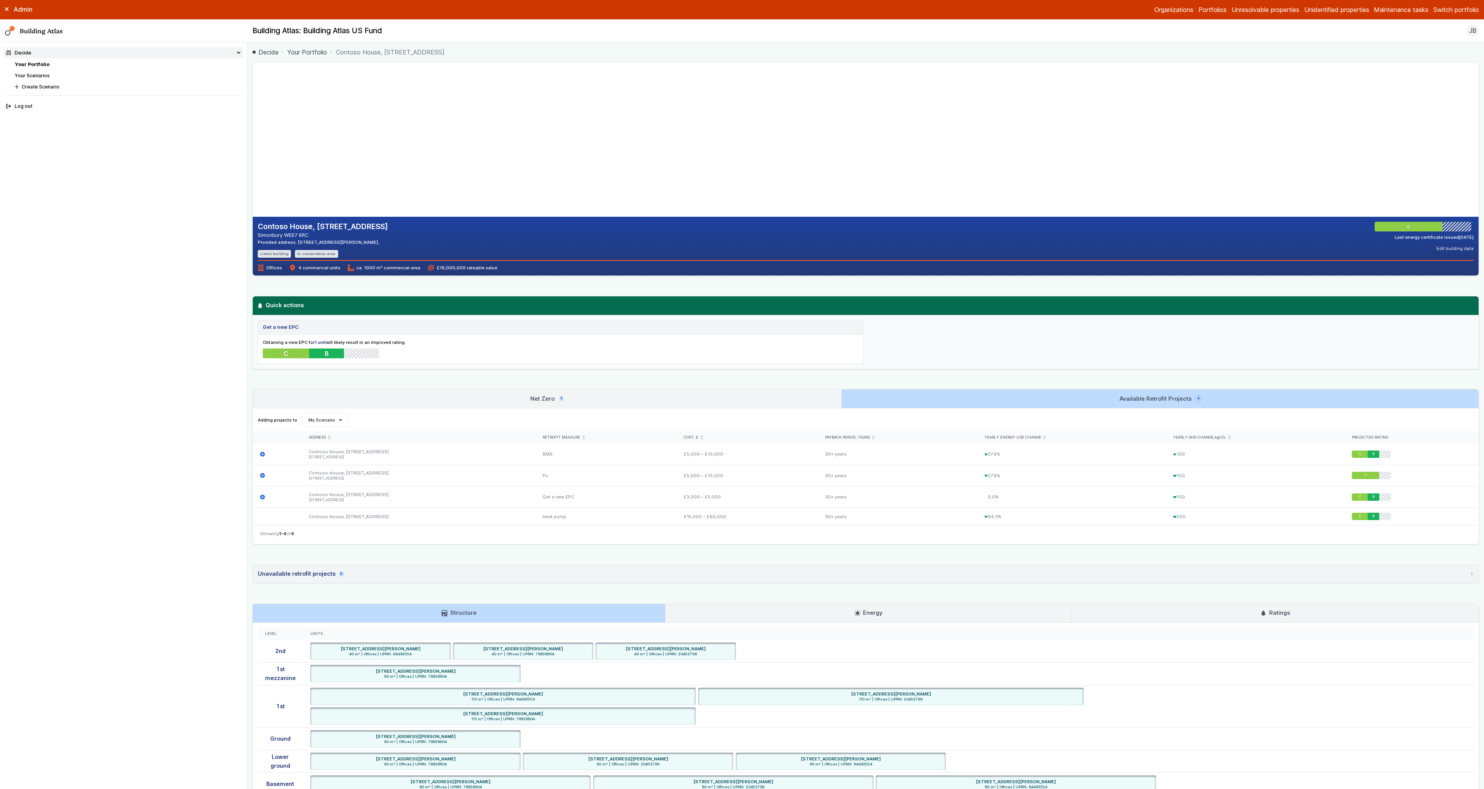
click at [765, 400] on link "Net Zero 1" at bounding box center [547, 398] width 588 height 19
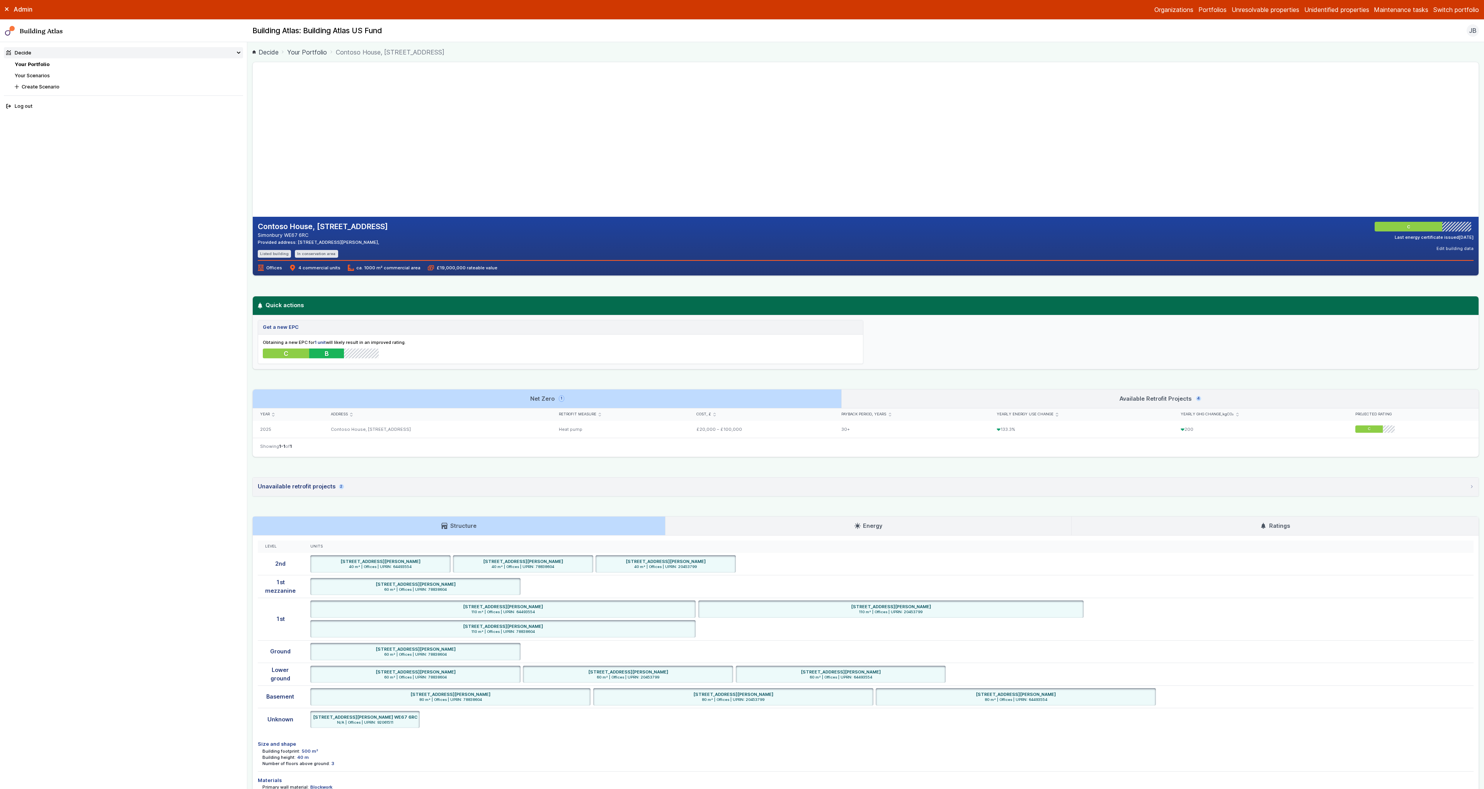
click at [882, 395] on link "Available Retrofit Projects 4" at bounding box center [1160, 398] width 637 height 19
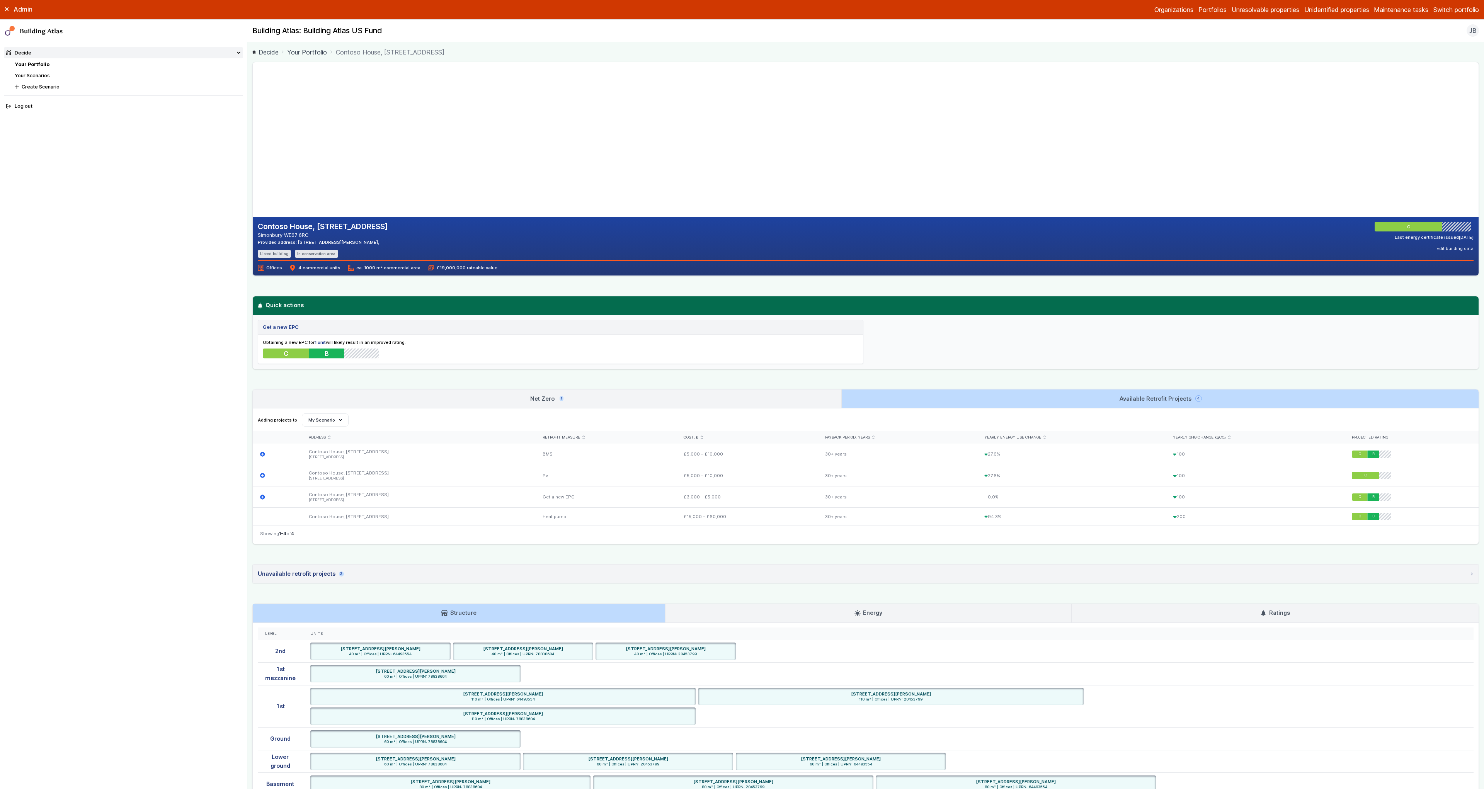
click at [790, 399] on link "Net Zero 1" at bounding box center [547, 398] width 588 height 19
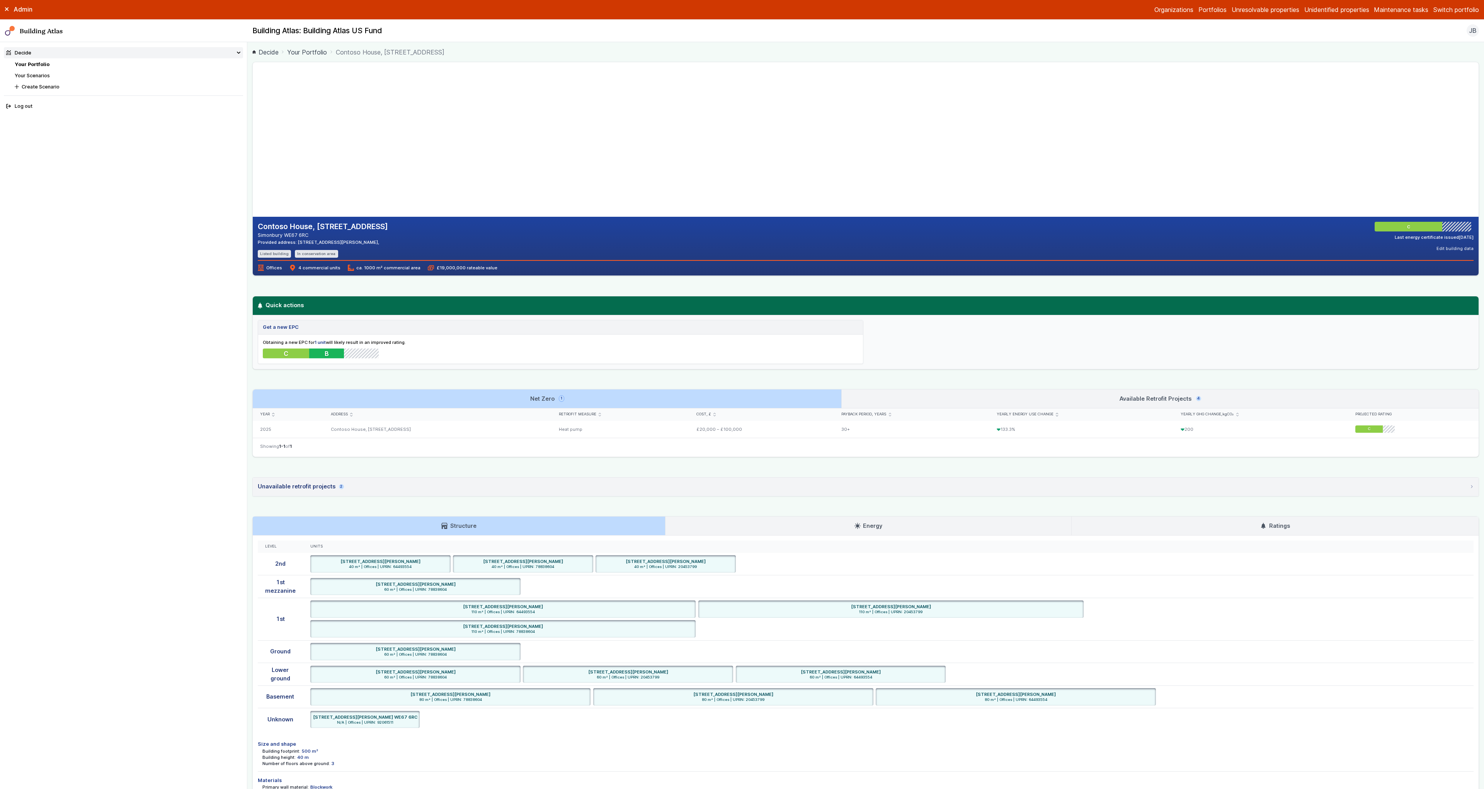
click at [901, 397] on link "Available Retrofit Projects 4" at bounding box center [1160, 398] width 637 height 19
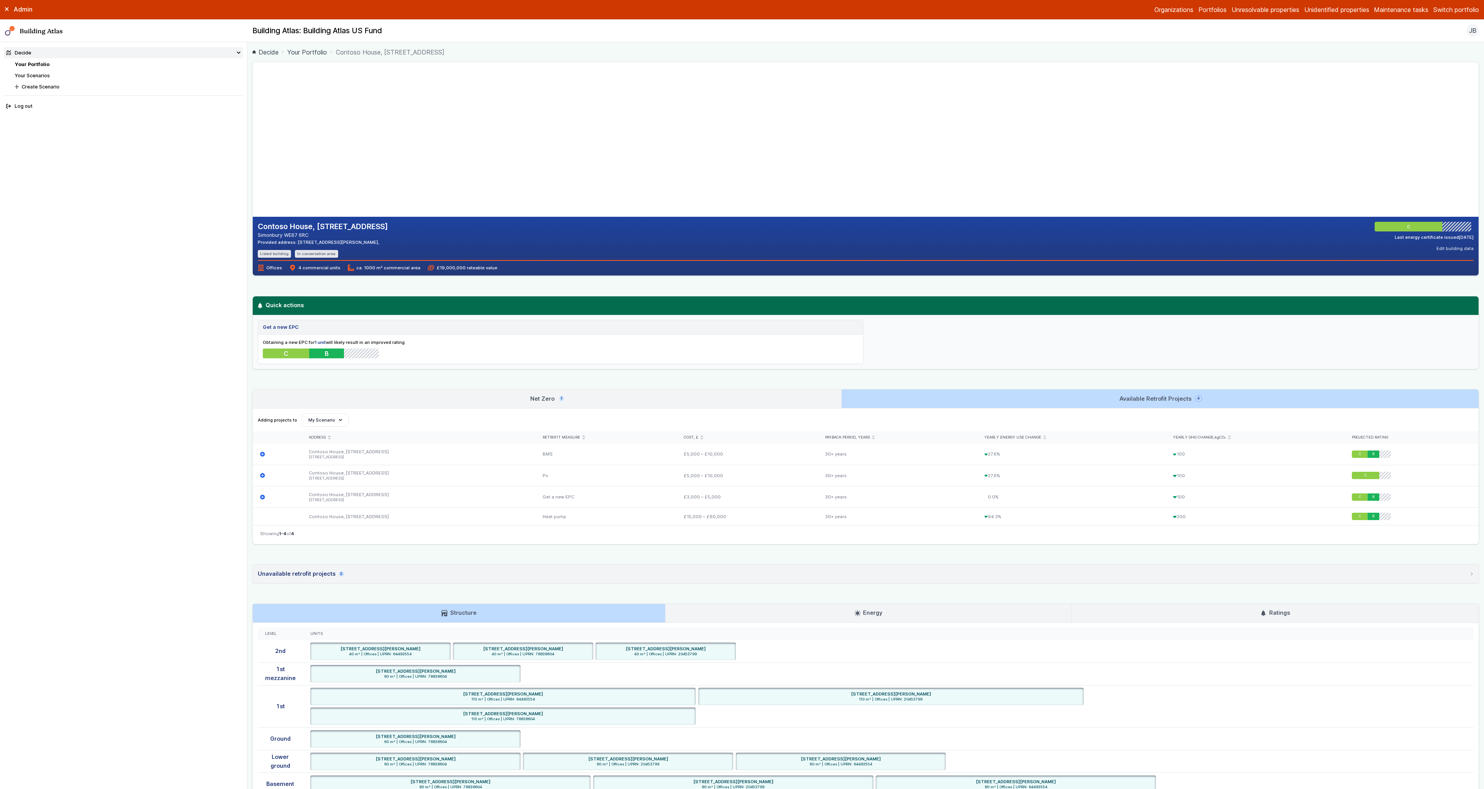
click at [809, 395] on link "Net Zero 1" at bounding box center [547, 398] width 588 height 19
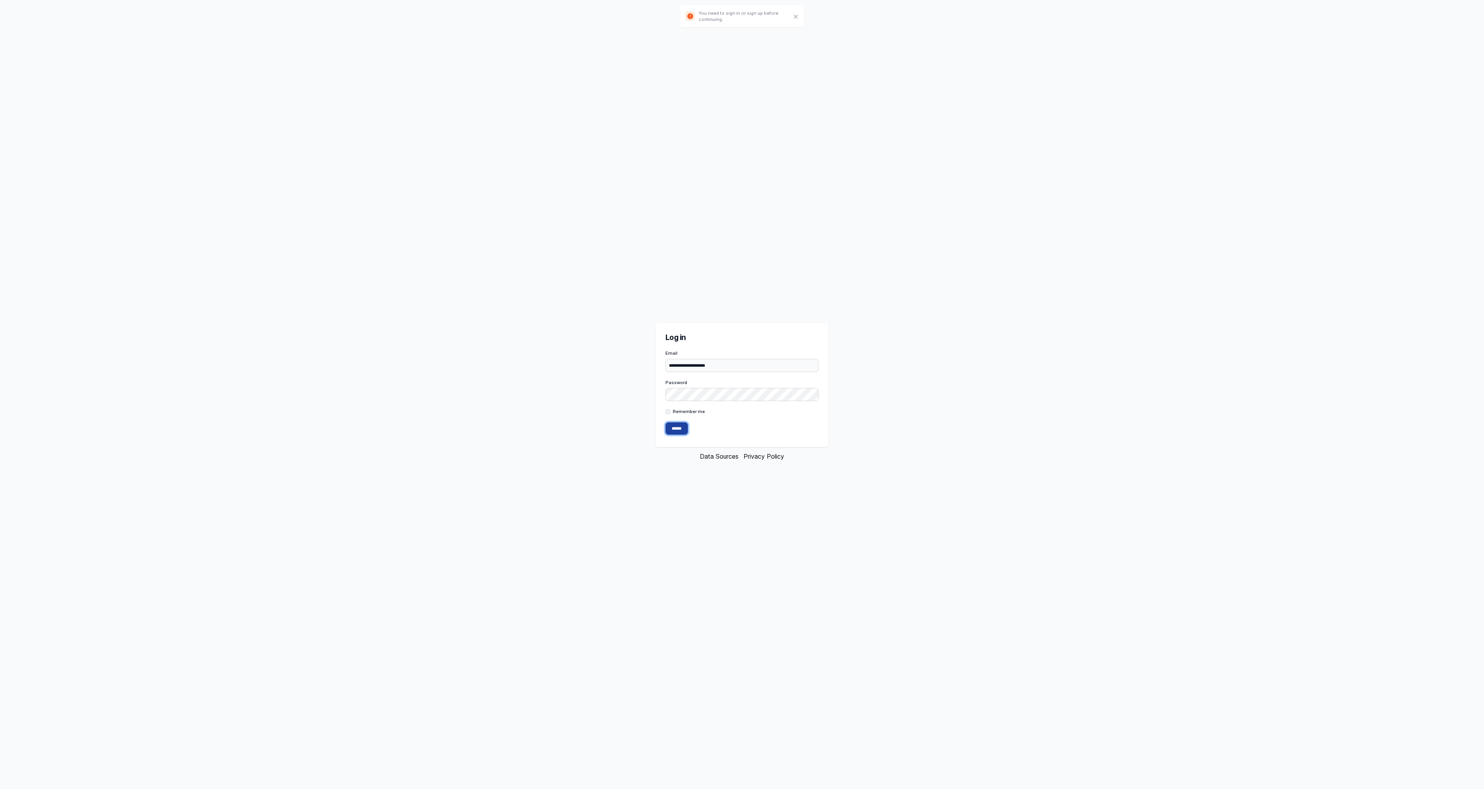
click at [683, 434] on input "******" at bounding box center [676, 428] width 22 height 12
click at [726, 386] on div "Password" at bounding box center [741, 390] width 153 height 22
click at [733, 369] on input "**********" at bounding box center [741, 365] width 153 height 13
click at [673, 429] on input "******" at bounding box center [676, 428] width 22 height 12
